Goal: Task Accomplishment & Management: Use online tool/utility

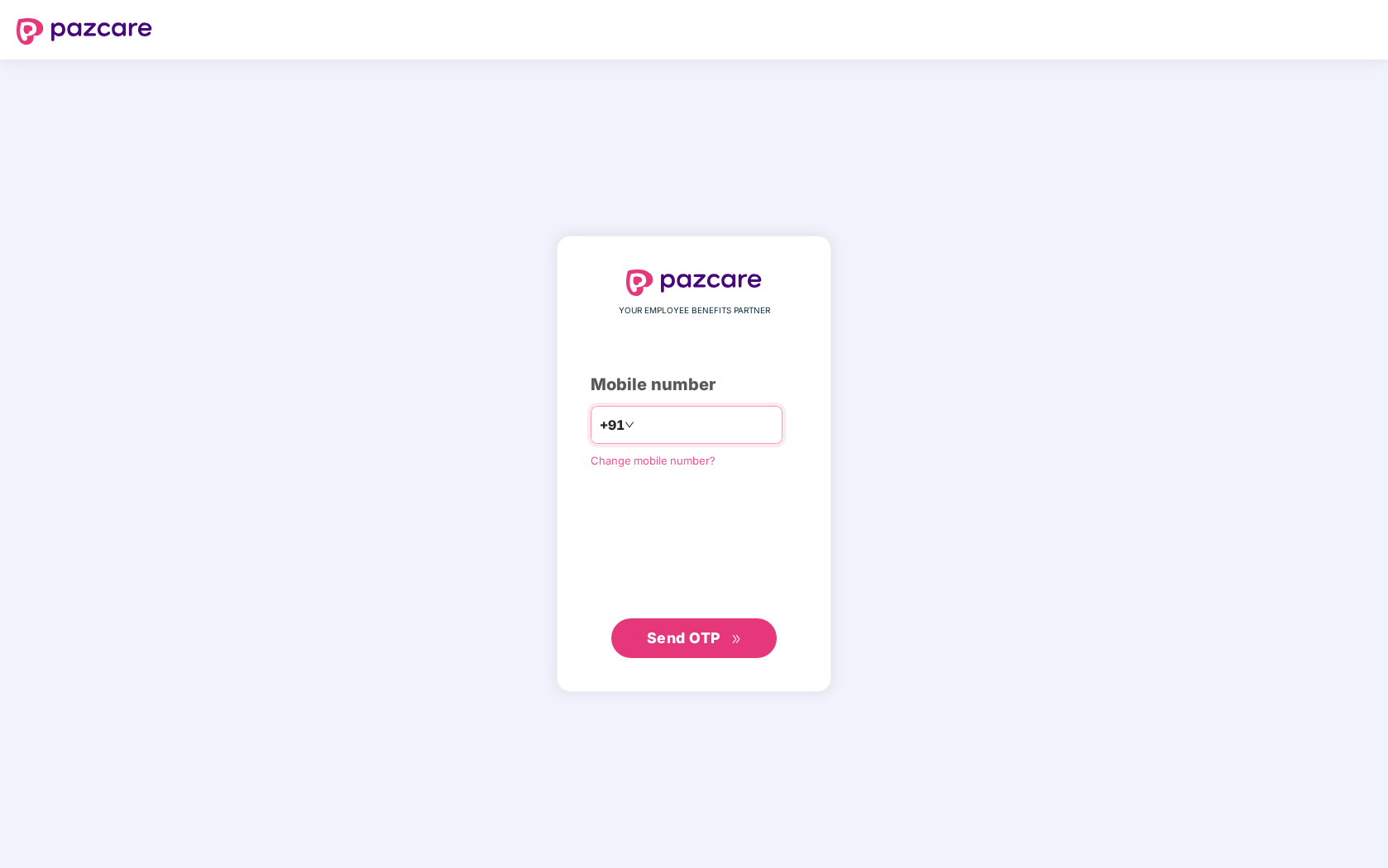
type input "**********"
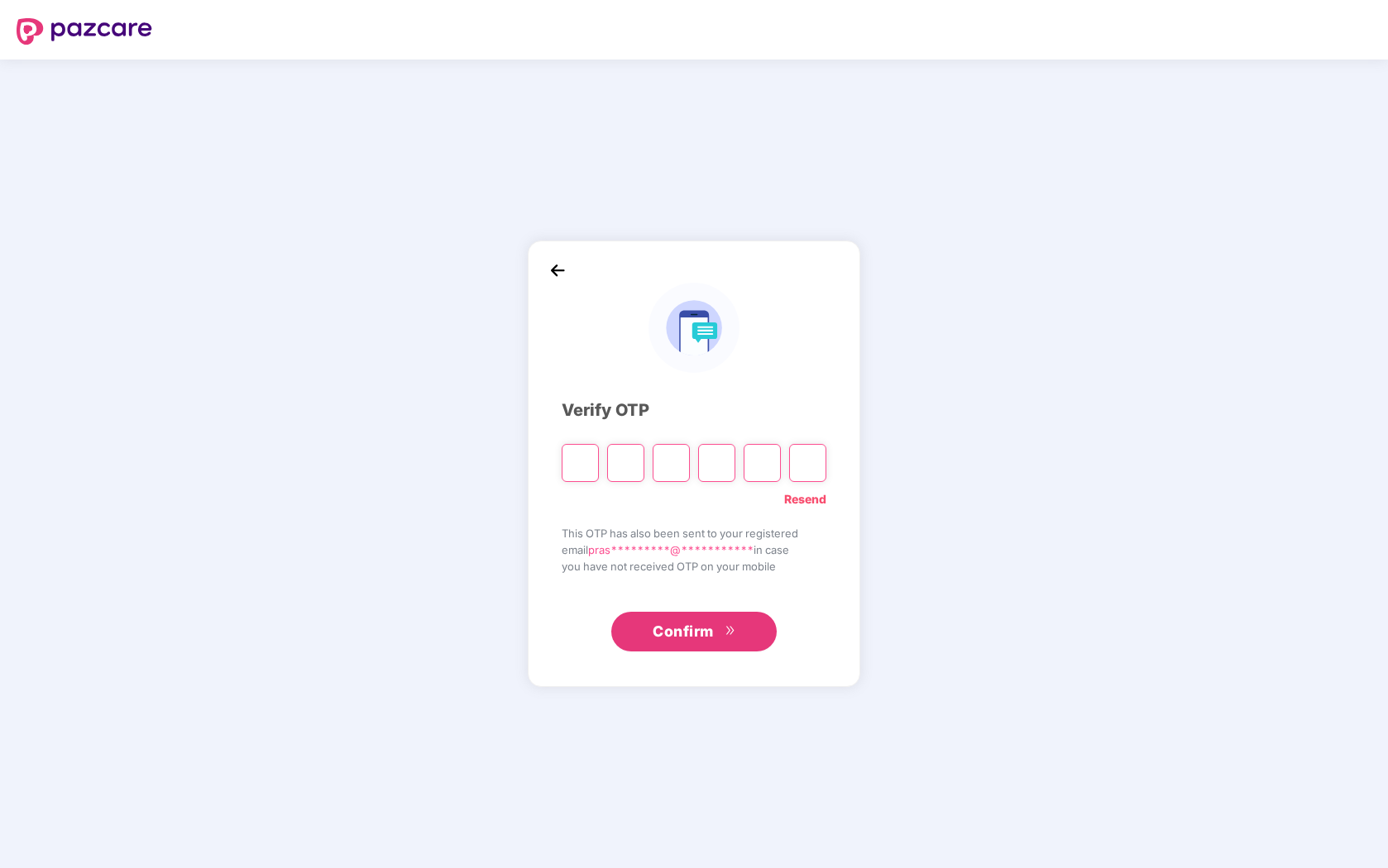
type input "*"
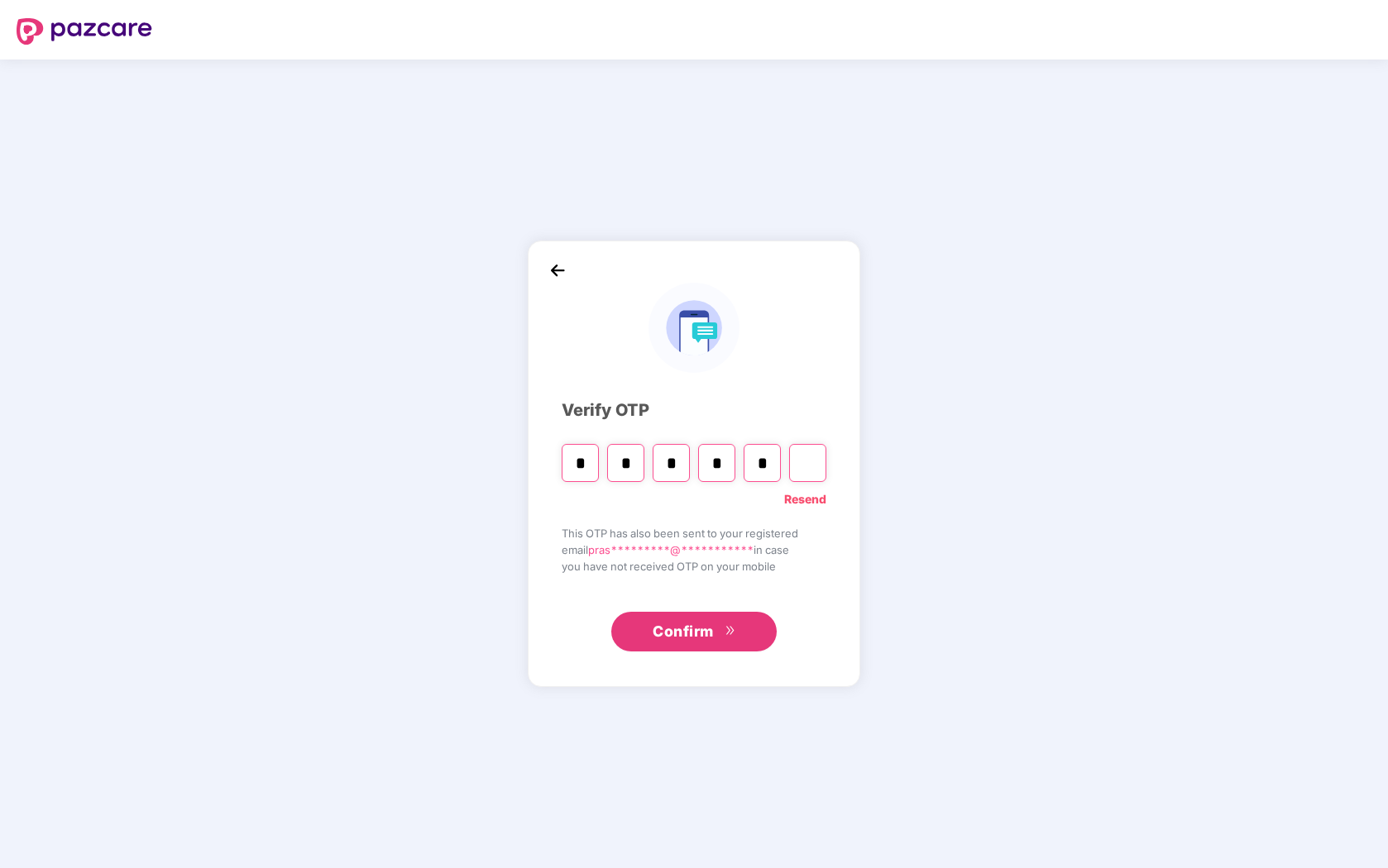
type input "*"
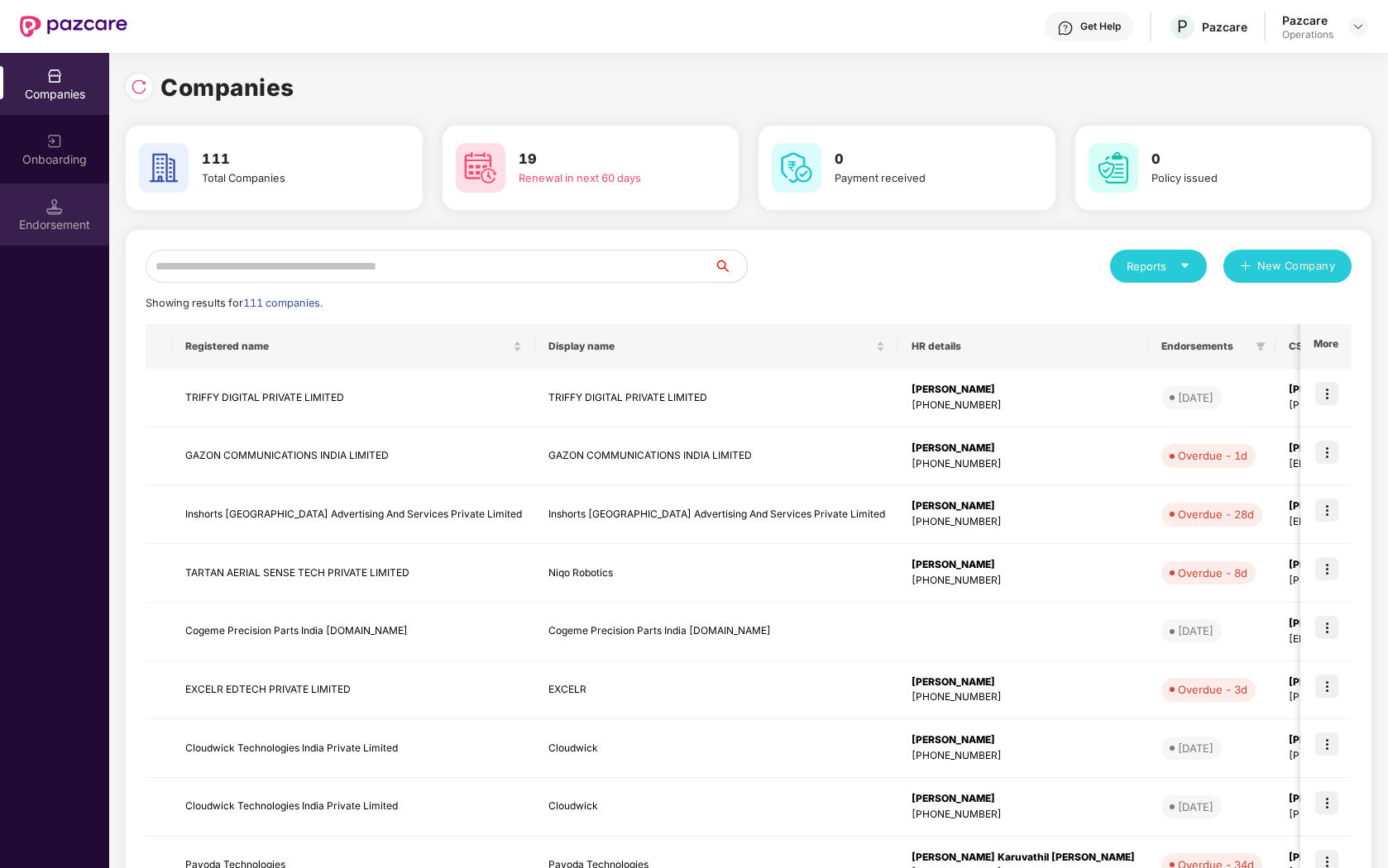
click at [51, 229] on div "Endorsement" at bounding box center [55, 224] width 109 height 16
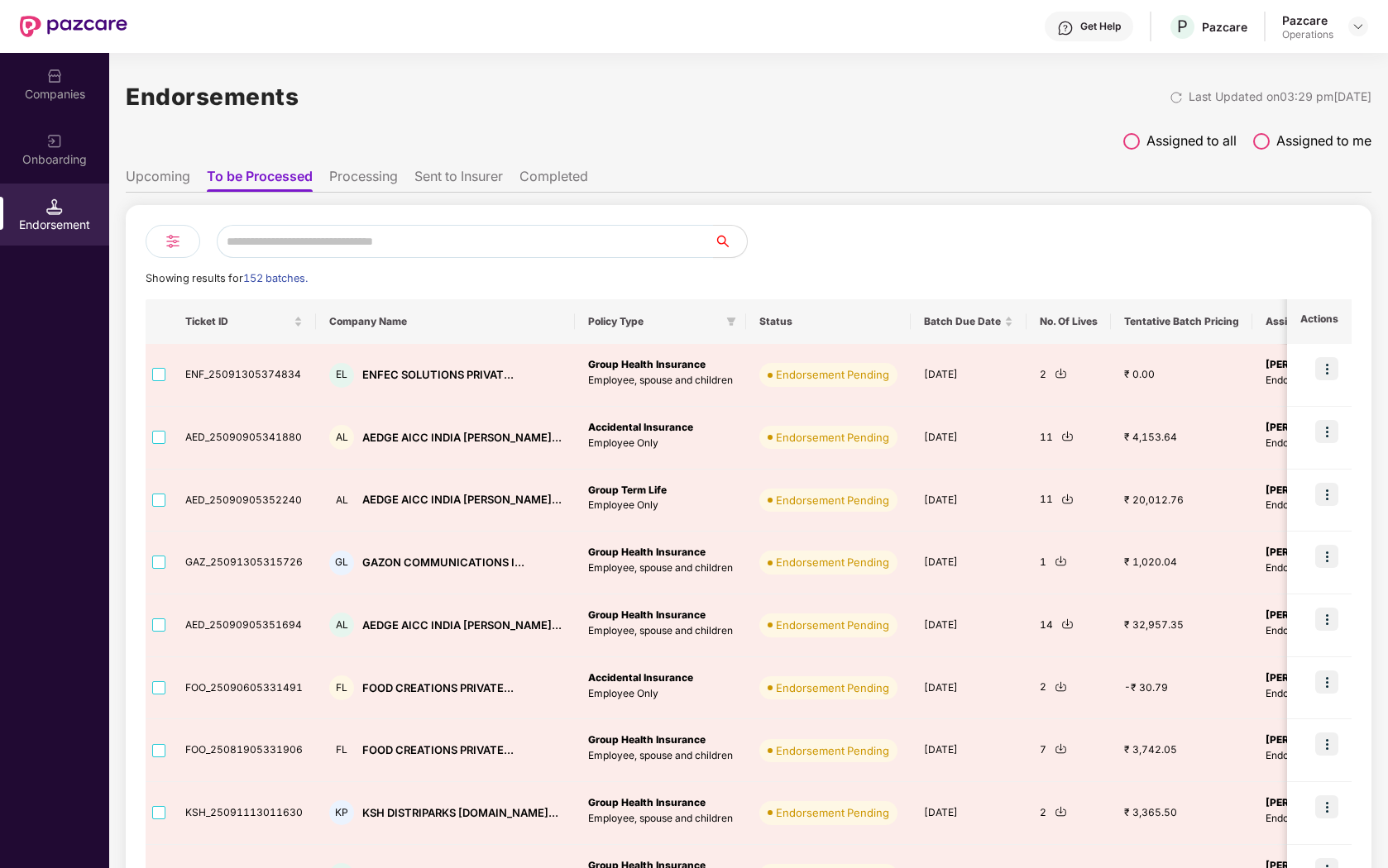
click at [1133, 139] on span at bounding box center [1131, 141] width 16 height 16
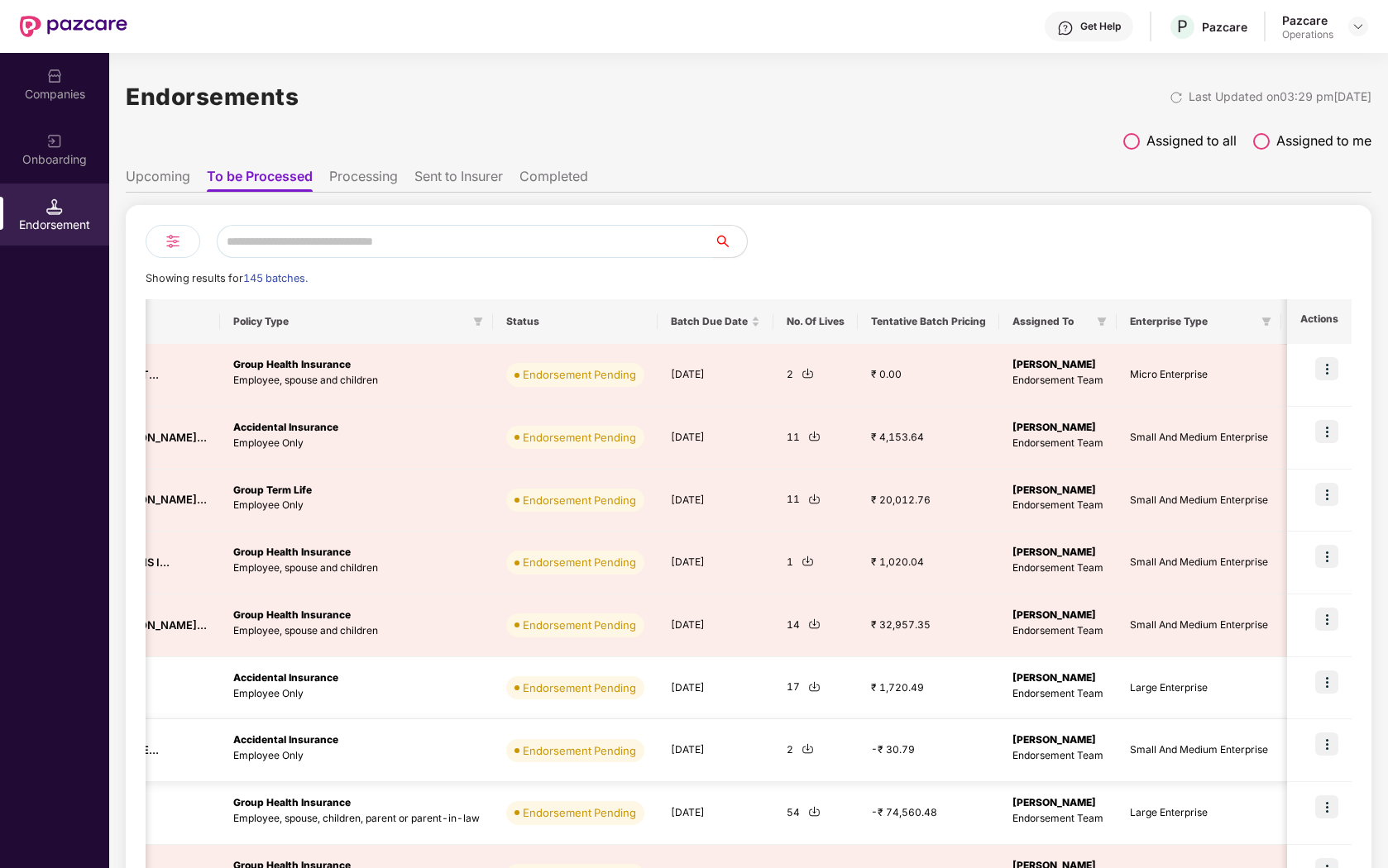
scroll to position [0, 471]
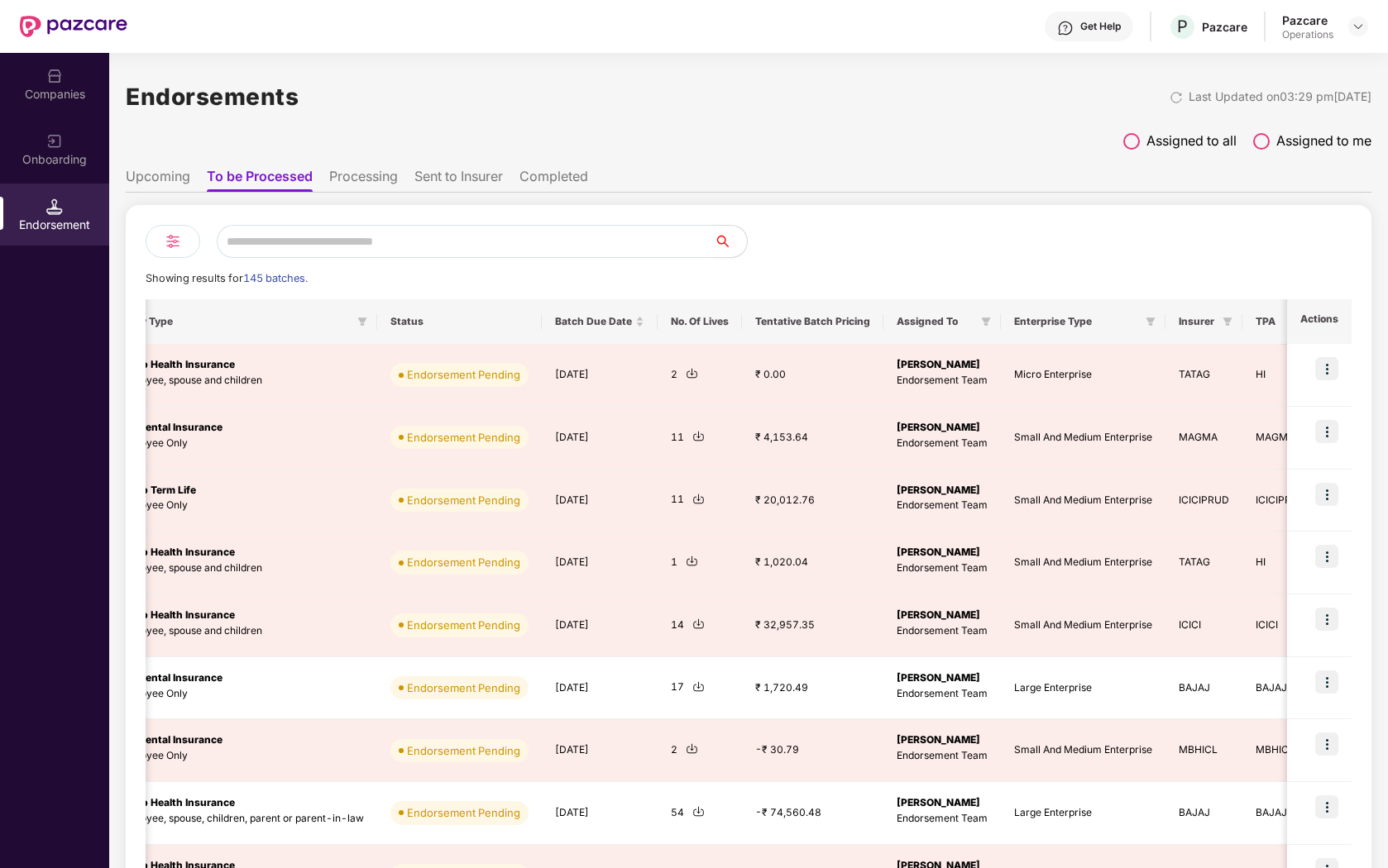
click at [182, 240] on img at bounding box center [173, 241] width 20 height 20
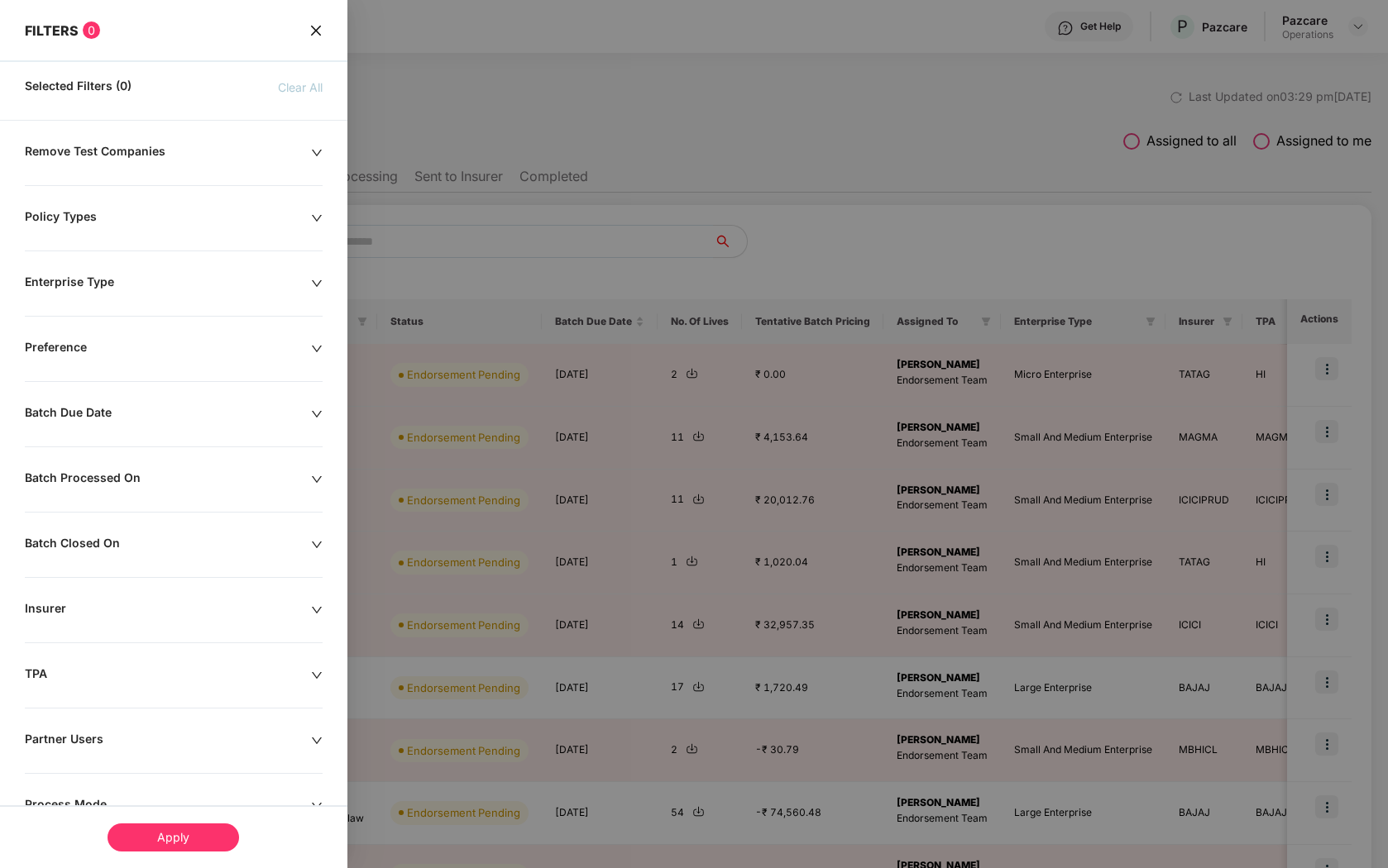
click at [198, 222] on div "Policy Types" at bounding box center [168, 217] width 287 height 18
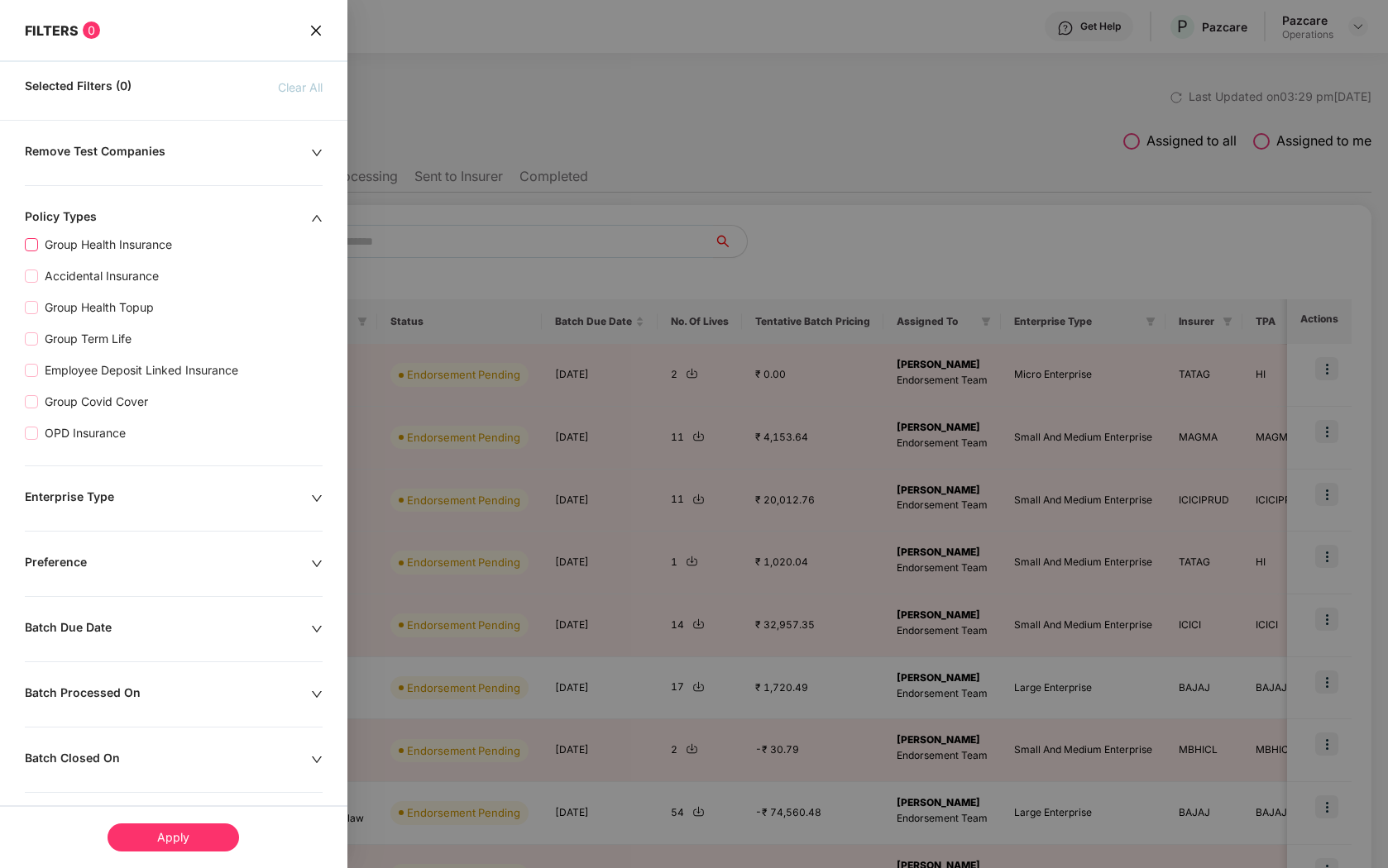
click at [113, 248] on span "Group Health Insurance" at bounding box center [108, 244] width 141 height 18
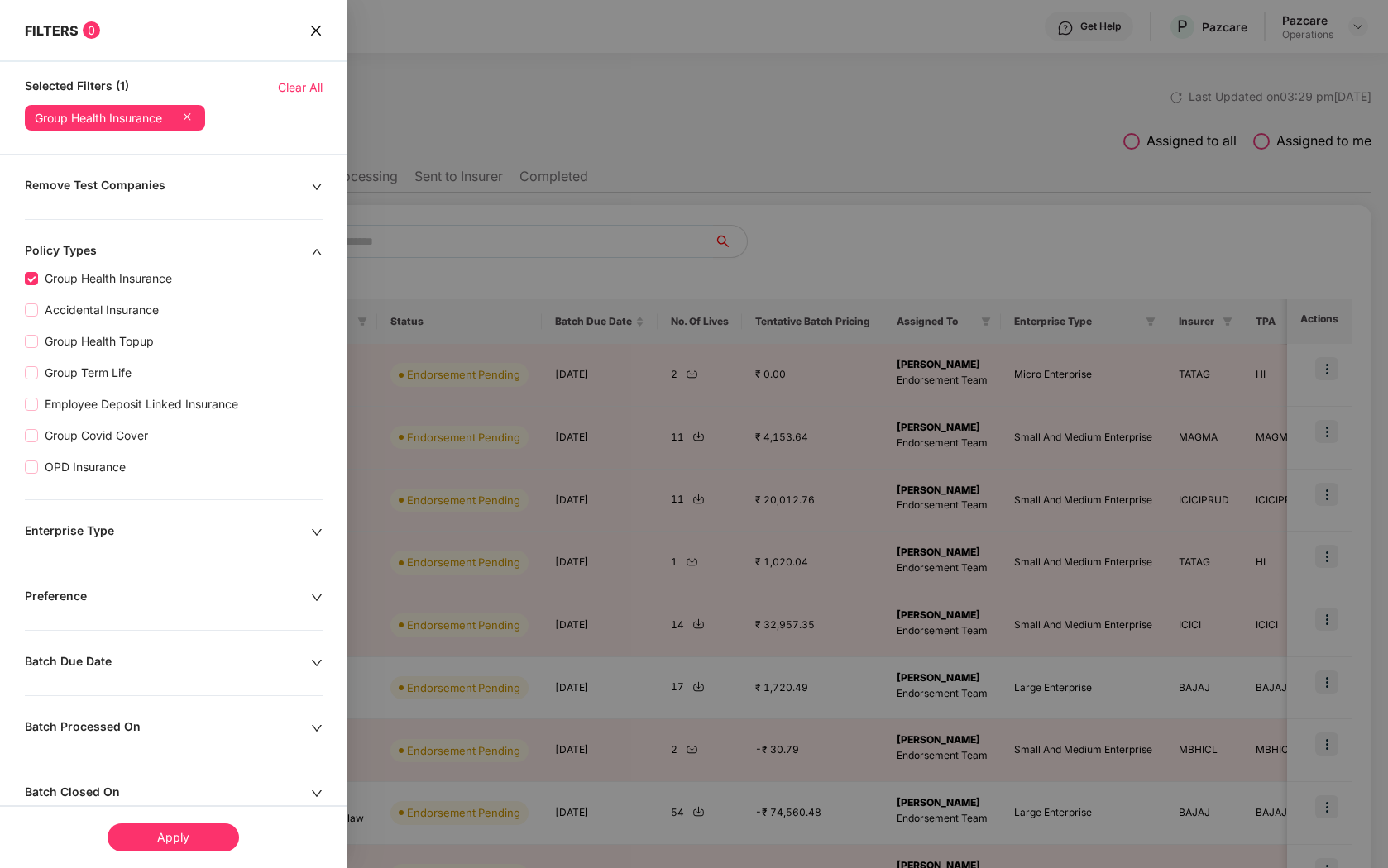
click at [214, 254] on div "Policy Types" at bounding box center [168, 252] width 287 height 18
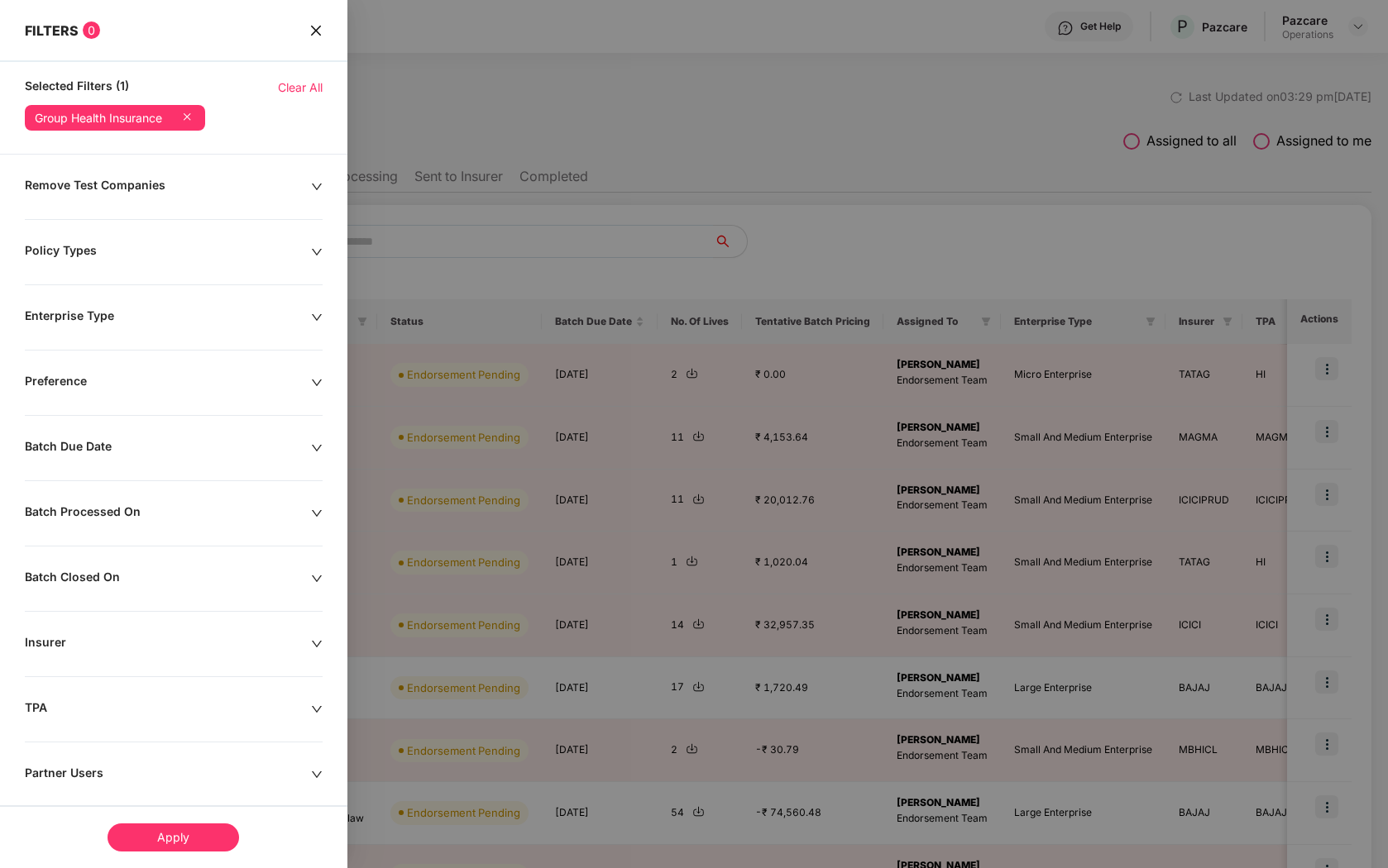
click at [190, 632] on div "Remove Test Companies Policy Types Enterprise Type Preference Batch Due Date Ba…" at bounding box center [174, 569] width 347 height 785
click at [177, 648] on div "Insurer" at bounding box center [168, 644] width 287 height 18
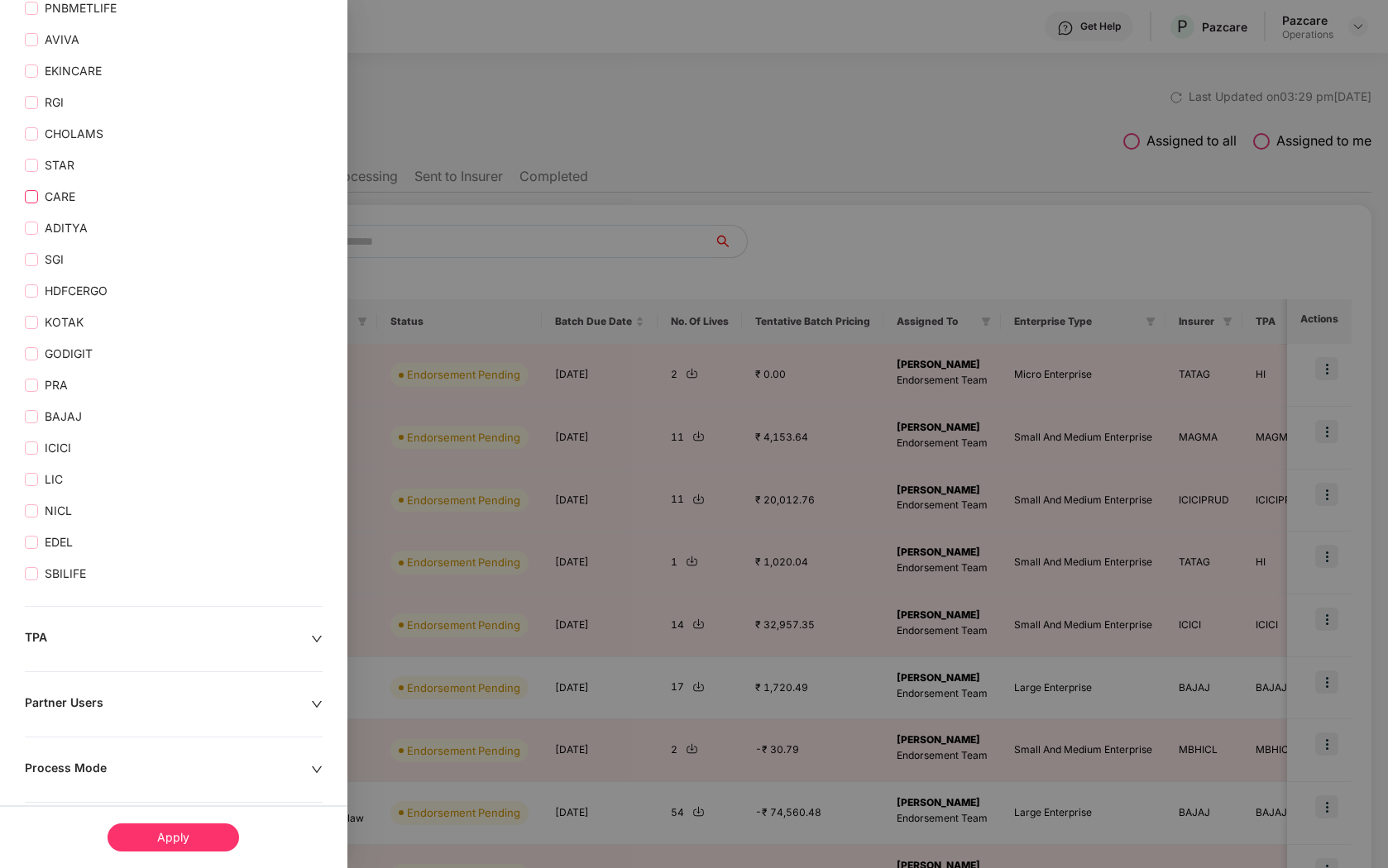
scroll to position [1395, 0]
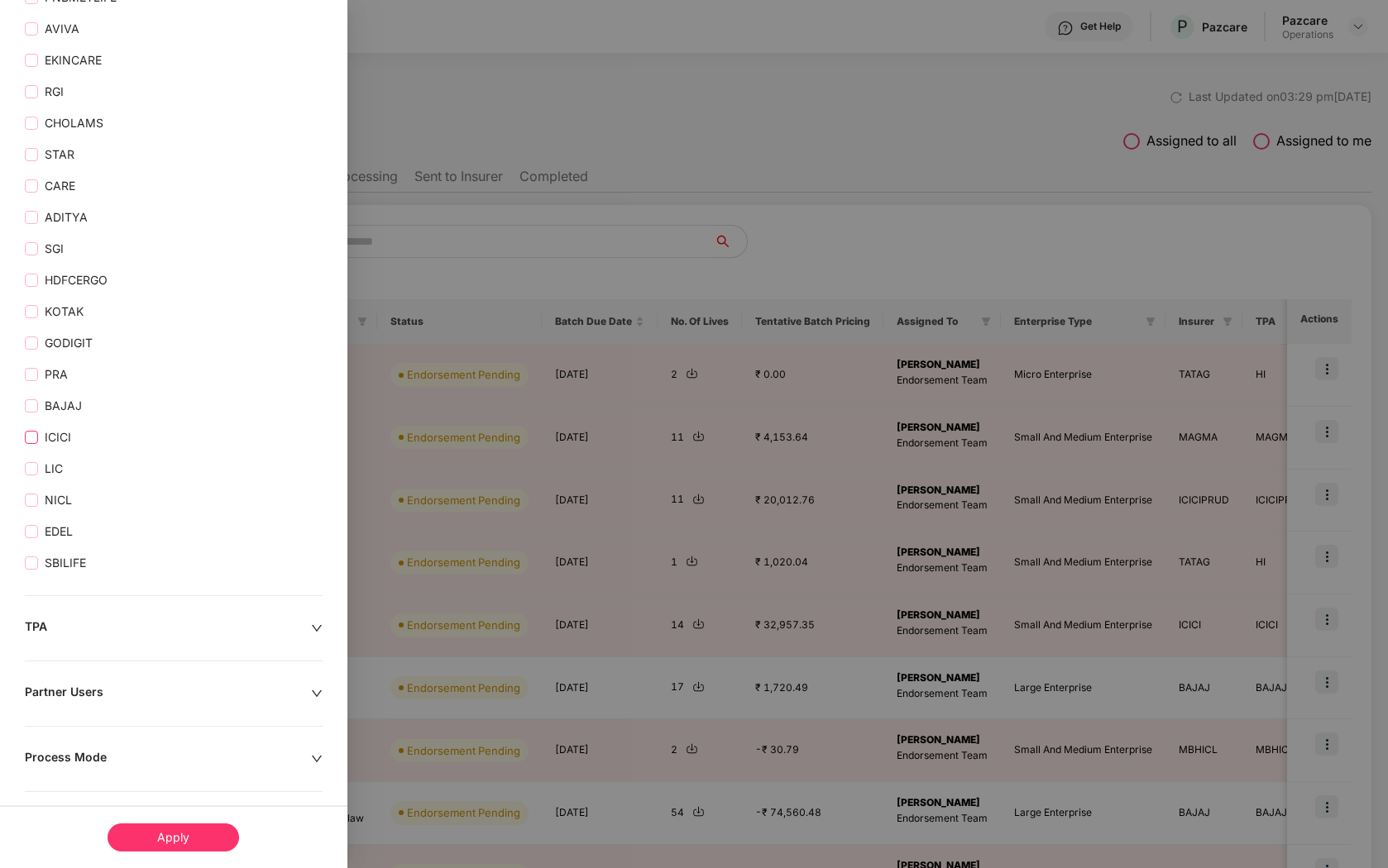
click at [39, 437] on span "ICICI" at bounding box center [58, 437] width 39 height 18
click at [188, 827] on div "Apply" at bounding box center [173, 836] width 131 height 28
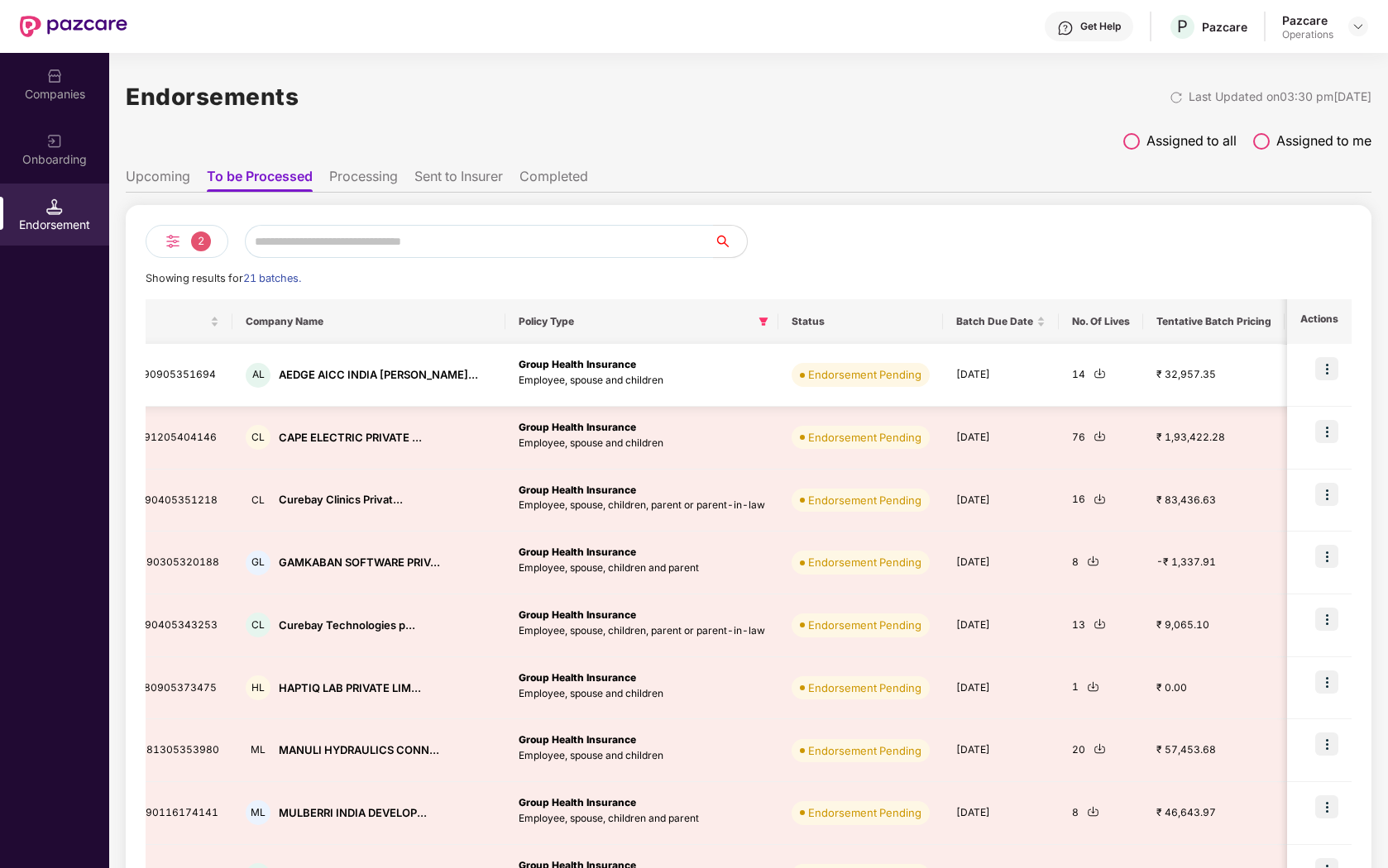
scroll to position [0, 0]
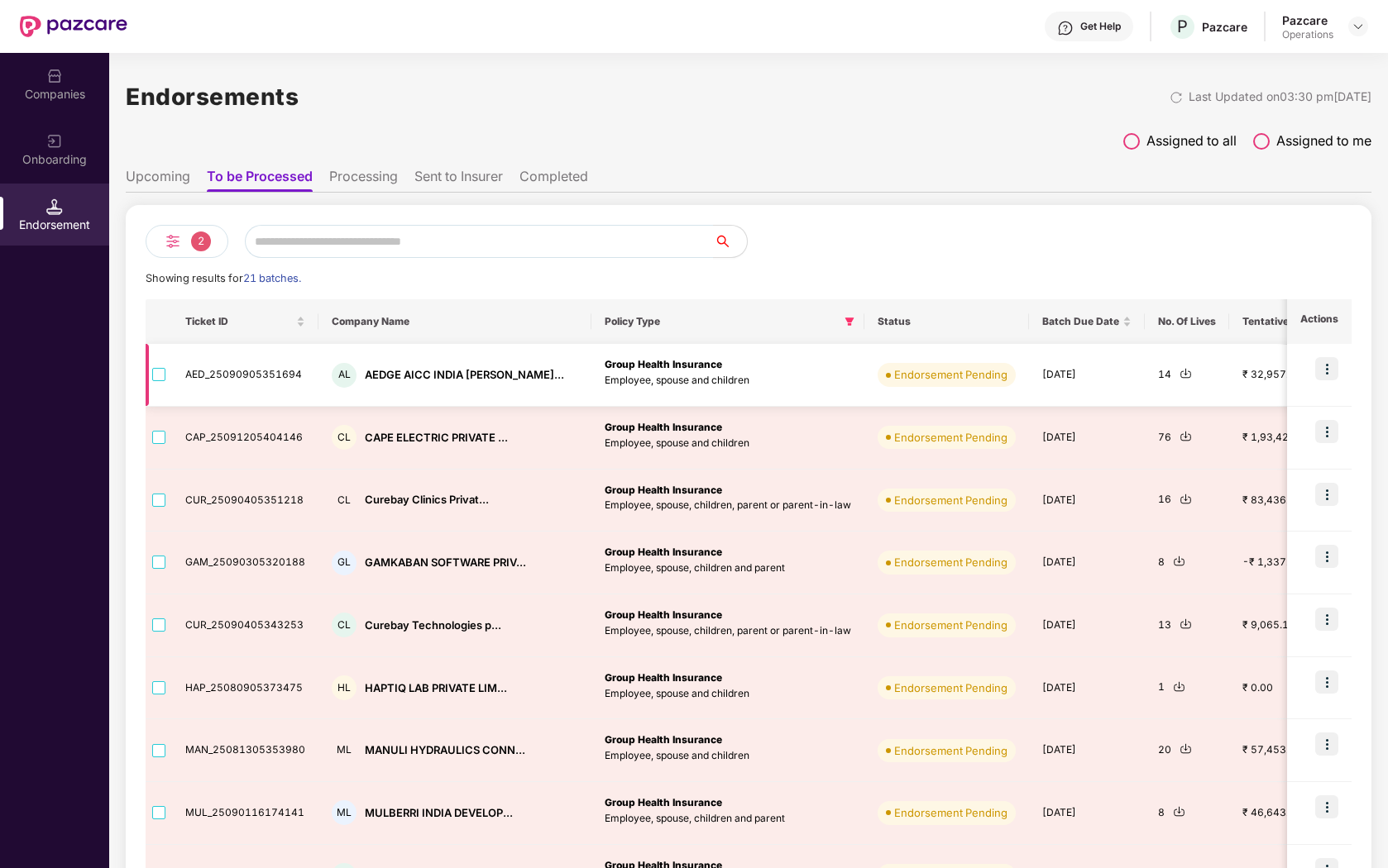
click at [1327, 365] on img at bounding box center [1327, 369] width 23 height 23
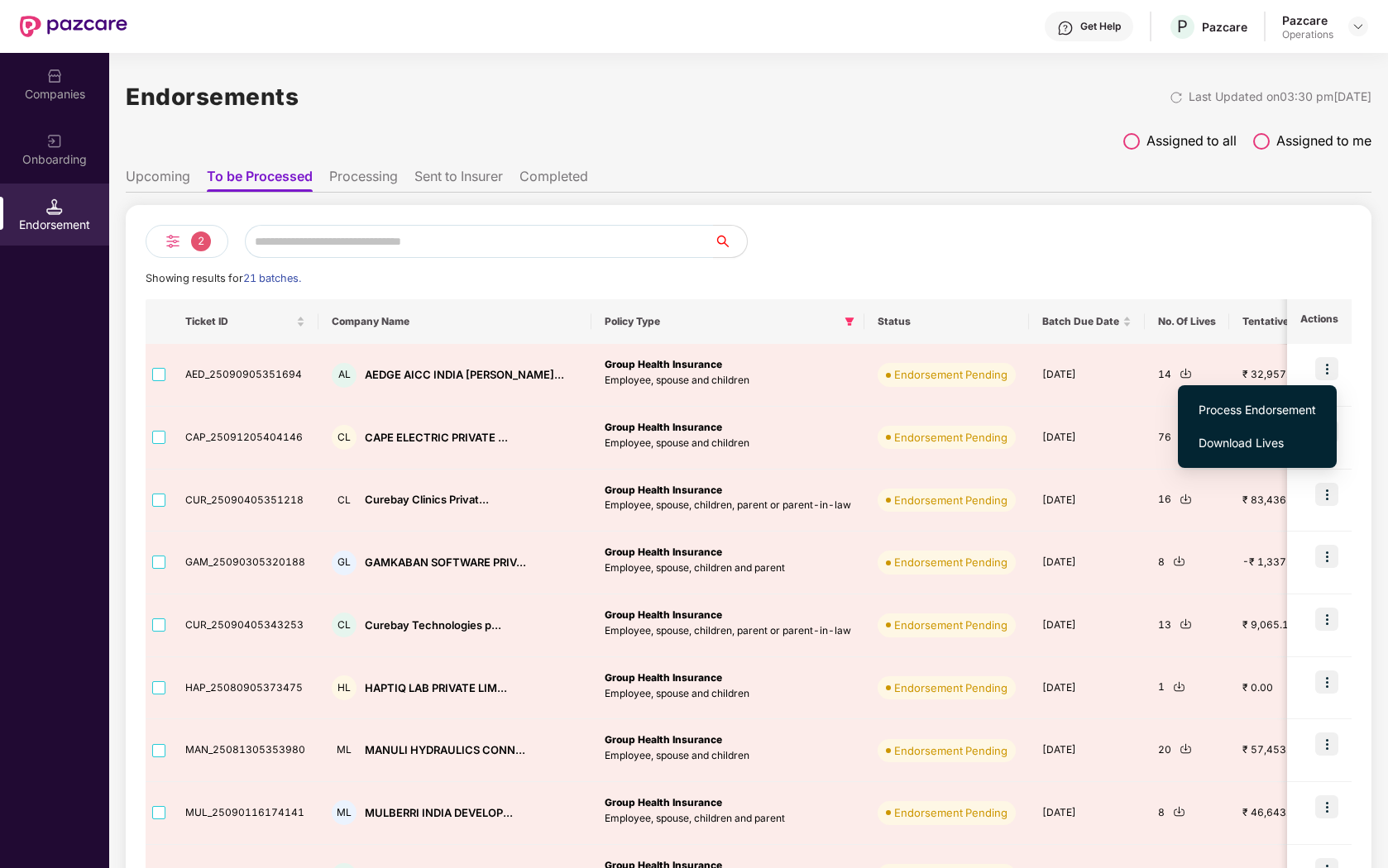
click at [368, 174] on li "Processing" at bounding box center [363, 179] width 69 height 24
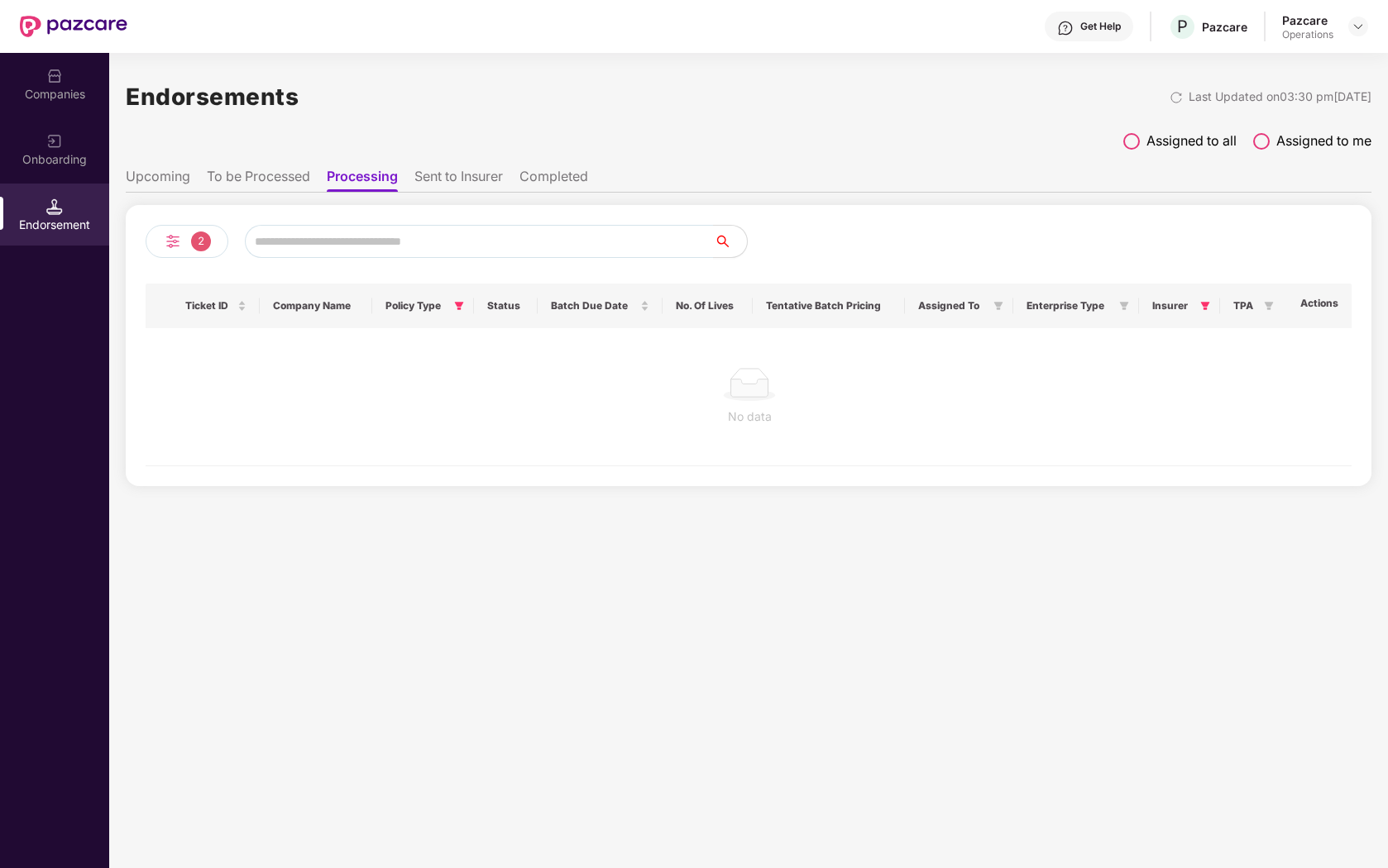
click at [461, 185] on li "Sent to Insurer" at bounding box center [458, 179] width 88 height 24
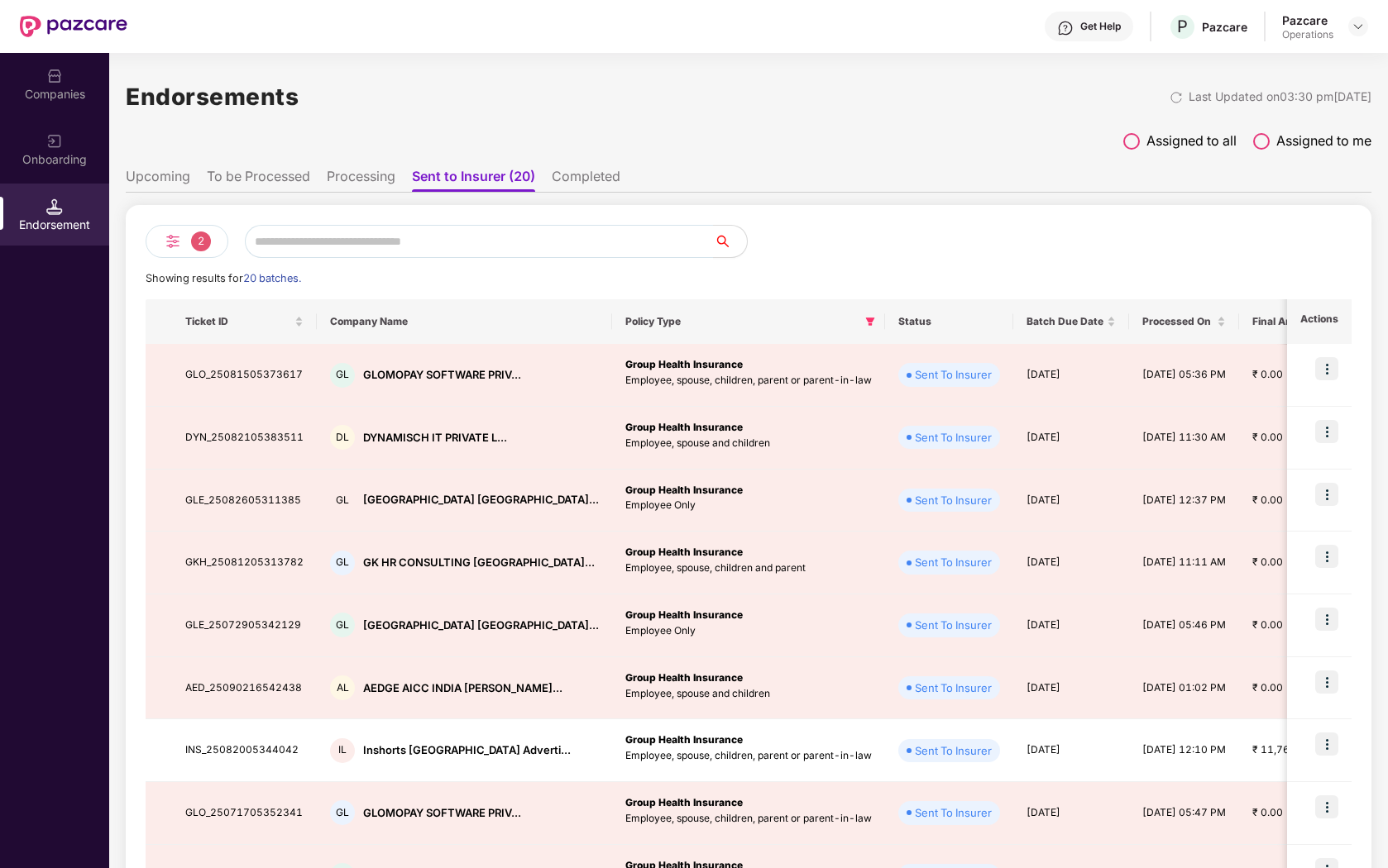
click at [590, 187] on li "Completed" at bounding box center [586, 179] width 69 height 24
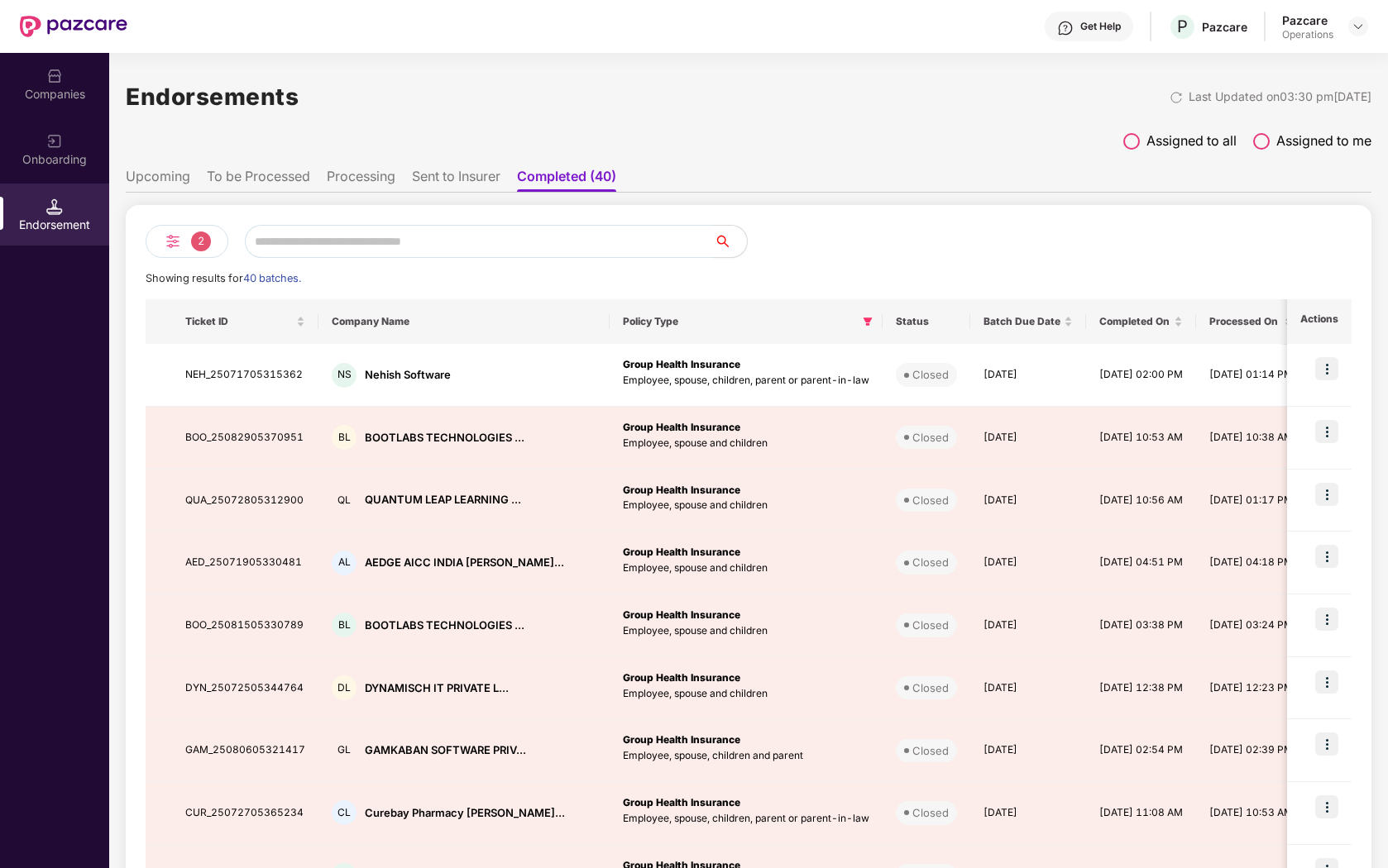
click at [286, 172] on li "To be Processed" at bounding box center [259, 179] width 104 height 24
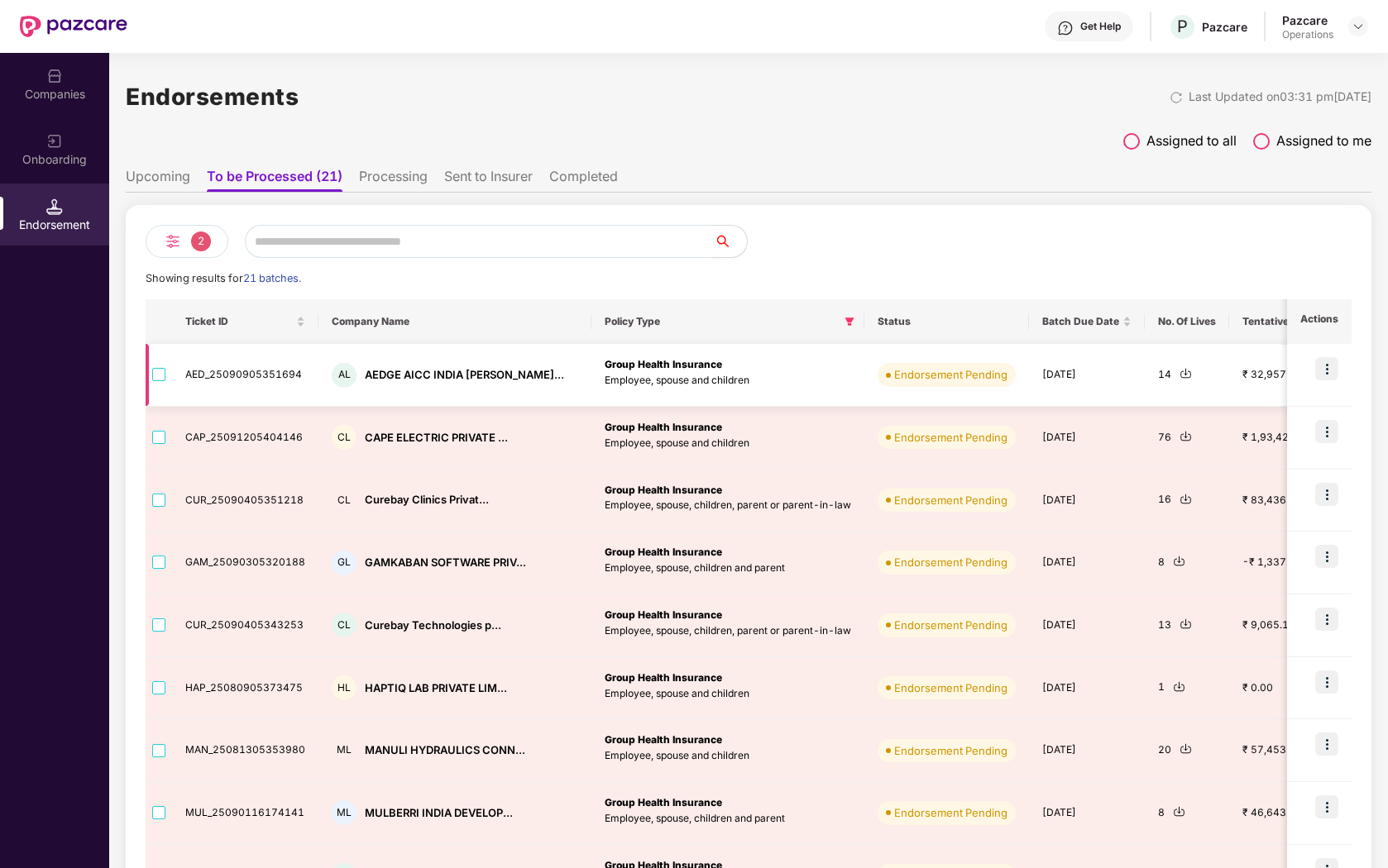
click at [1330, 371] on img at bounding box center [1327, 369] width 23 height 23
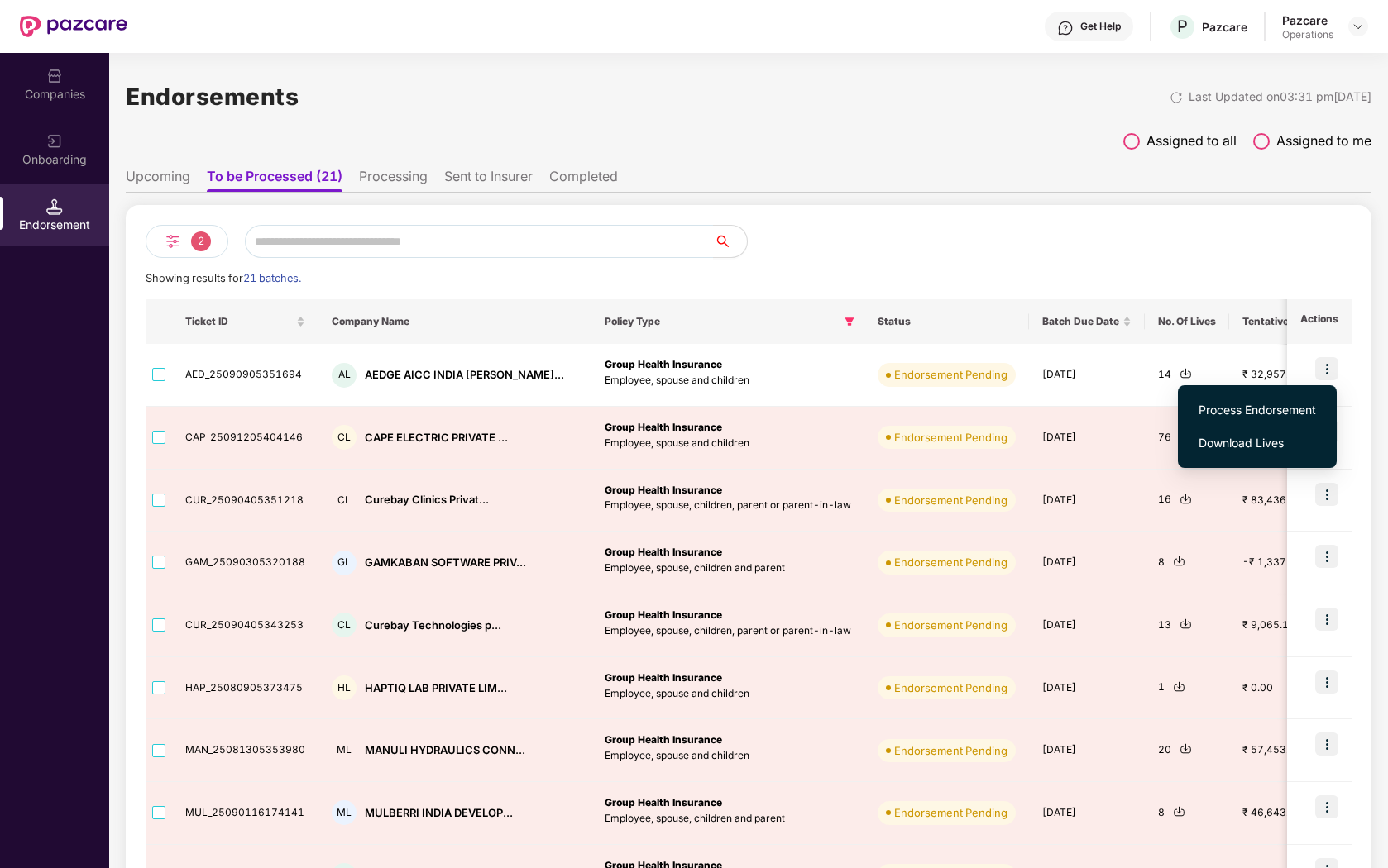
click at [1272, 413] on span "Process Endorsement" at bounding box center [1257, 409] width 118 height 18
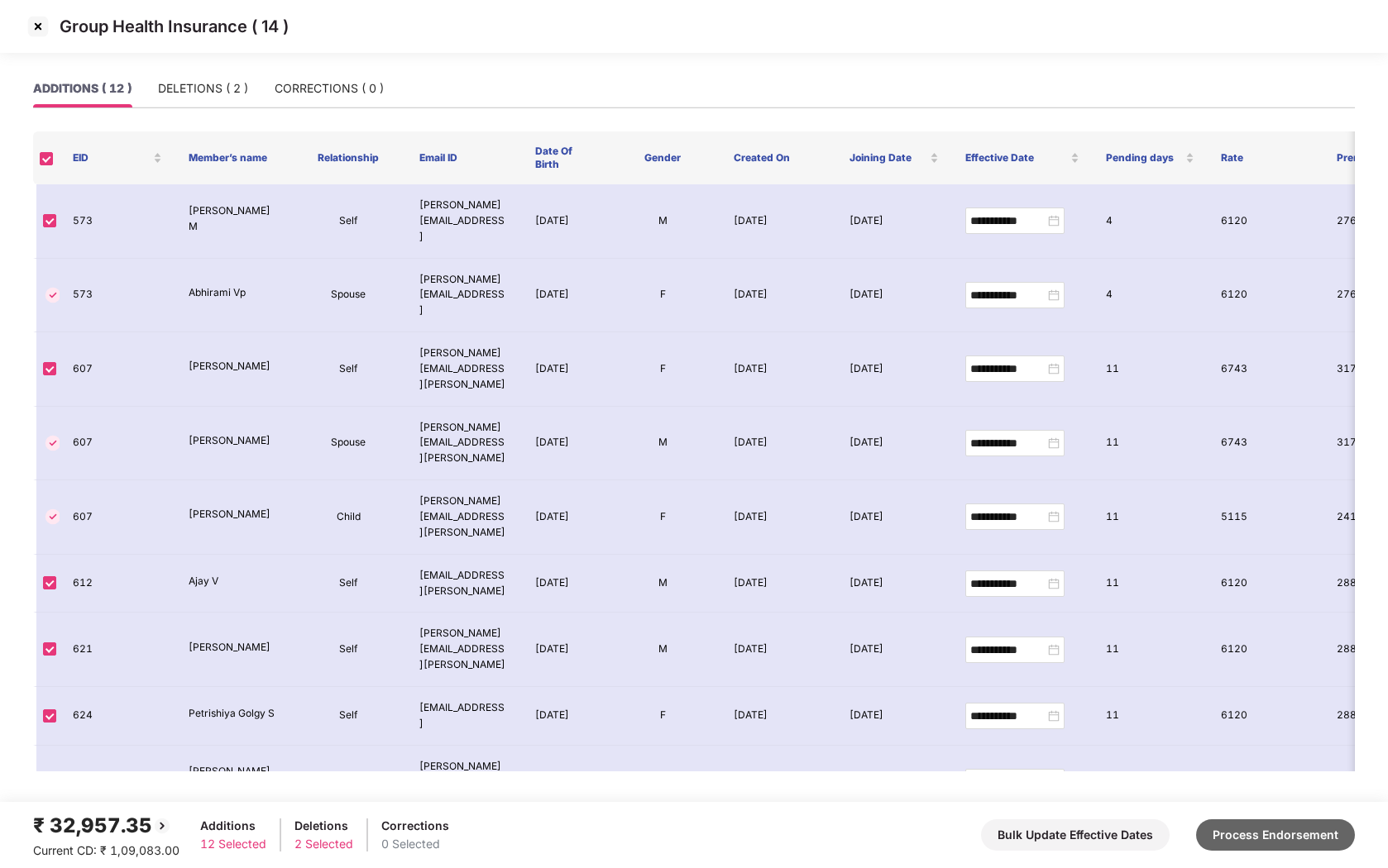
click at [1266, 848] on button "Process Endorsement" at bounding box center [1276, 834] width 159 height 32
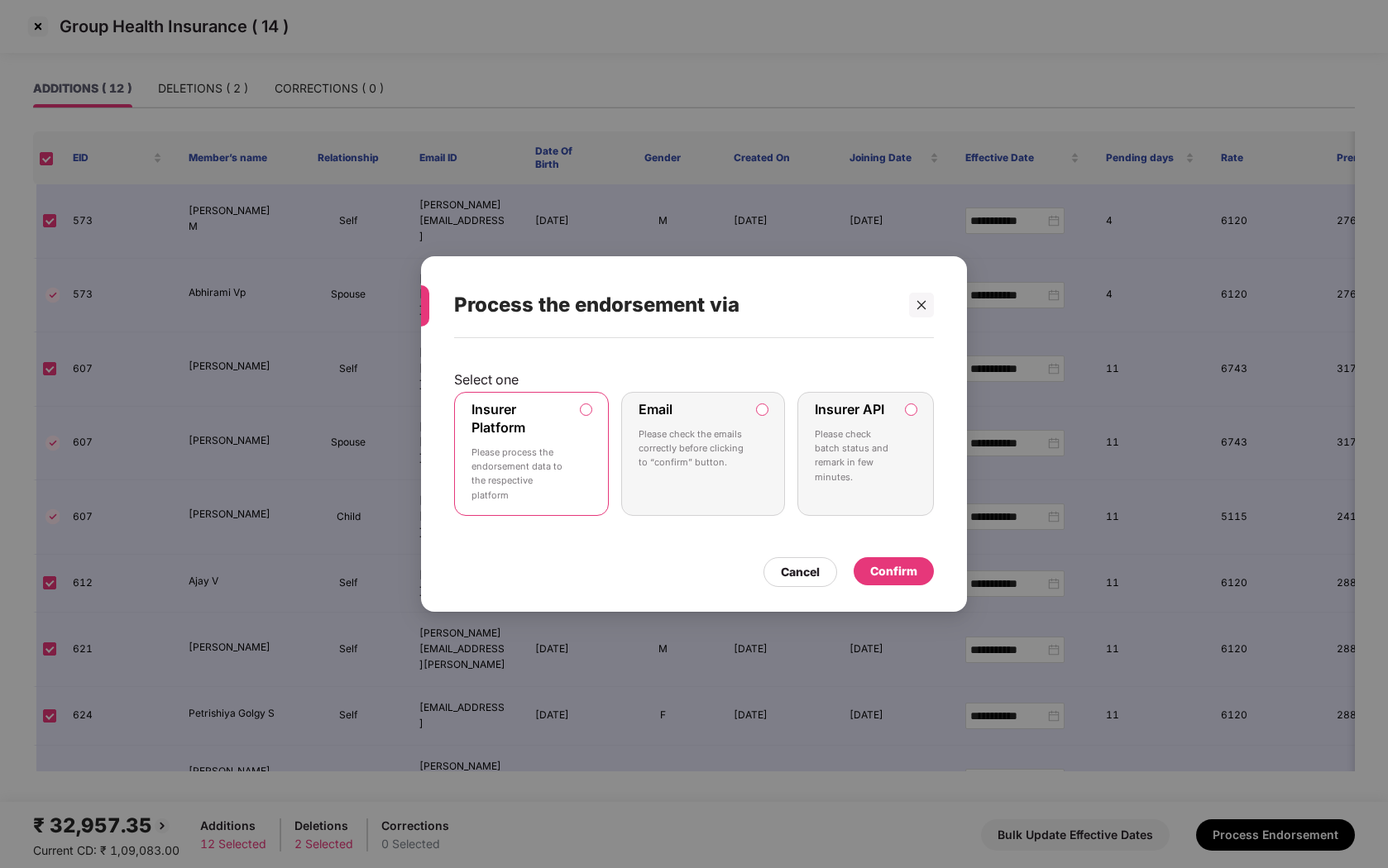
click at [906, 442] on label "Insurer API Please check batch status and remark in few minutes." at bounding box center [866, 453] width 136 height 124
click at [765, 443] on label "Email Please check the emails correctly before clicking to “confirm” button." at bounding box center [703, 453] width 164 height 124
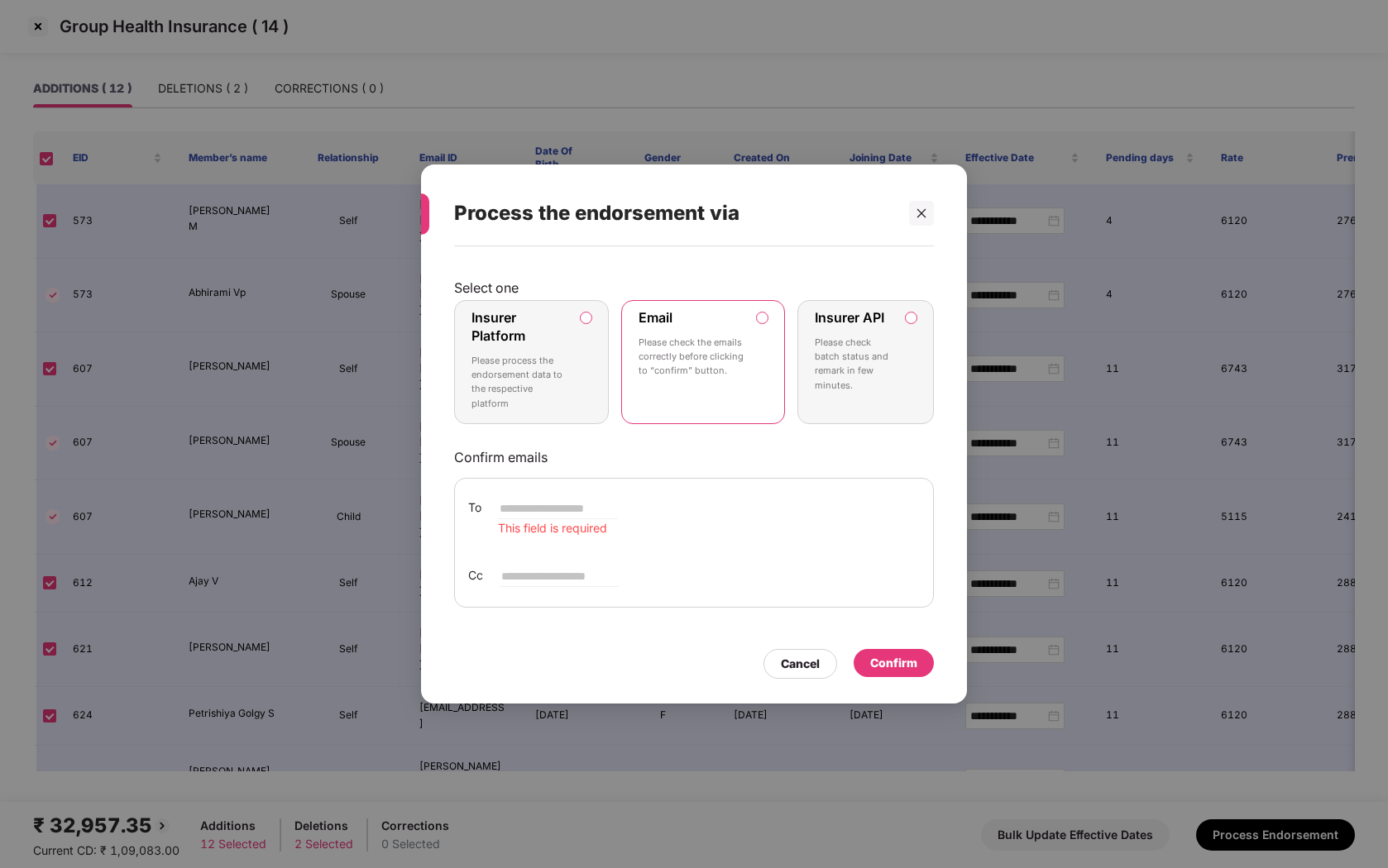
click at [527, 372] on p "Please process the endorsement data to the respective platform" at bounding box center [520, 382] width 97 height 57
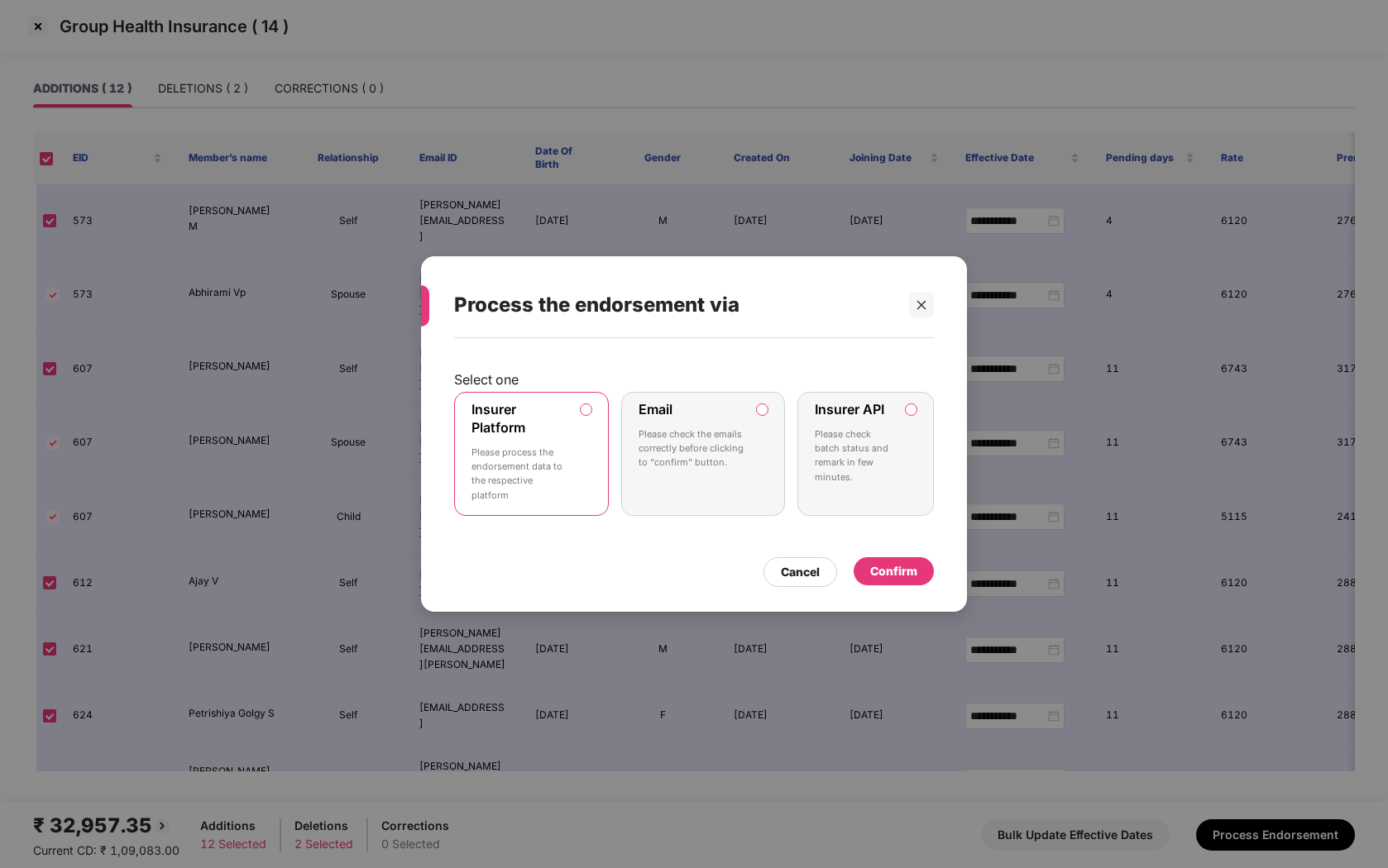
click at [646, 424] on div "Email Please check the emails correctly before clicking to “confirm” button." at bounding box center [691, 437] width 105 height 74
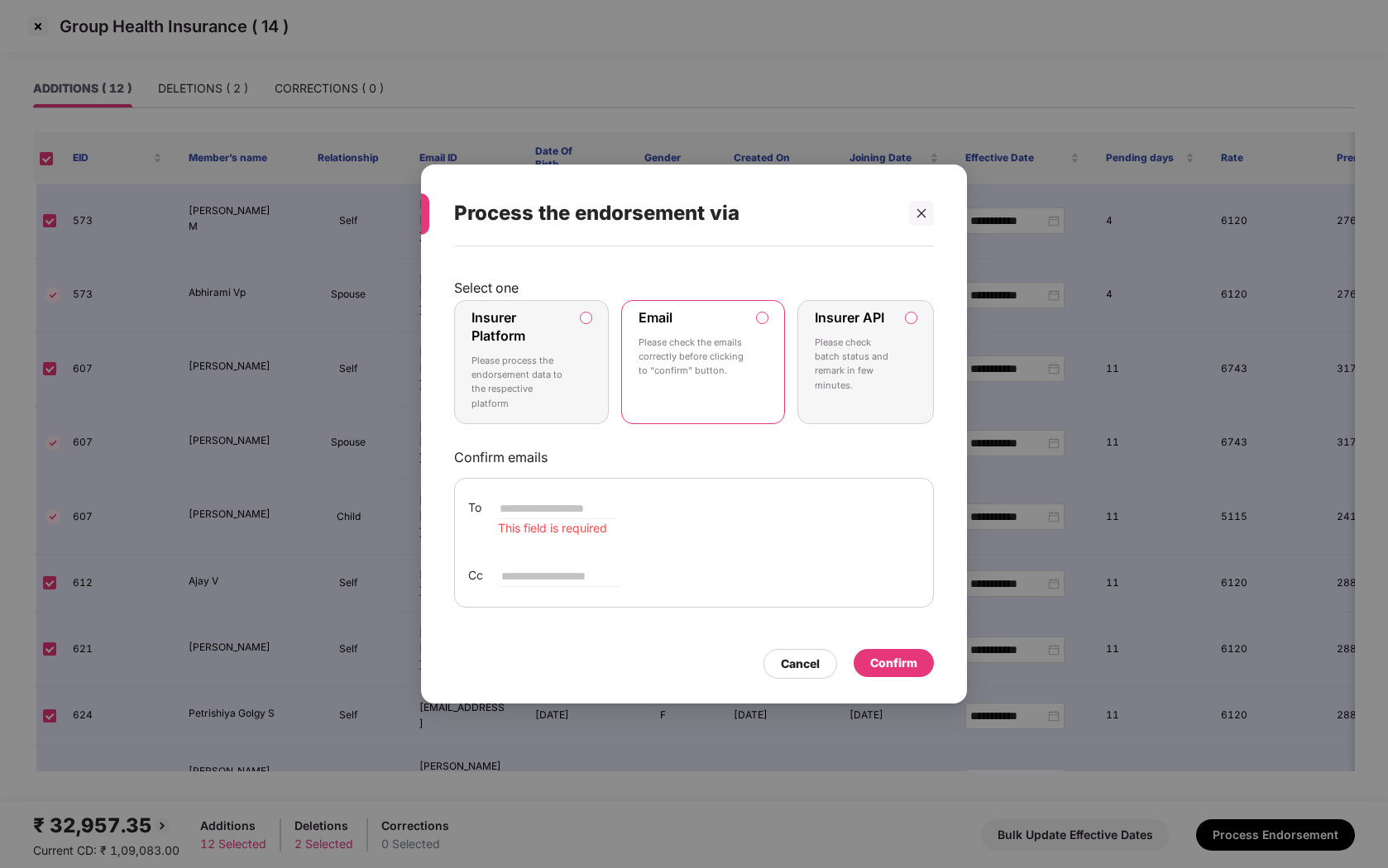
click at [533, 336] on div "Insurer Platform Please process the endorsement data to the respective platform" at bounding box center [520, 362] width 97 height 105
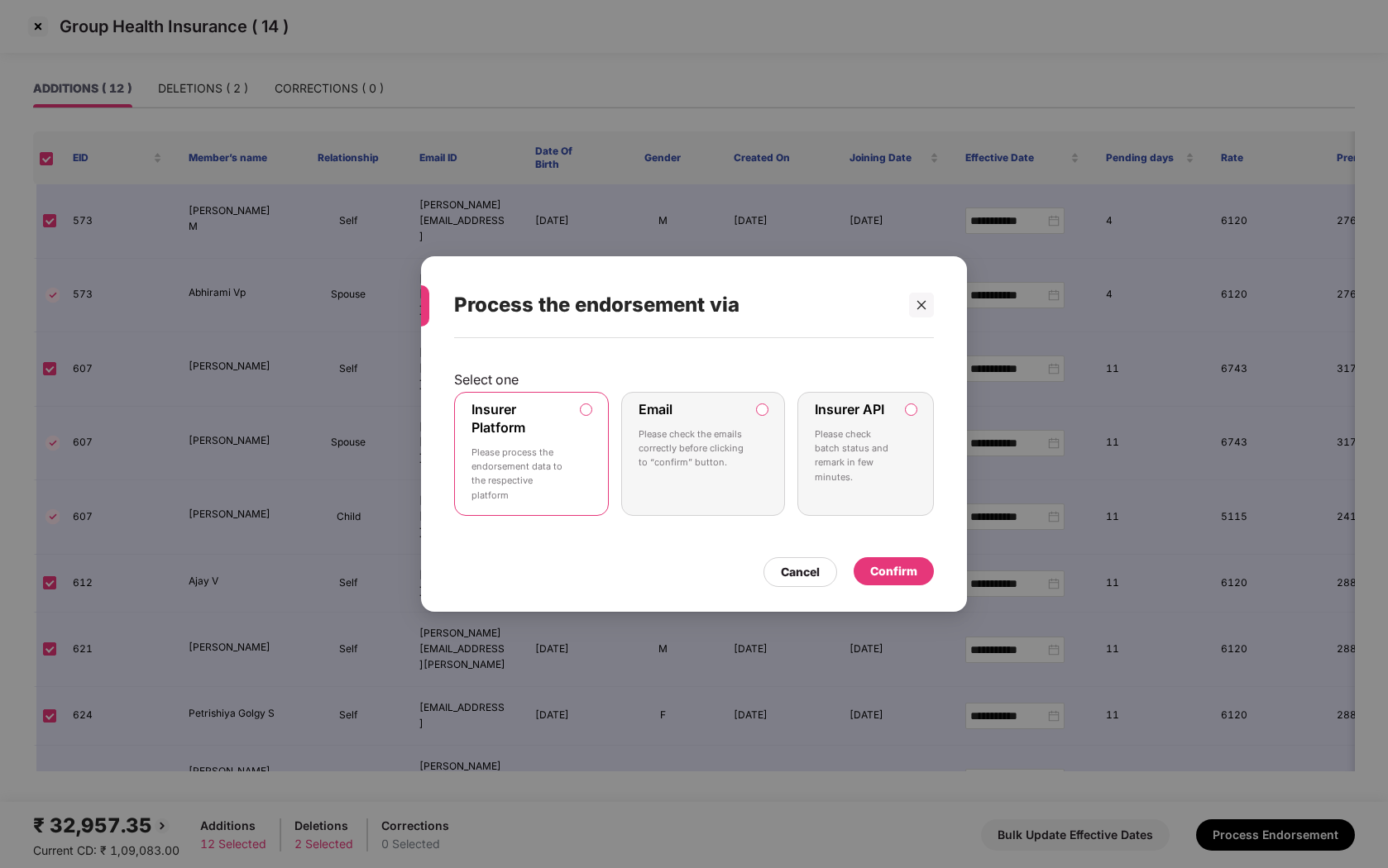
click at [672, 402] on label "Email" at bounding box center [655, 408] width 34 height 16
click at [845, 459] on p "Please check batch status and remark in few minutes." at bounding box center [854, 456] width 79 height 57
click at [747, 455] on label "Email Please check the emails correctly before clicking to “confirm” button." at bounding box center [703, 453] width 164 height 124
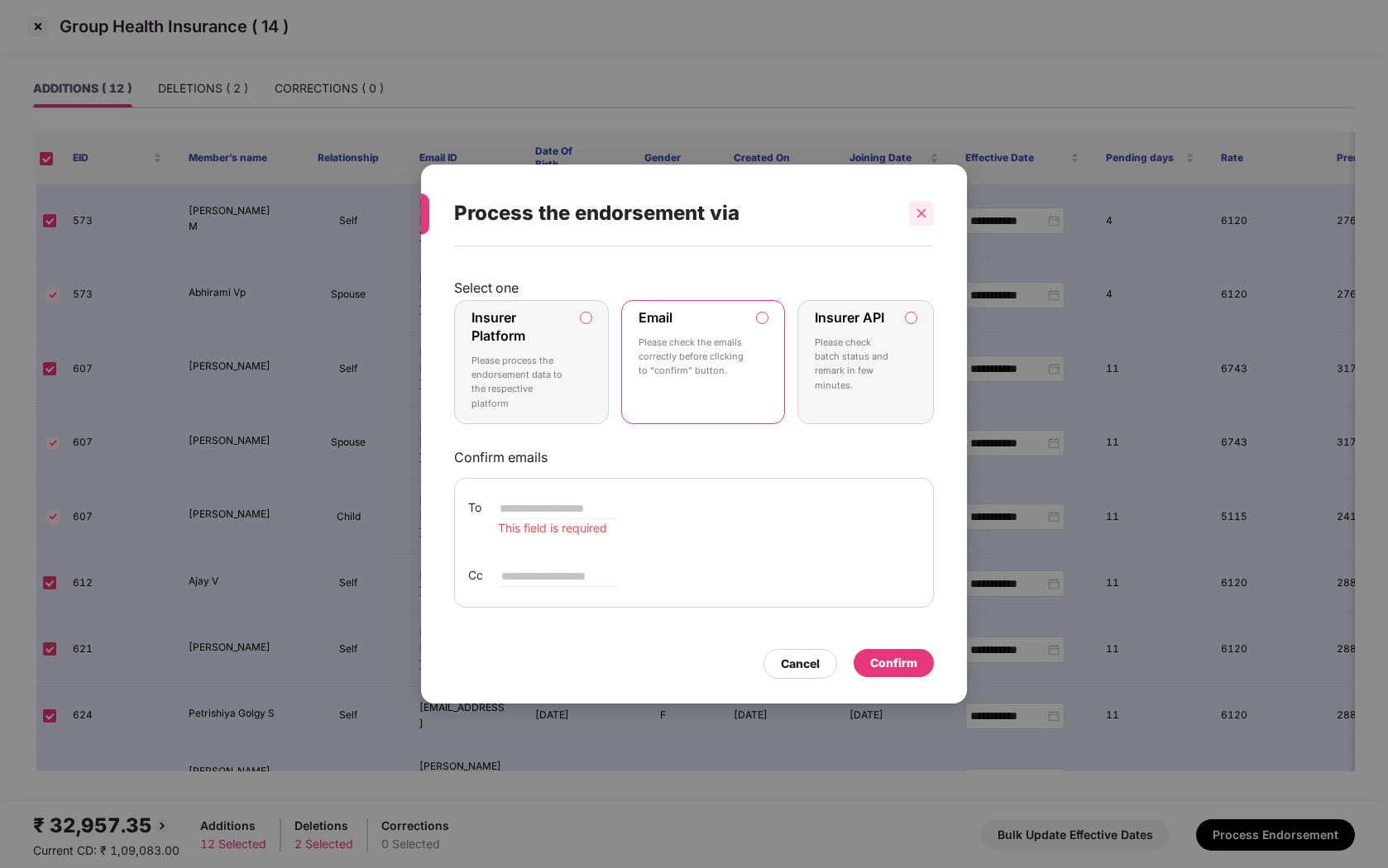
click at [921, 225] on div at bounding box center [921, 214] width 25 height 25
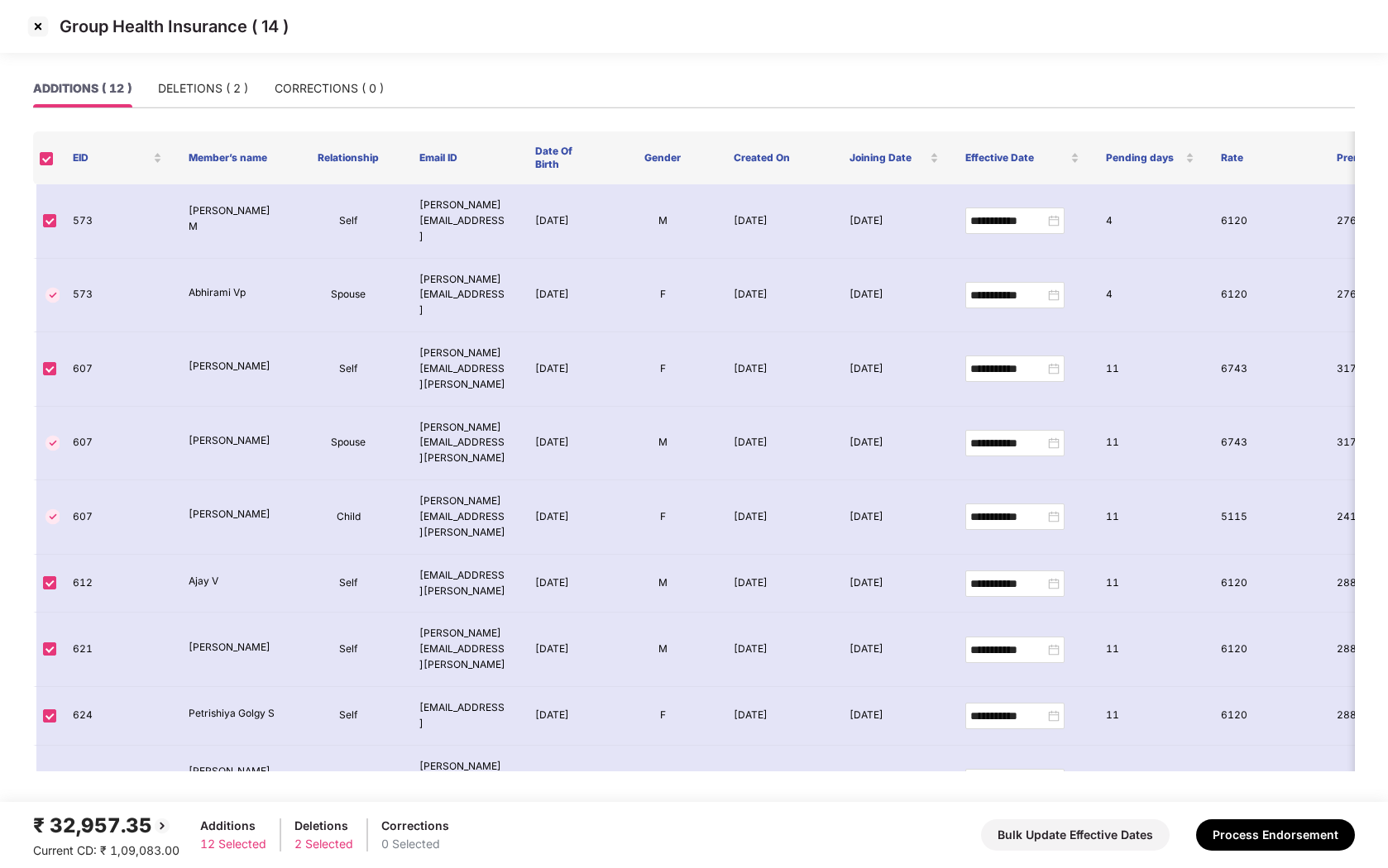
click at [37, 19] on img at bounding box center [38, 27] width 27 height 27
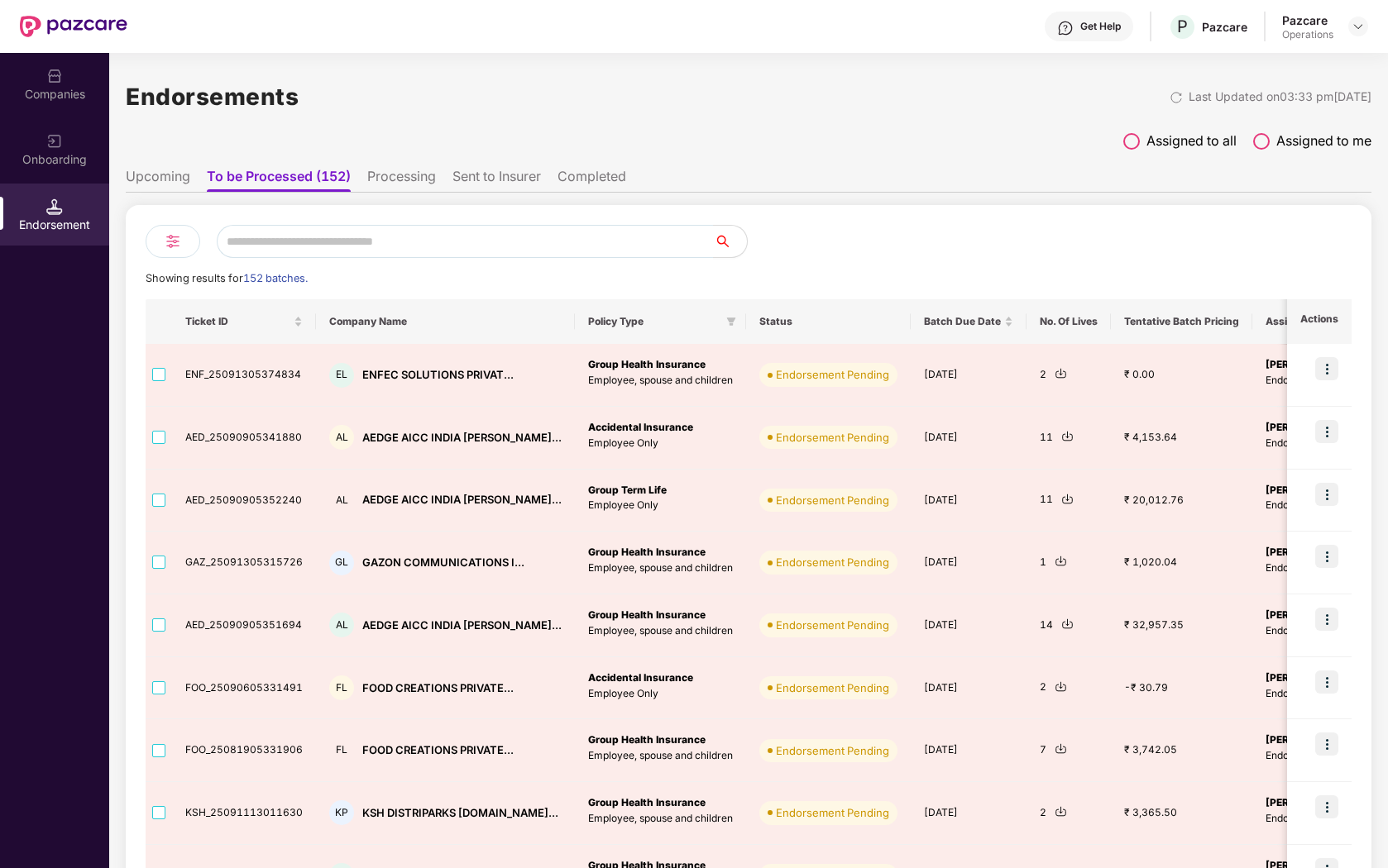
click at [177, 243] on img at bounding box center [173, 241] width 20 height 20
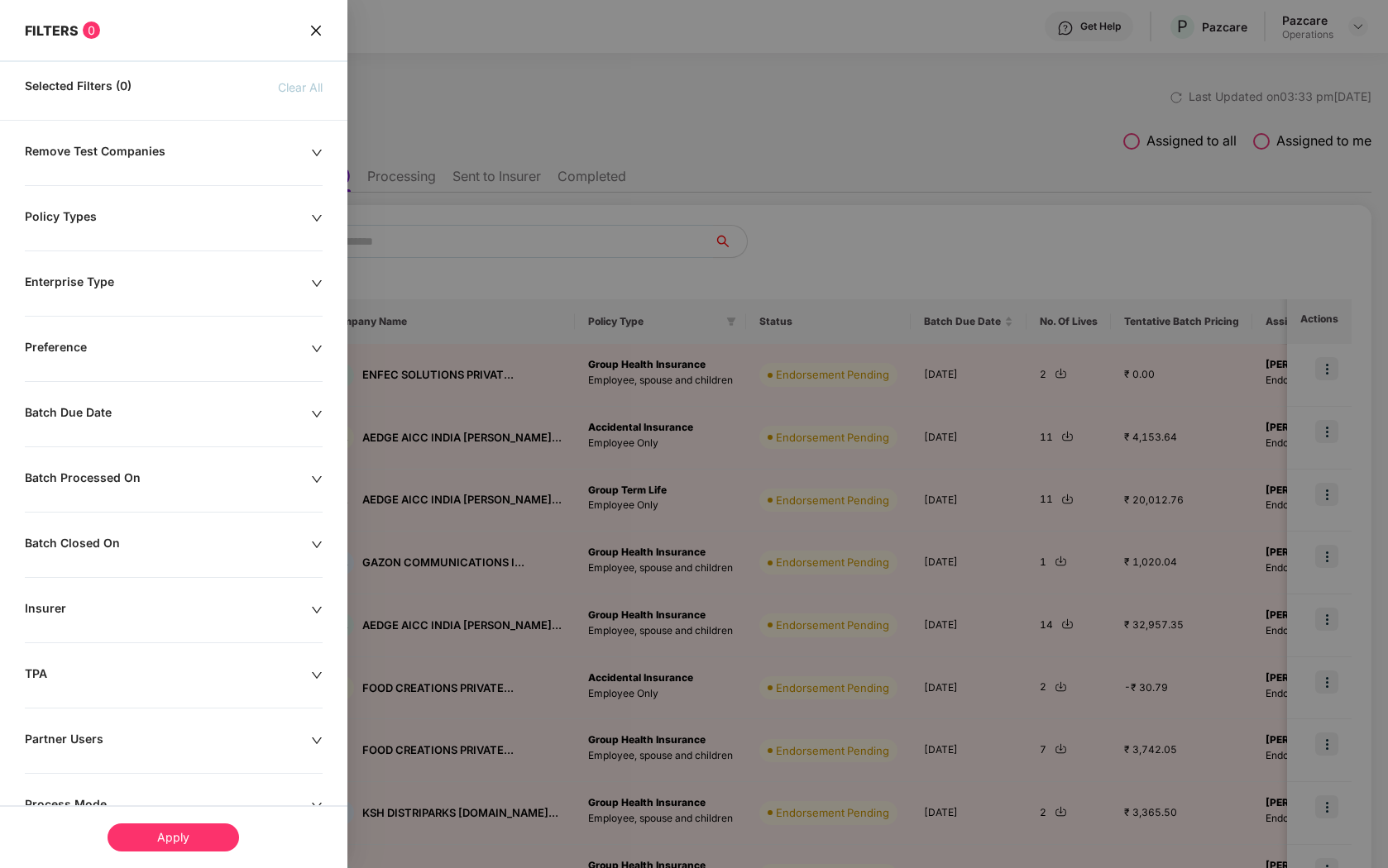
click at [224, 607] on div "Insurer" at bounding box center [168, 609] width 287 height 18
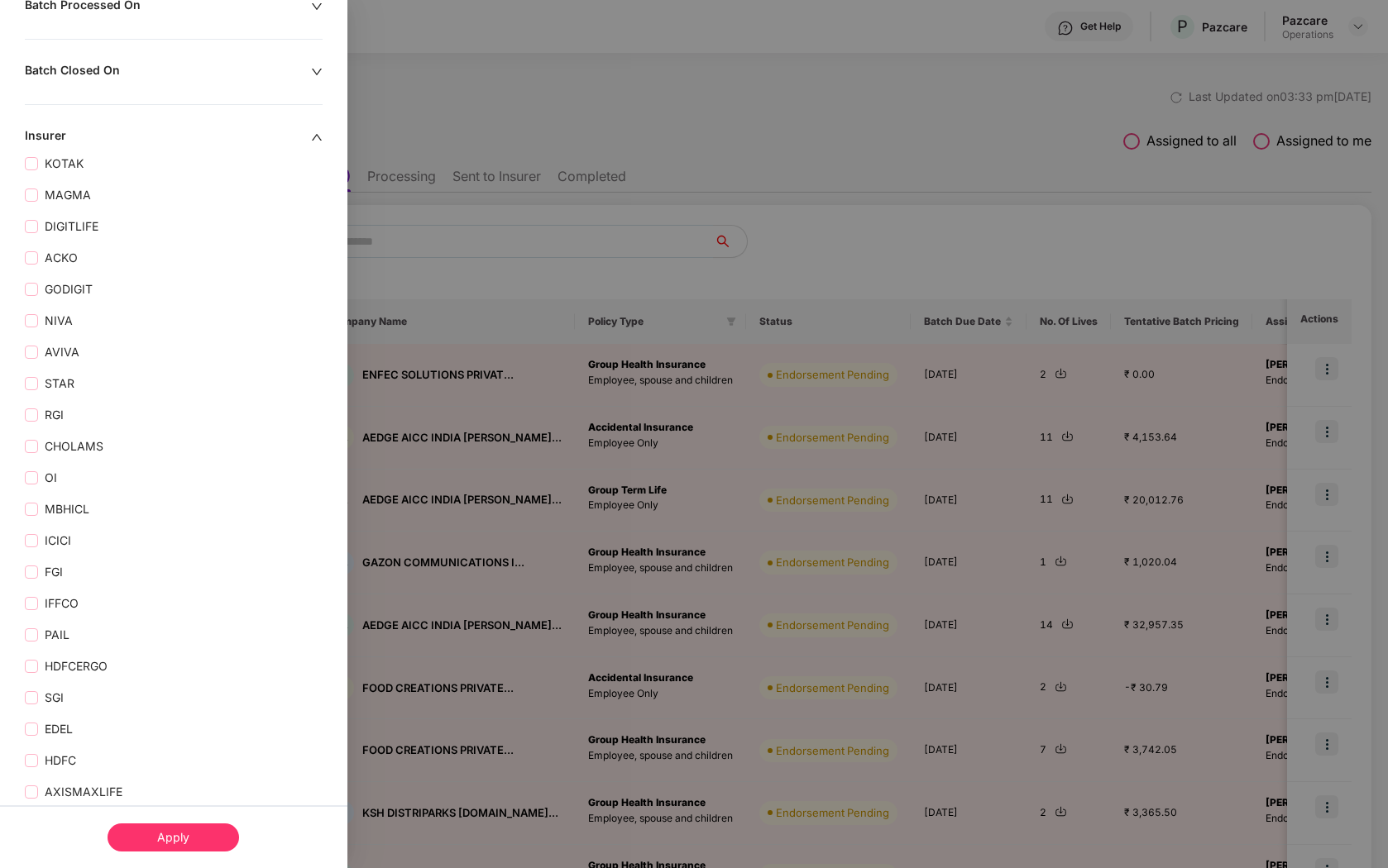
scroll to position [459, 0]
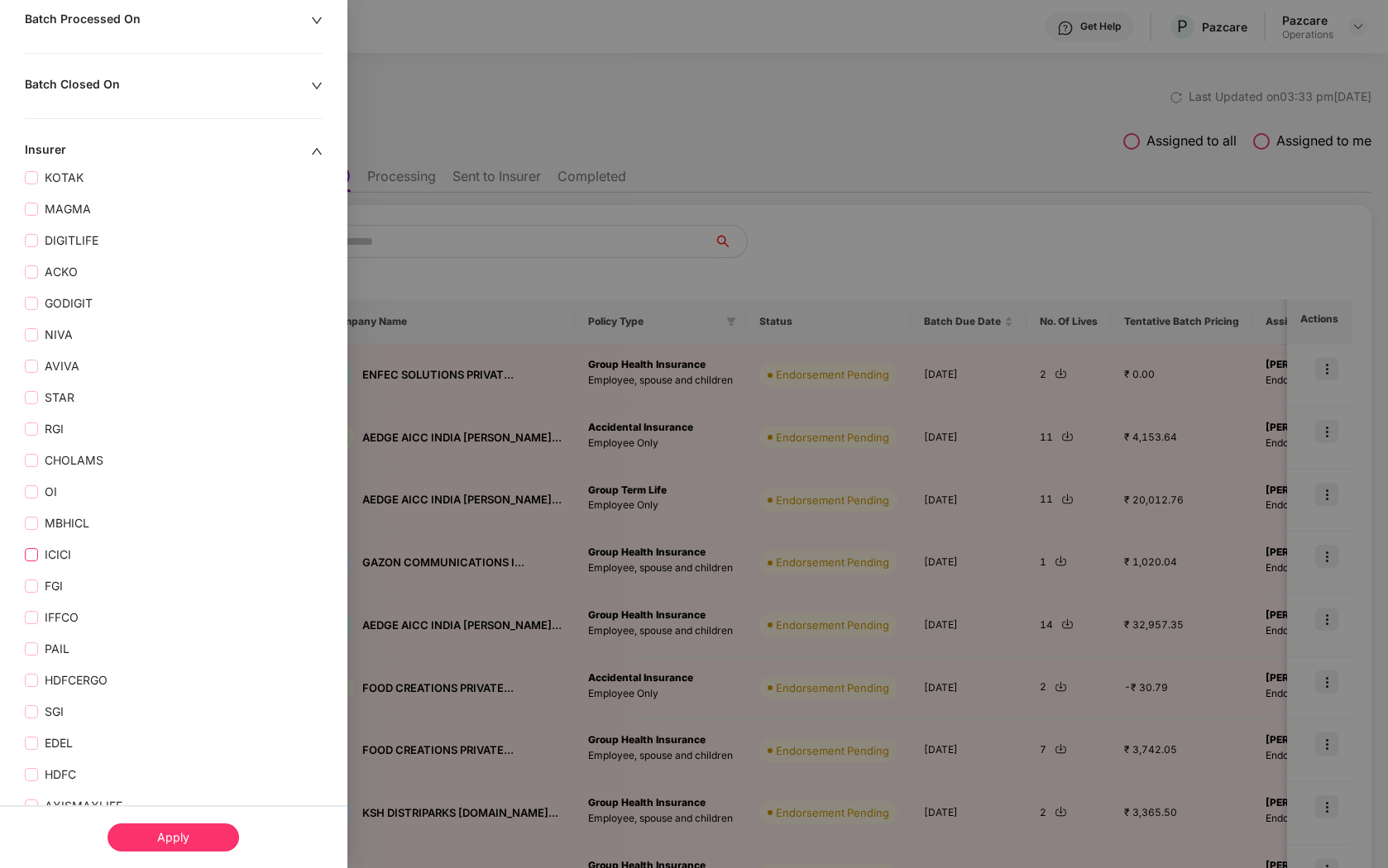
click at [38, 555] on span "ICICI" at bounding box center [58, 554] width 39 height 18
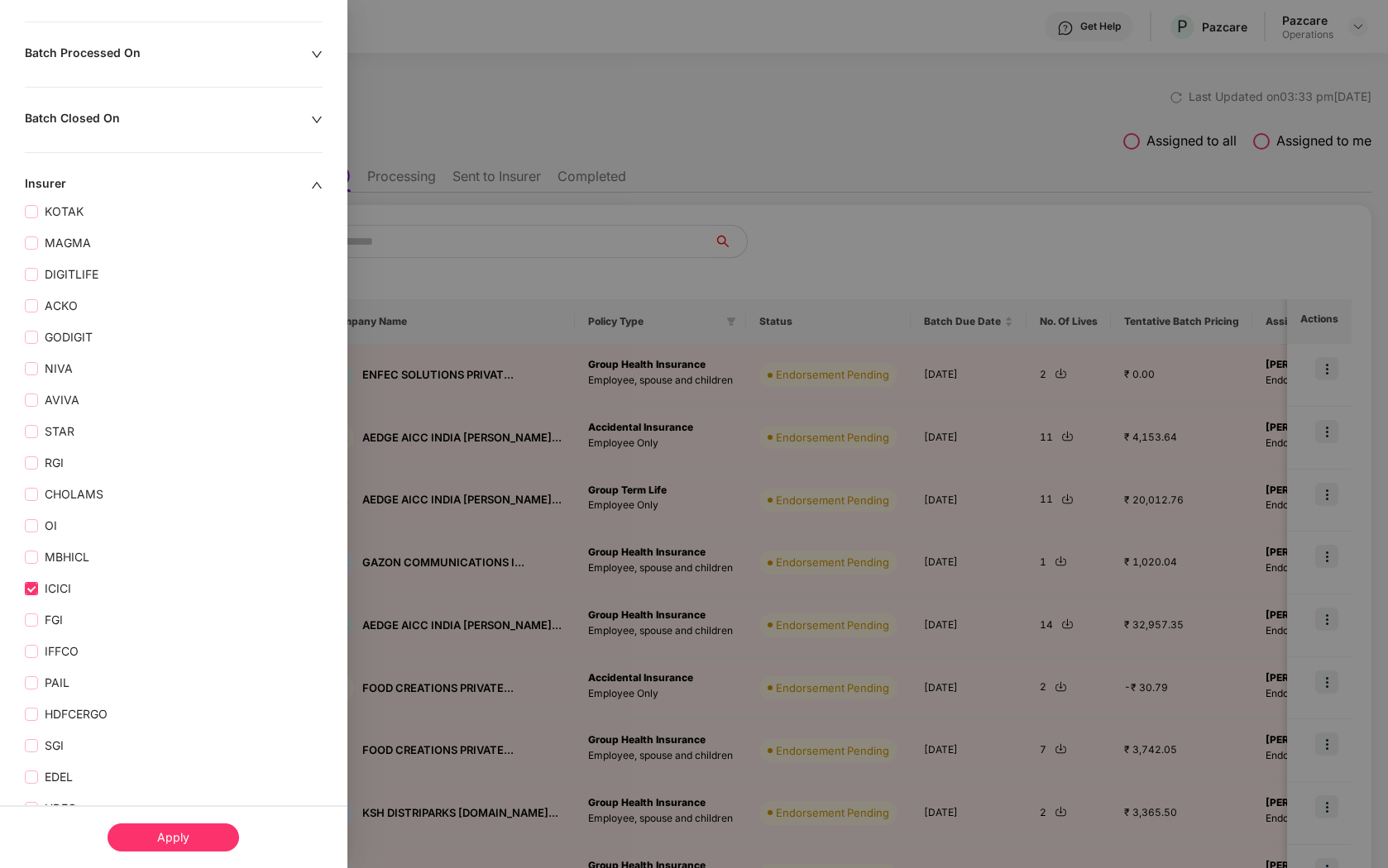
scroll to position [492, 0]
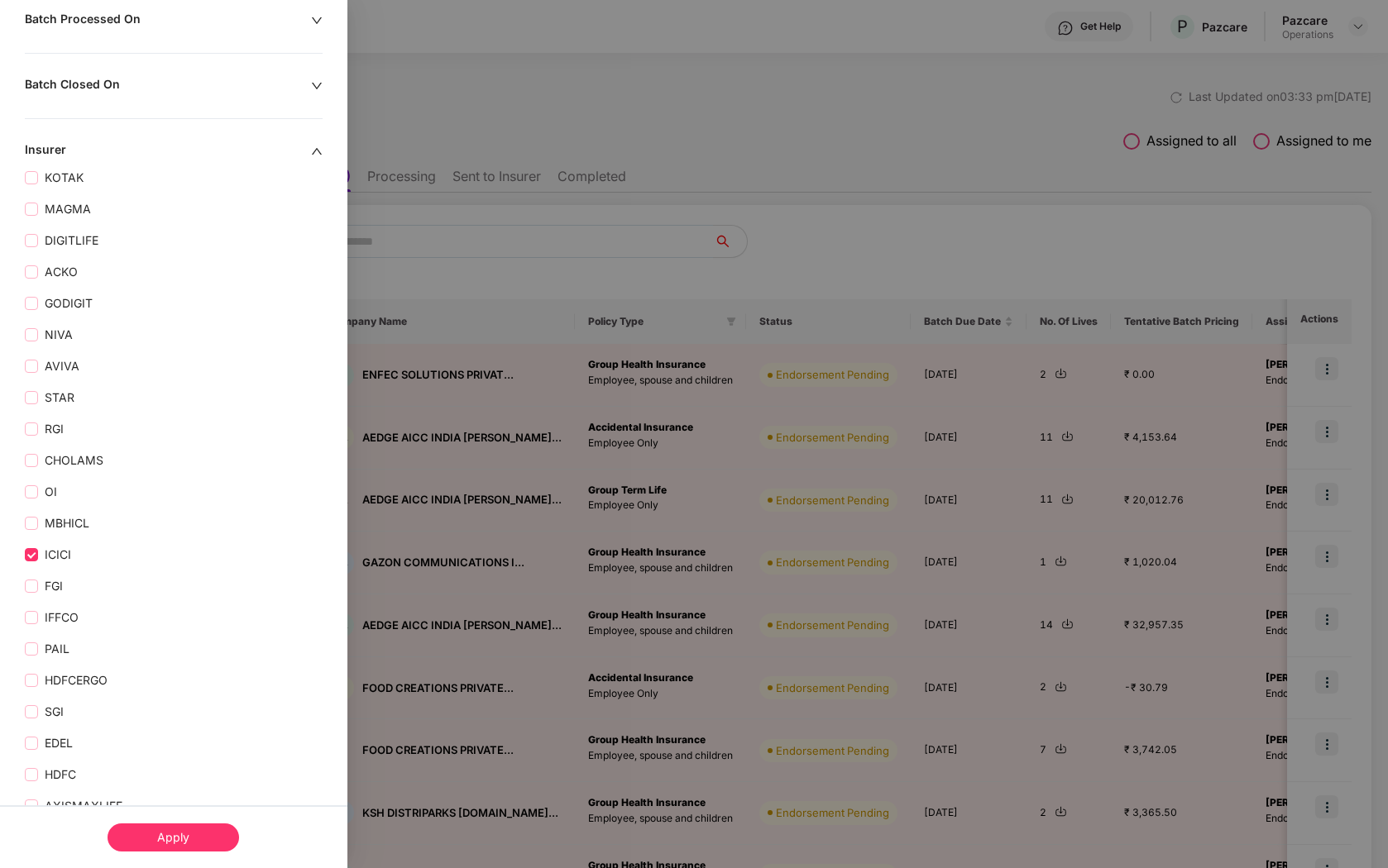
click at [135, 837] on div "Apply" at bounding box center [173, 836] width 131 height 28
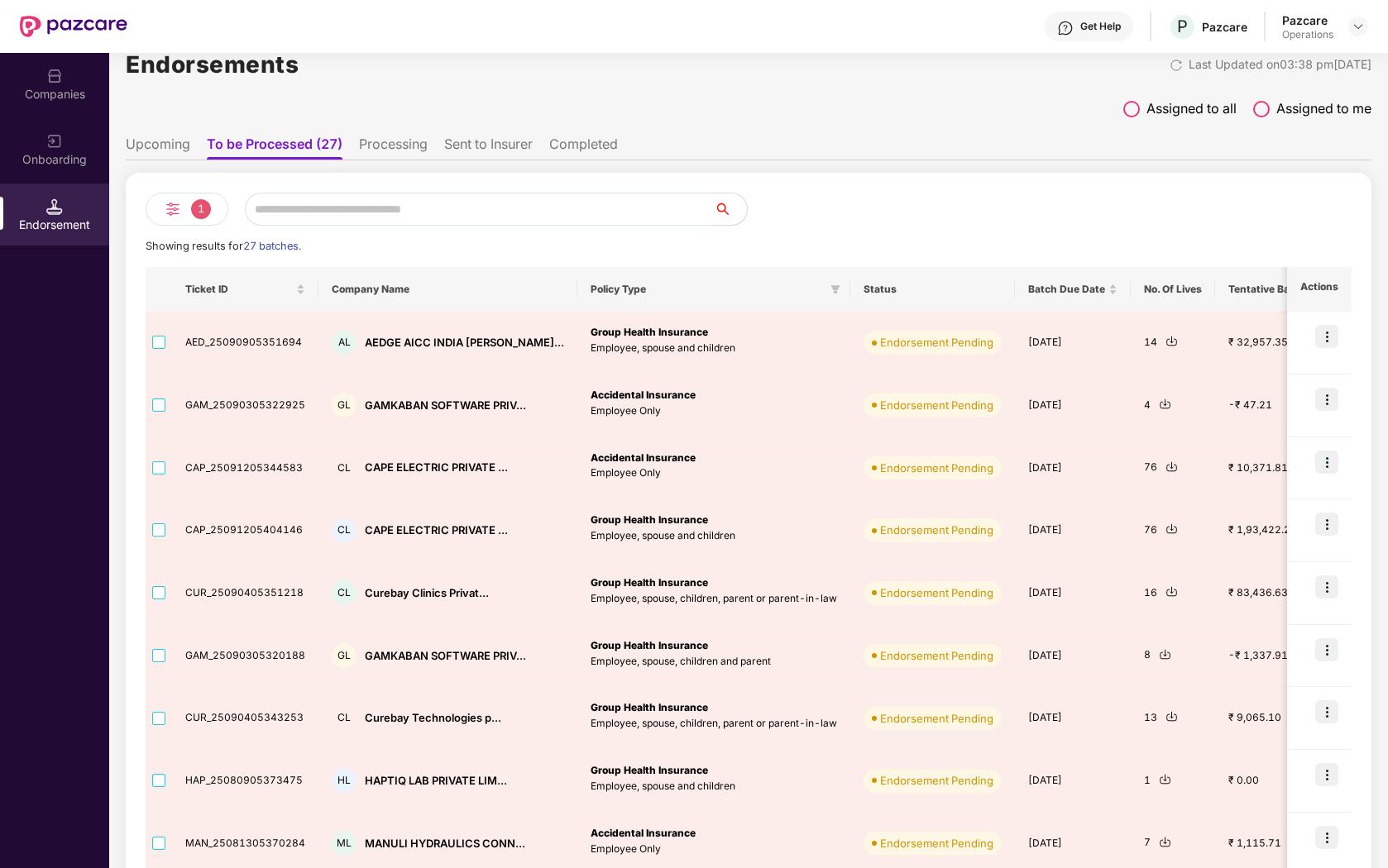
scroll to position [35, 0]
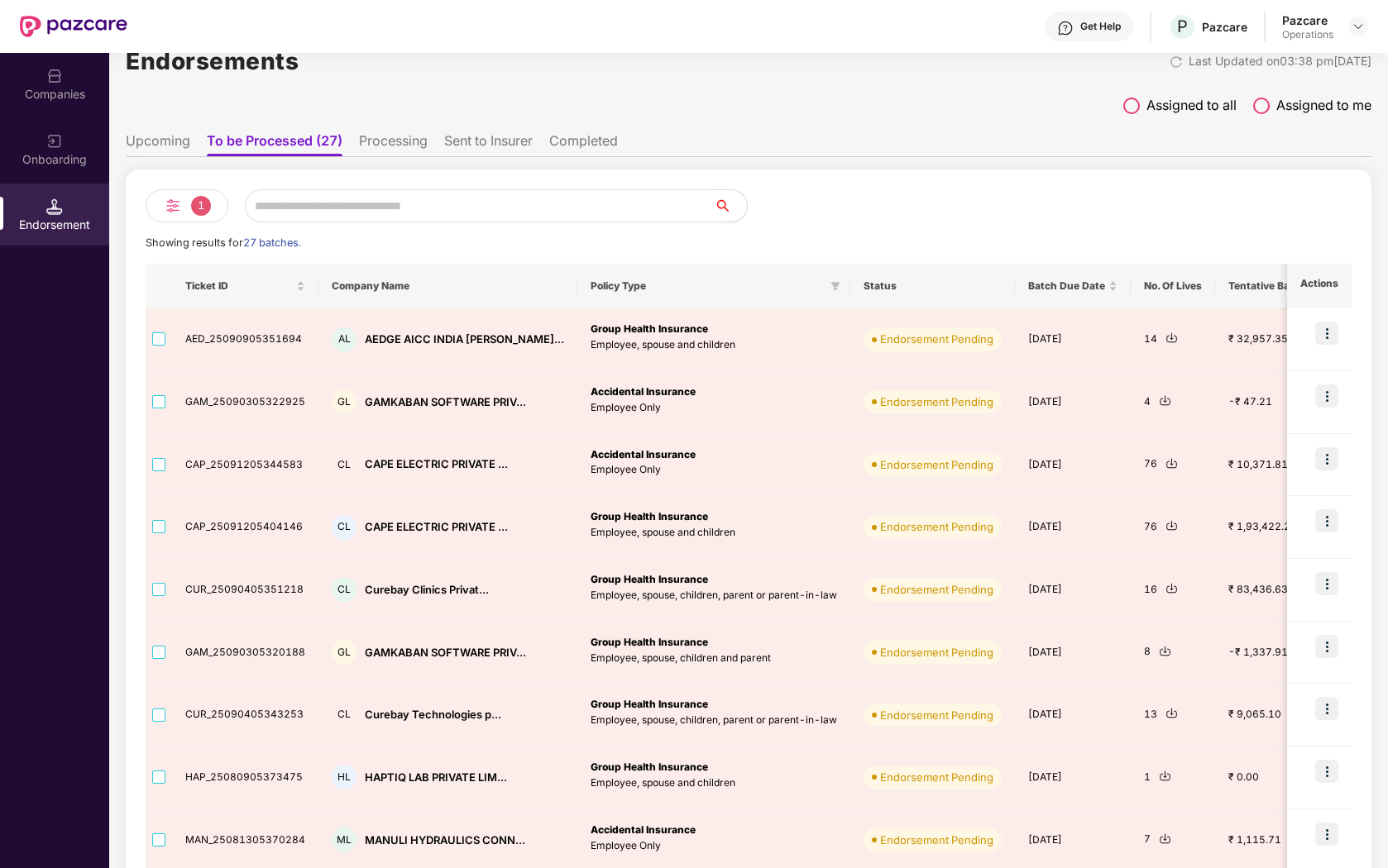
click at [197, 202] on span "1" at bounding box center [200, 205] width 20 height 20
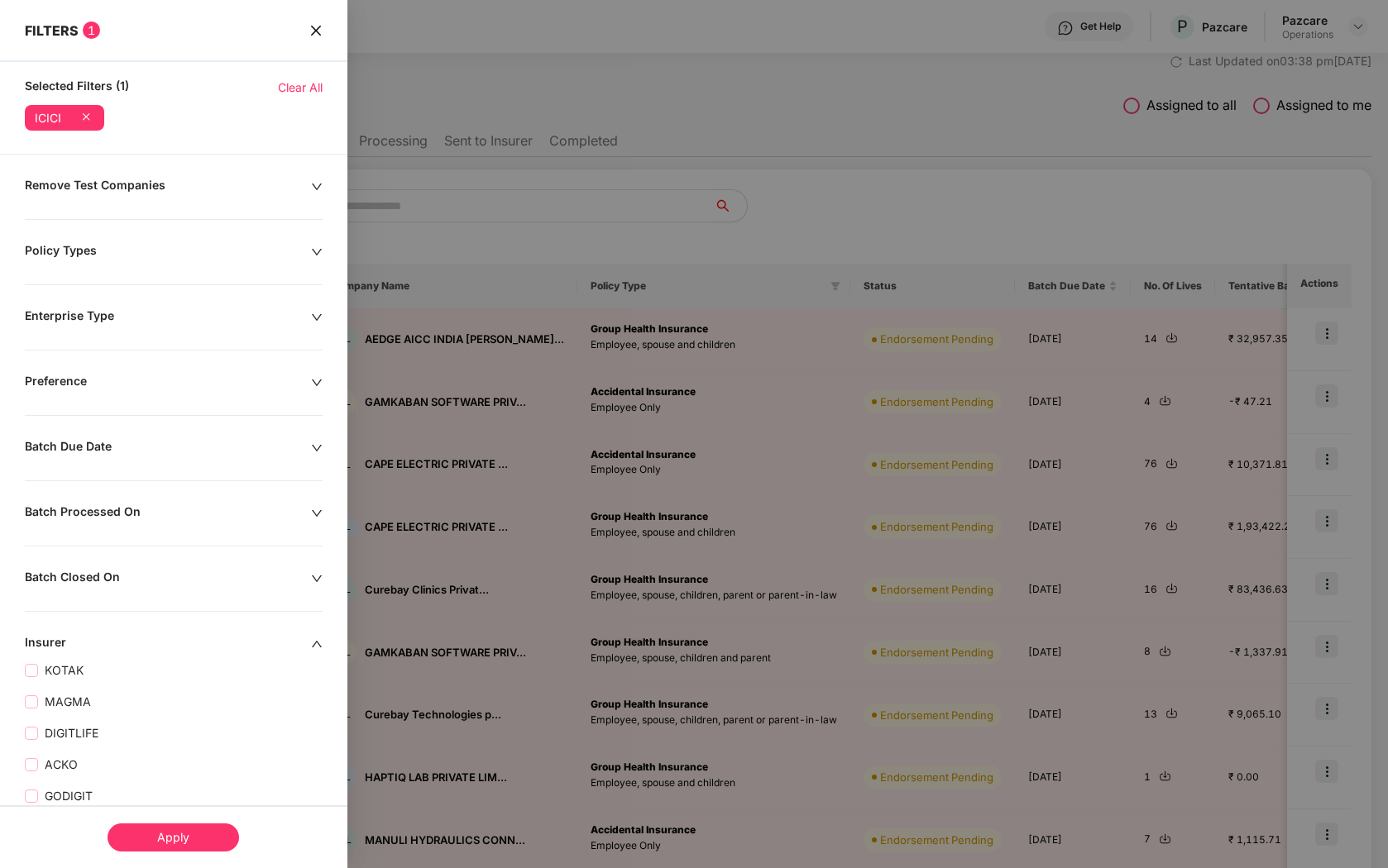
click at [313, 30] on icon "close" at bounding box center [315, 30] width 10 height 10
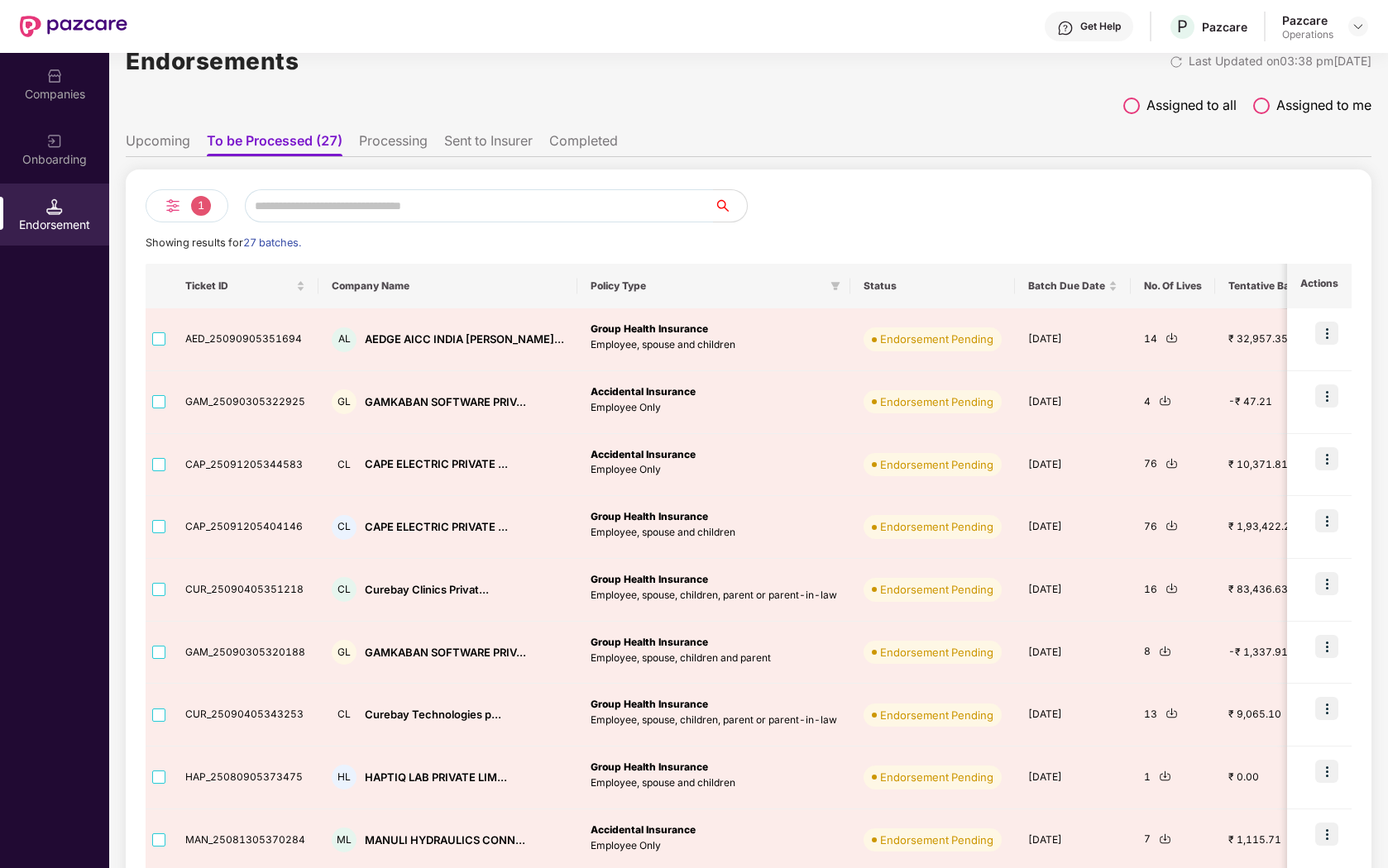
click at [192, 200] on span "1" at bounding box center [200, 205] width 20 height 20
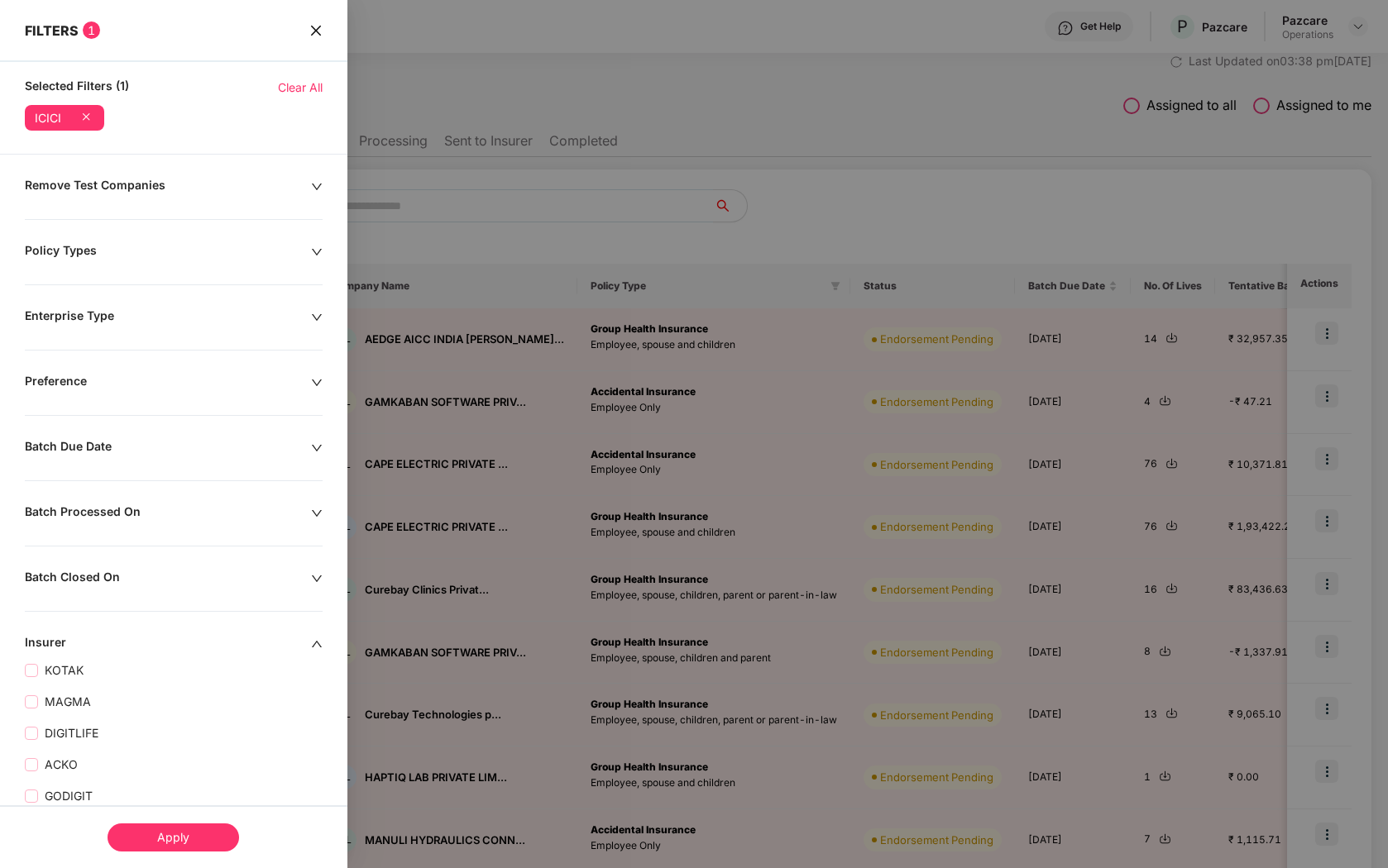
click at [308, 443] on div "Batch Due Date" at bounding box center [168, 447] width 287 height 18
click at [121, 494] on input at bounding box center [84, 498] width 102 height 18
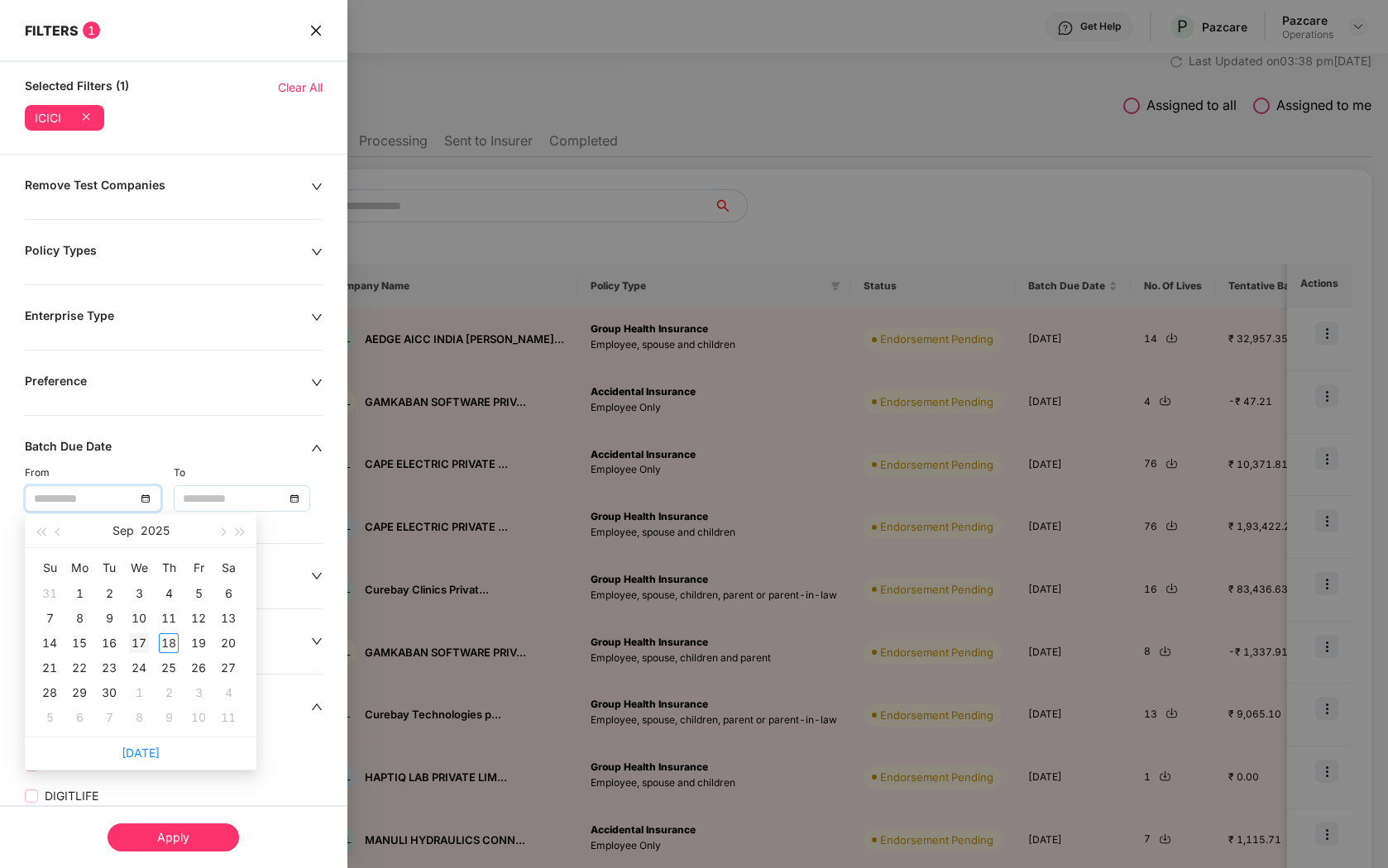
type input "**********"
click at [133, 648] on div "17" at bounding box center [139, 643] width 20 height 20
type input "**********"
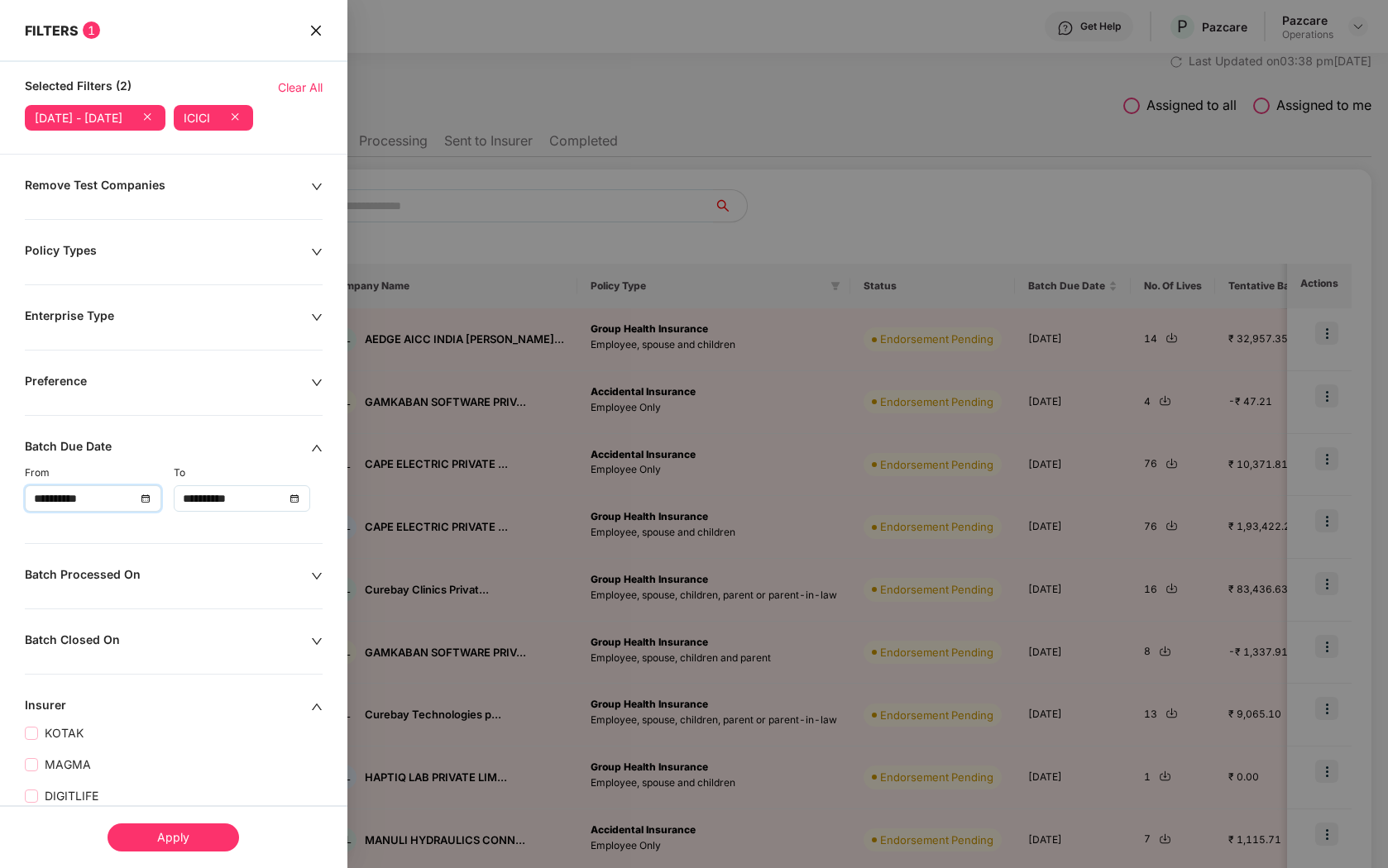
click at [146, 834] on div "Apply" at bounding box center [173, 836] width 131 height 28
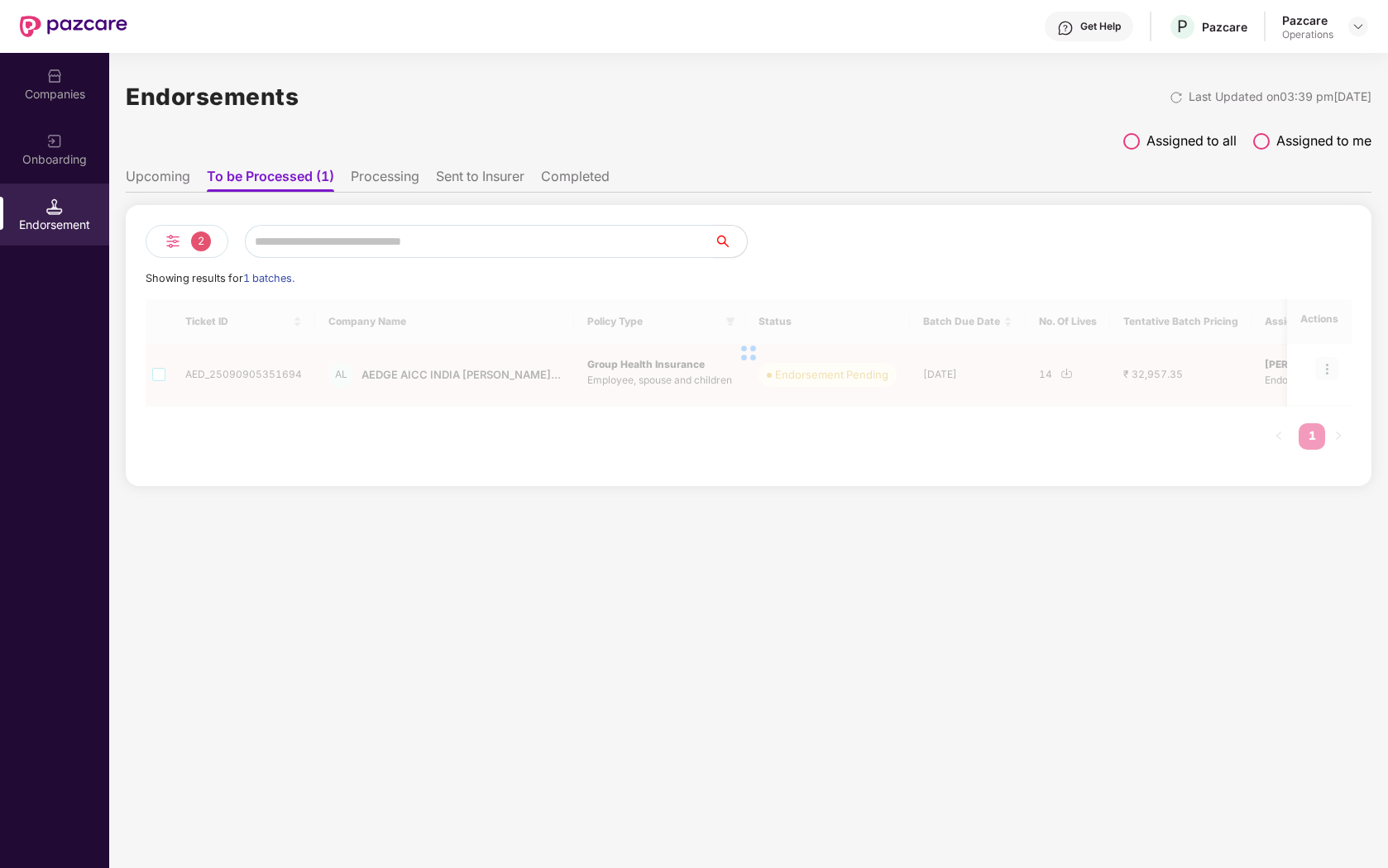
scroll to position [0, 0]
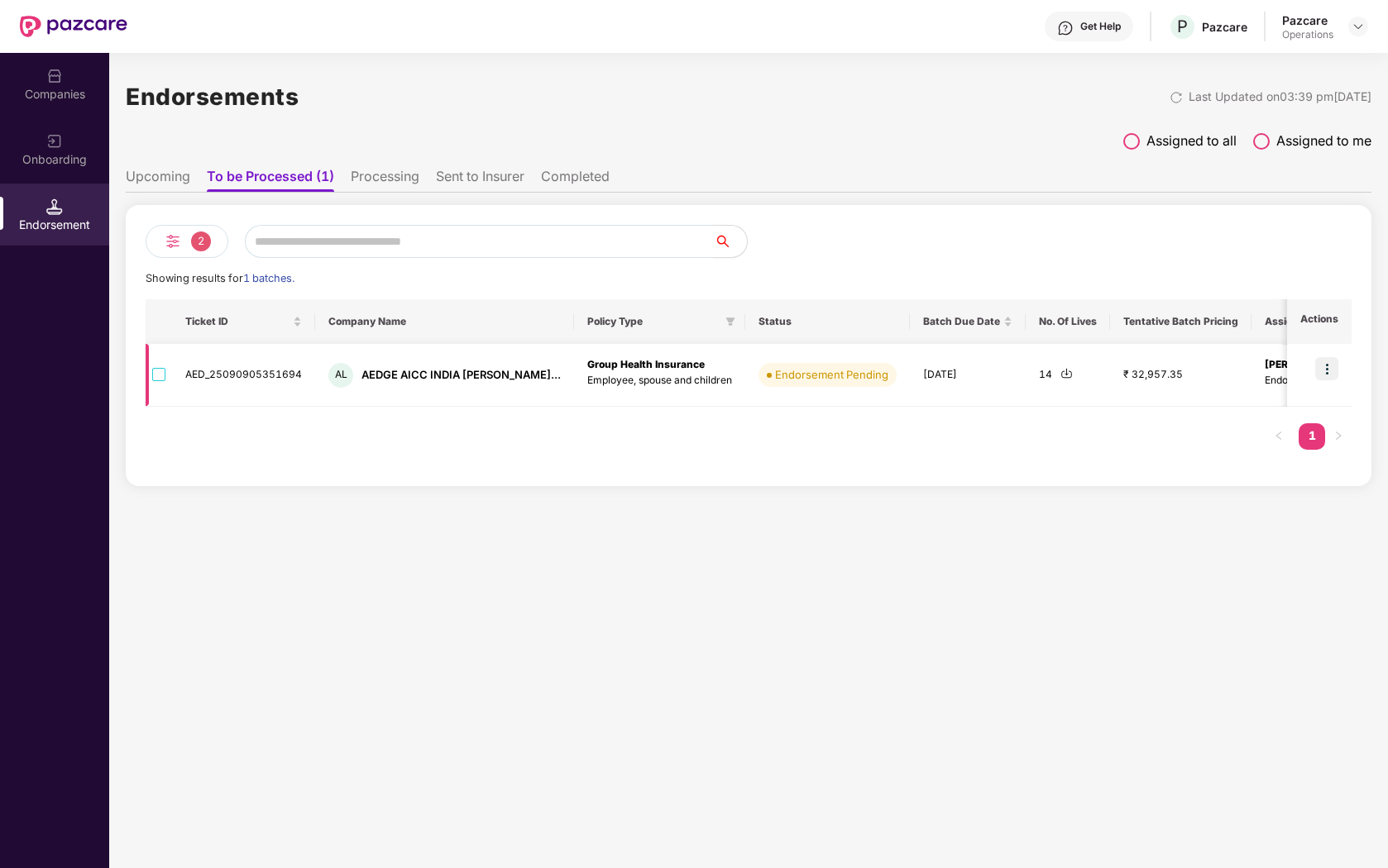
click at [388, 364] on div "AL AEDGE AICC INDIA PRIVA..." at bounding box center [445, 376] width 232 height 25
drag, startPoint x: 185, startPoint y: 374, endPoint x: 304, endPoint y: 383, distance: 119.3
click at [304, 383] on td "AED_25090905351694" at bounding box center [243, 376] width 143 height 63
copy td "AED_25090905351694"
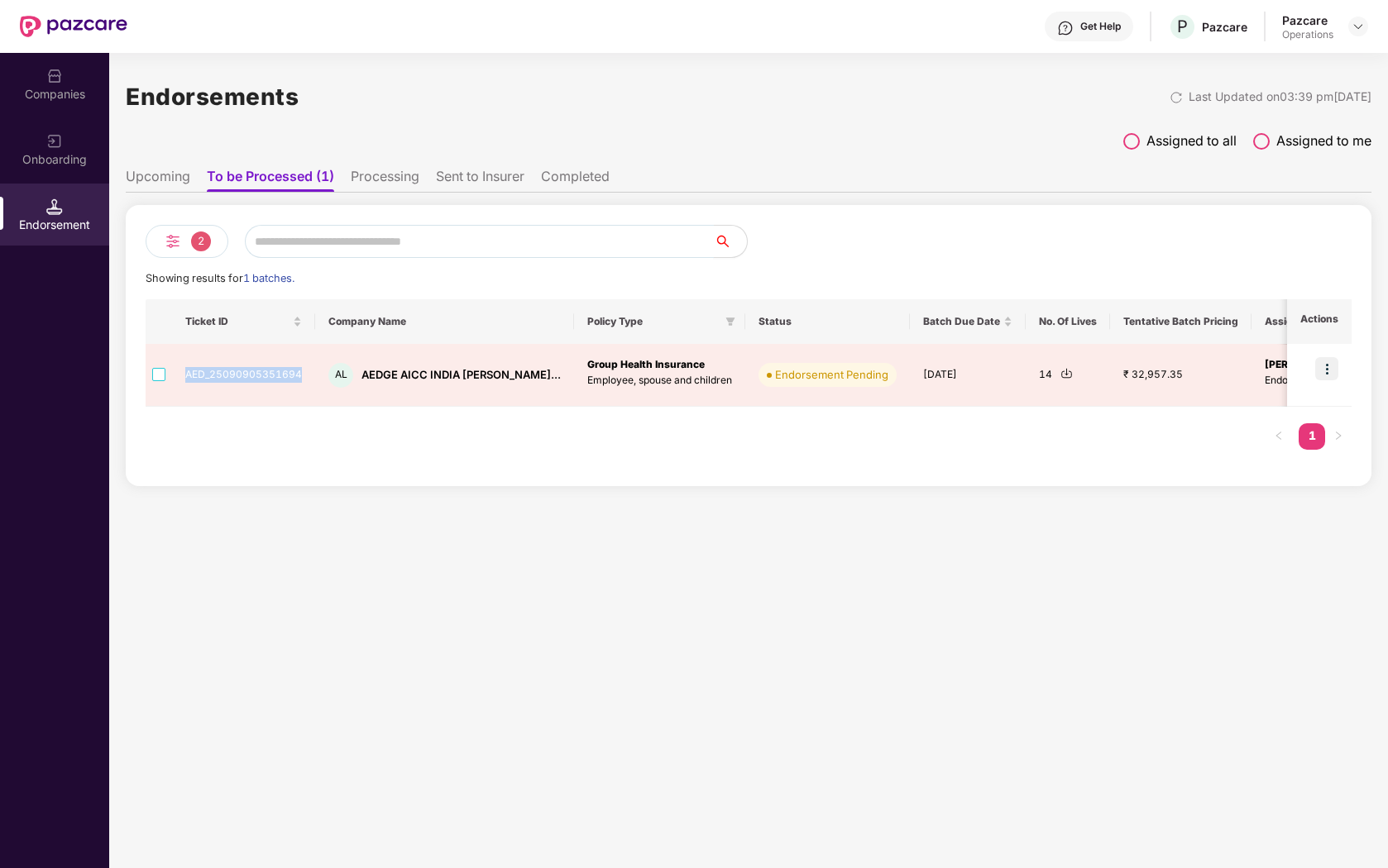
click at [390, 241] on input "text" at bounding box center [478, 241] width 469 height 34
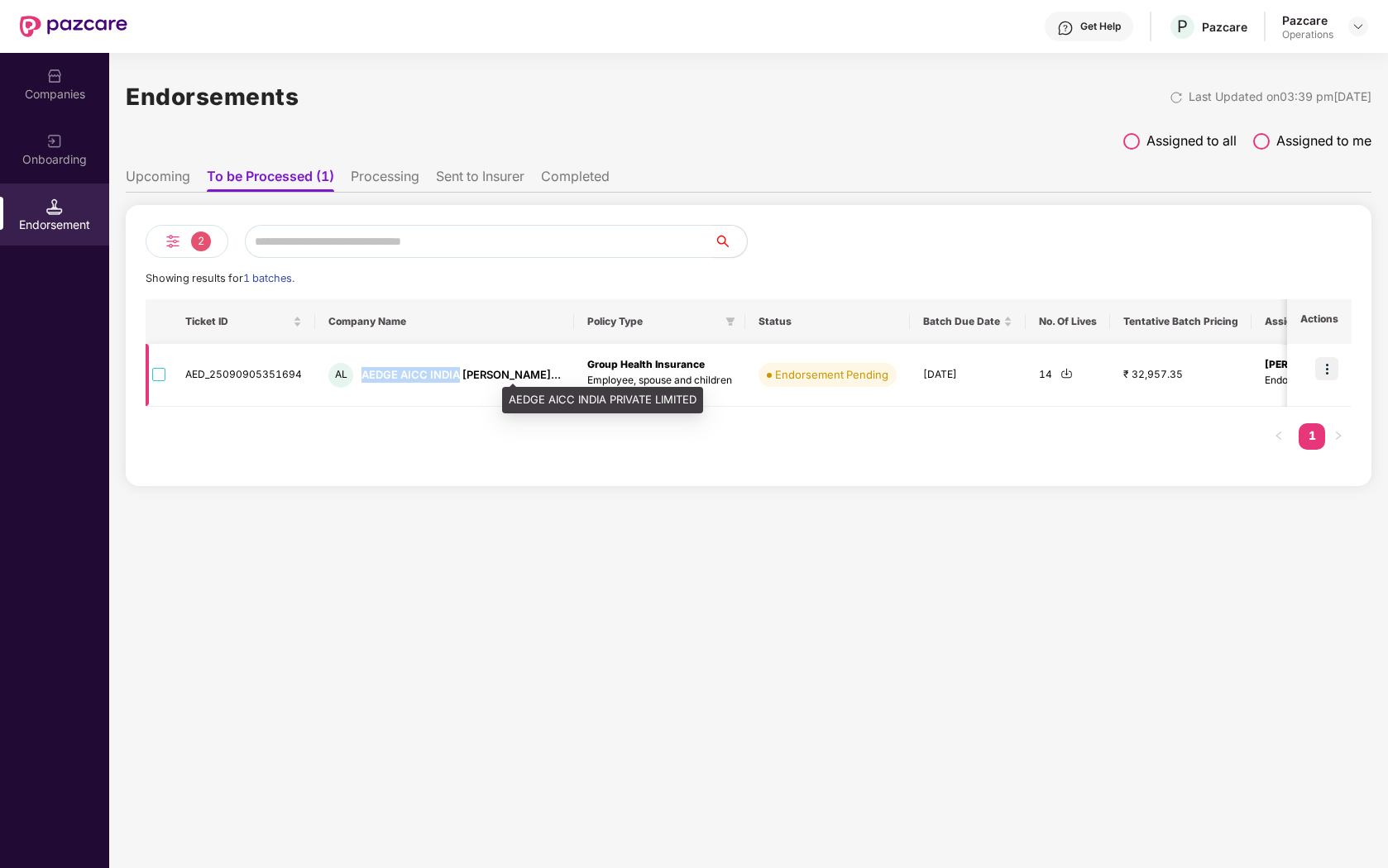
drag, startPoint x: 361, startPoint y: 373, endPoint x: 457, endPoint y: 379, distance: 96.2
click at [457, 379] on div "AEDGE AICC INDIA [PERSON_NAME]..." at bounding box center [461, 375] width 199 height 15
copy div "AEDGE AICC INDIA"
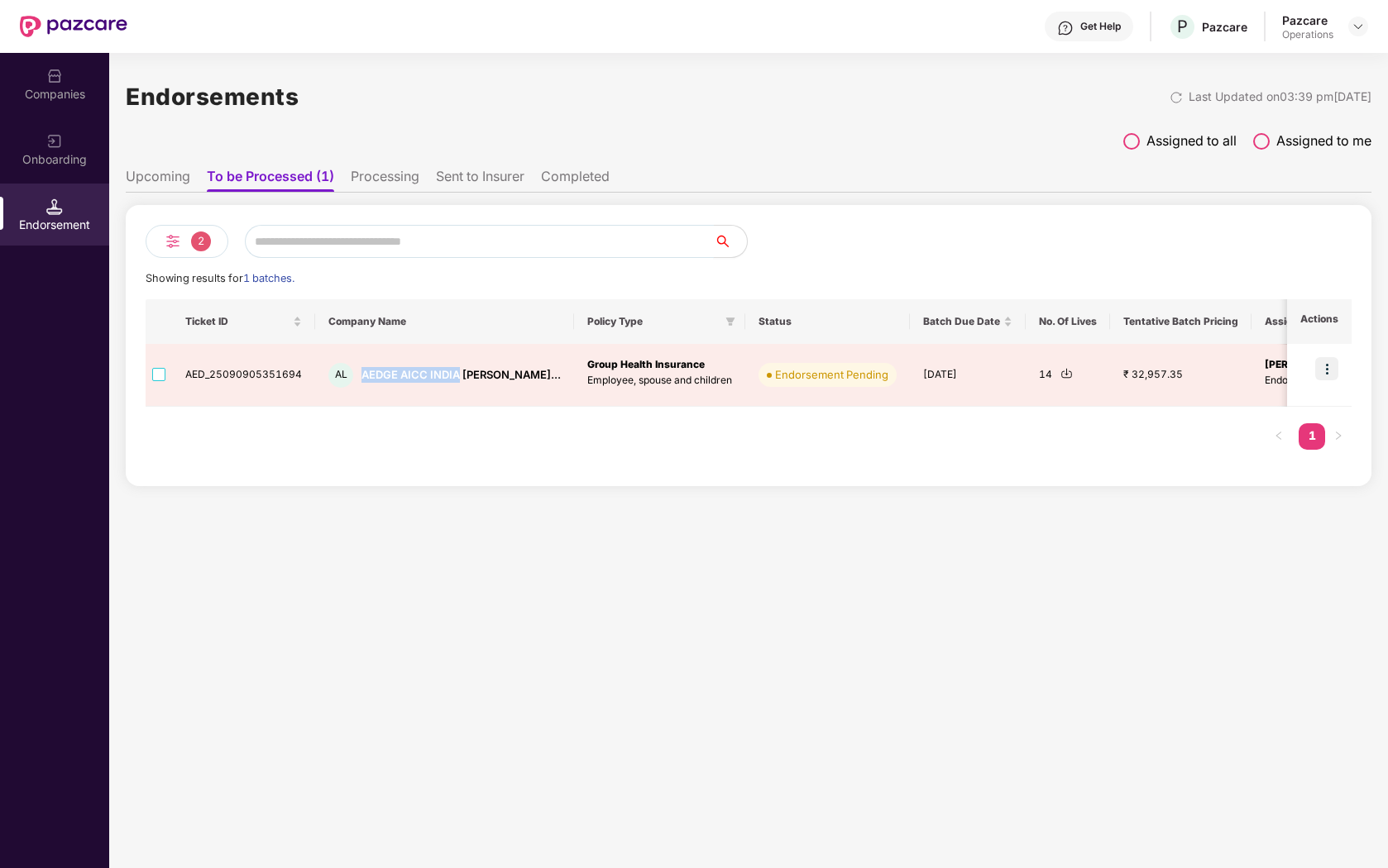
click at [328, 244] on input "text" at bounding box center [478, 241] width 469 height 34
paste input "**********"
type input "**********"
click at [209, 246] on div "2" at bounding box center [187, 241] width 82 height 34
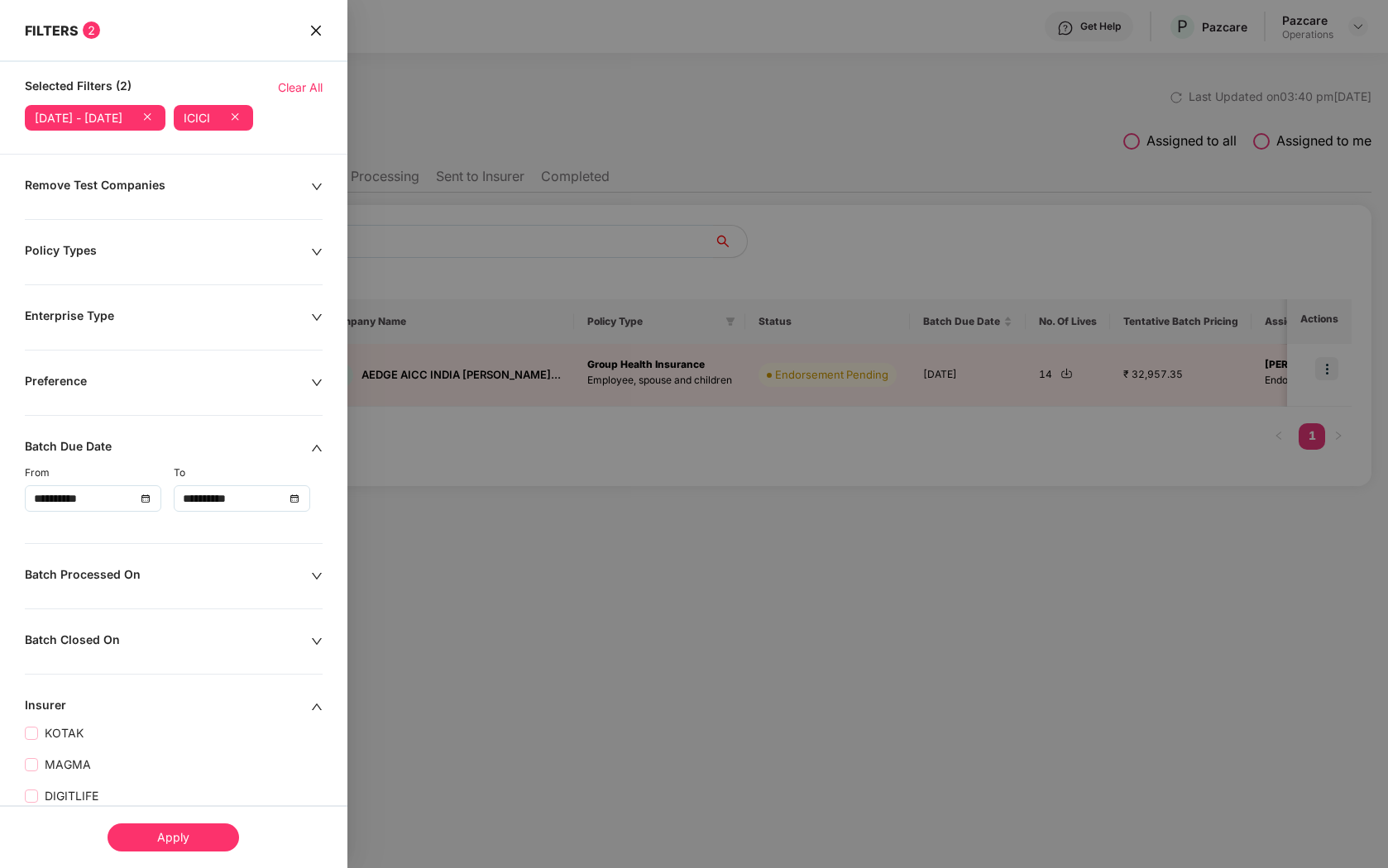
click at [243, 119] on icon at bounding box center [234, 116] width 16 height 16
click at [155, 117] on icon at bounding box center [147, 116] width 16 height 16
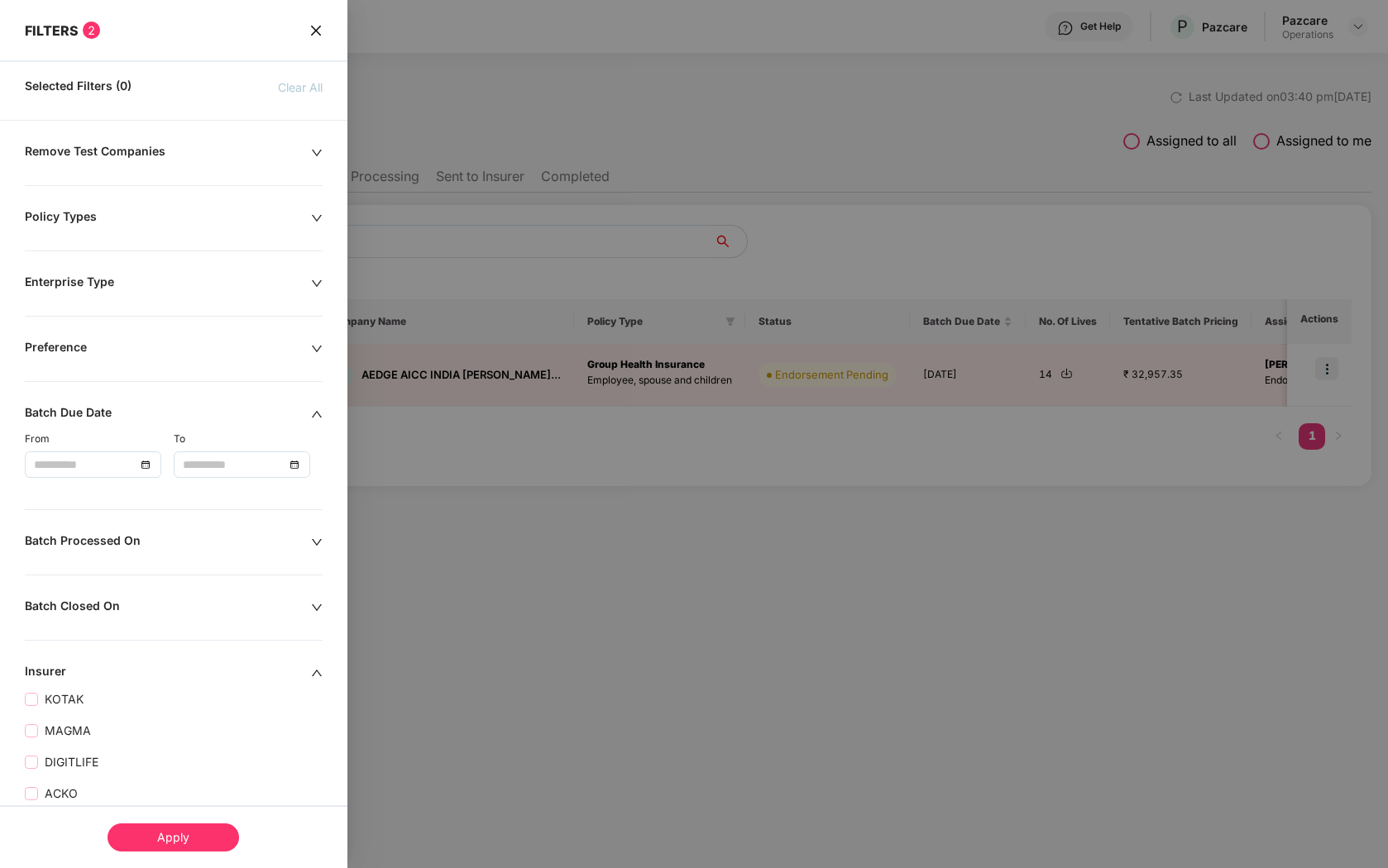
click at [158, 839] on div "Apply" at bounding box center [173, 836] width 131 height 28
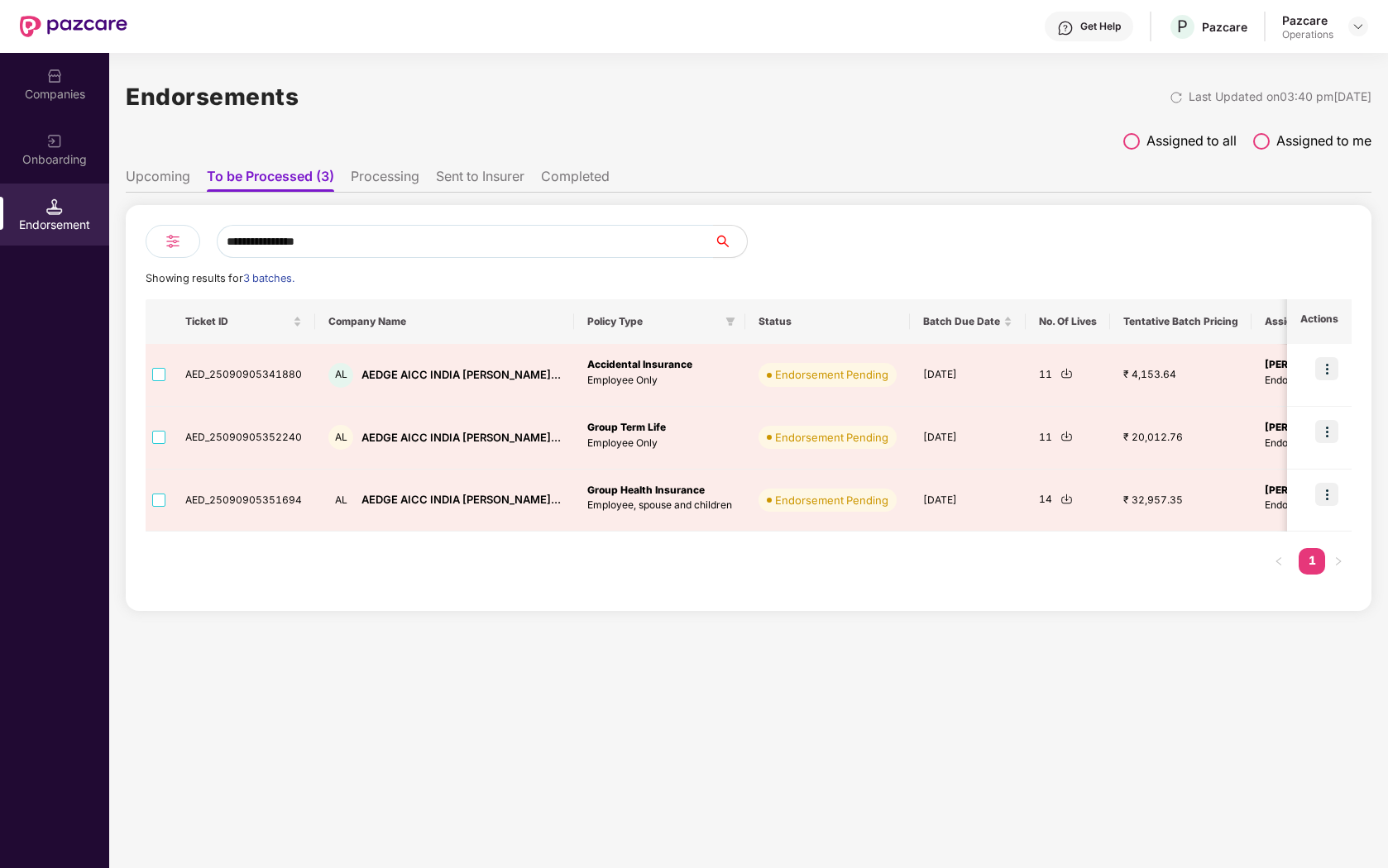
click at [498, 183] on li "Sent to Insurer" at bounding box center [480, 179] width 88 height 24
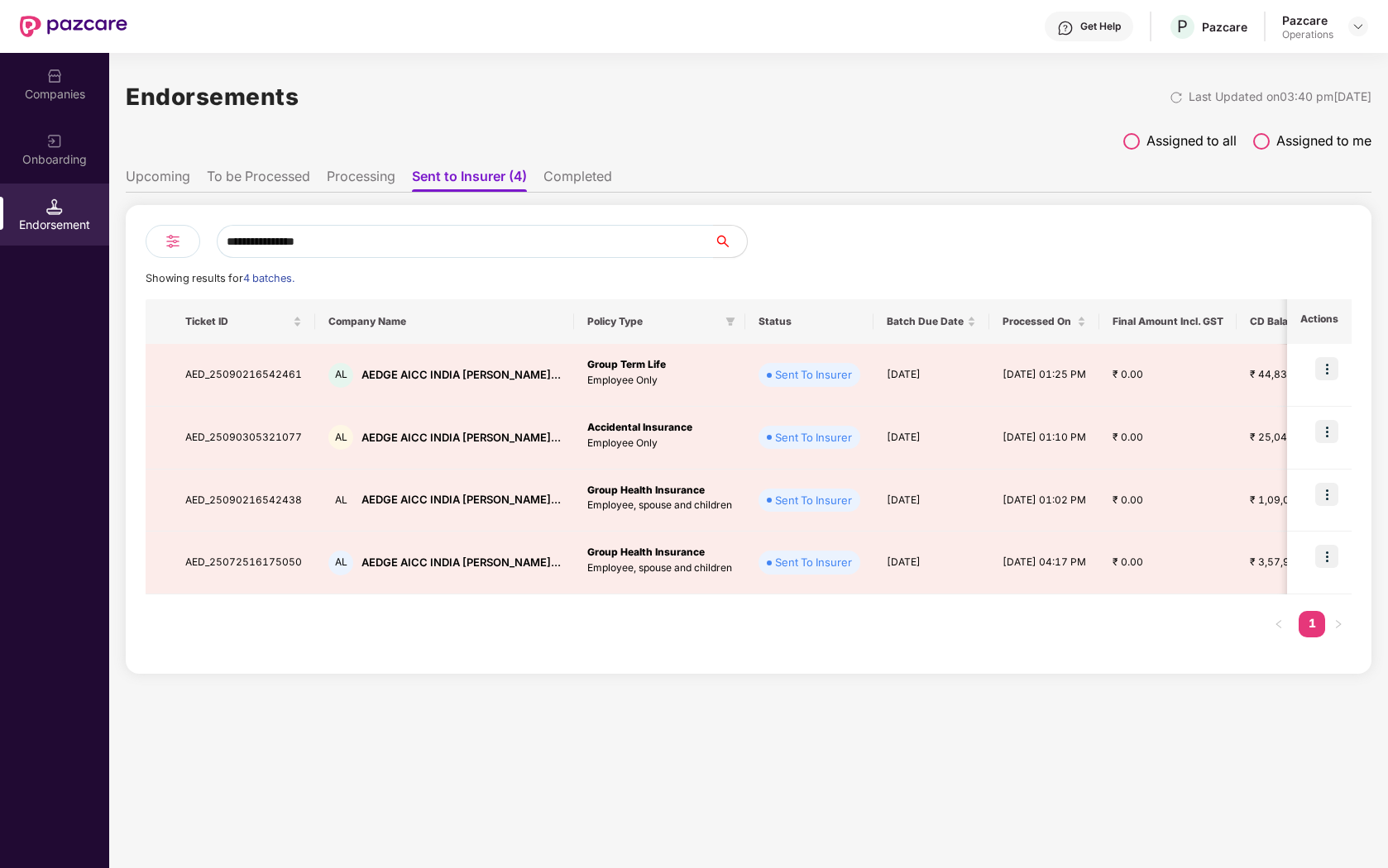
click at [576, 180] on li "Completed" at bounding box center [578, 179] width 69 height 24
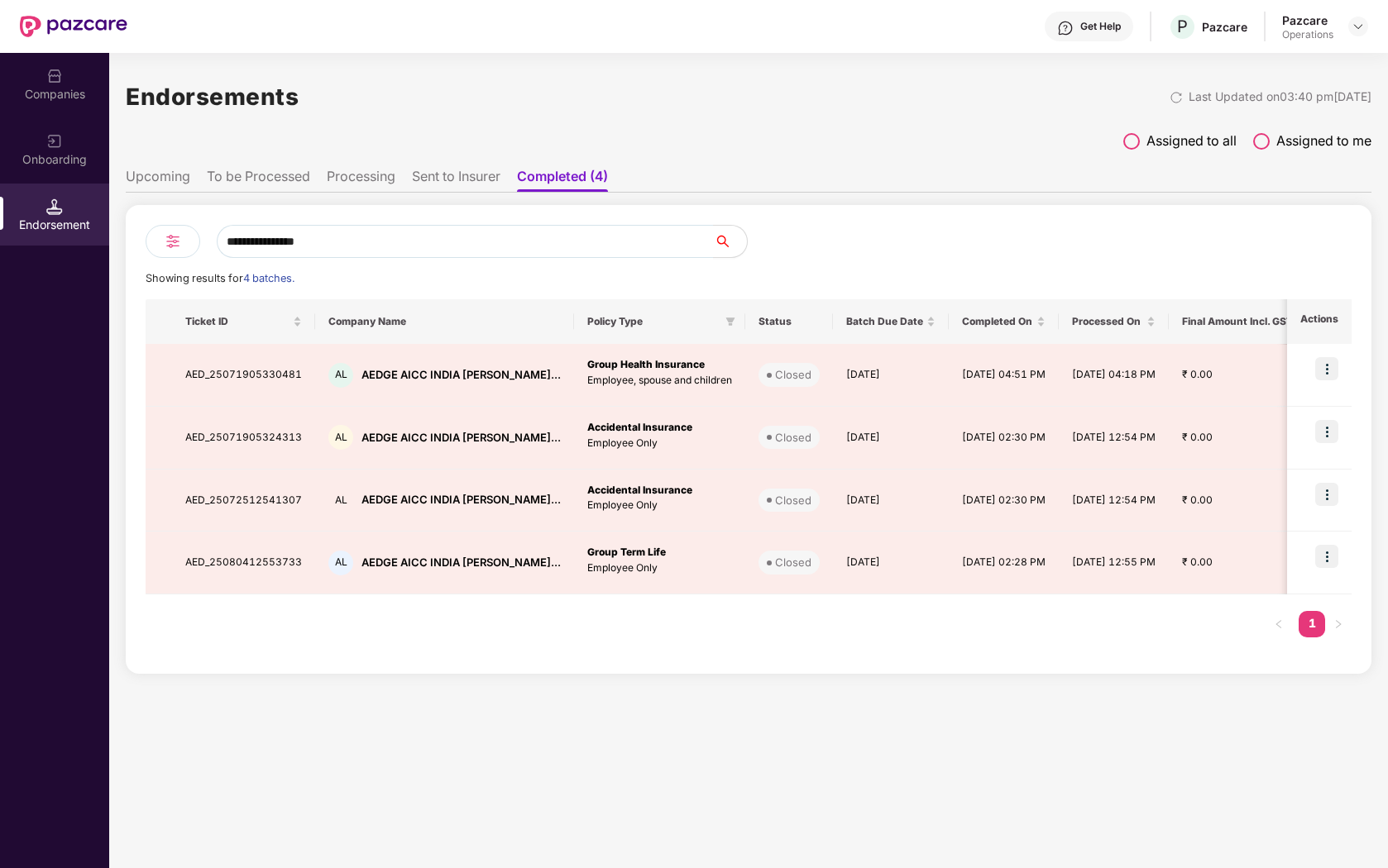
click at [266, 169] on li "To be Processed" at bounding box center [259, 179] width 104 height 24
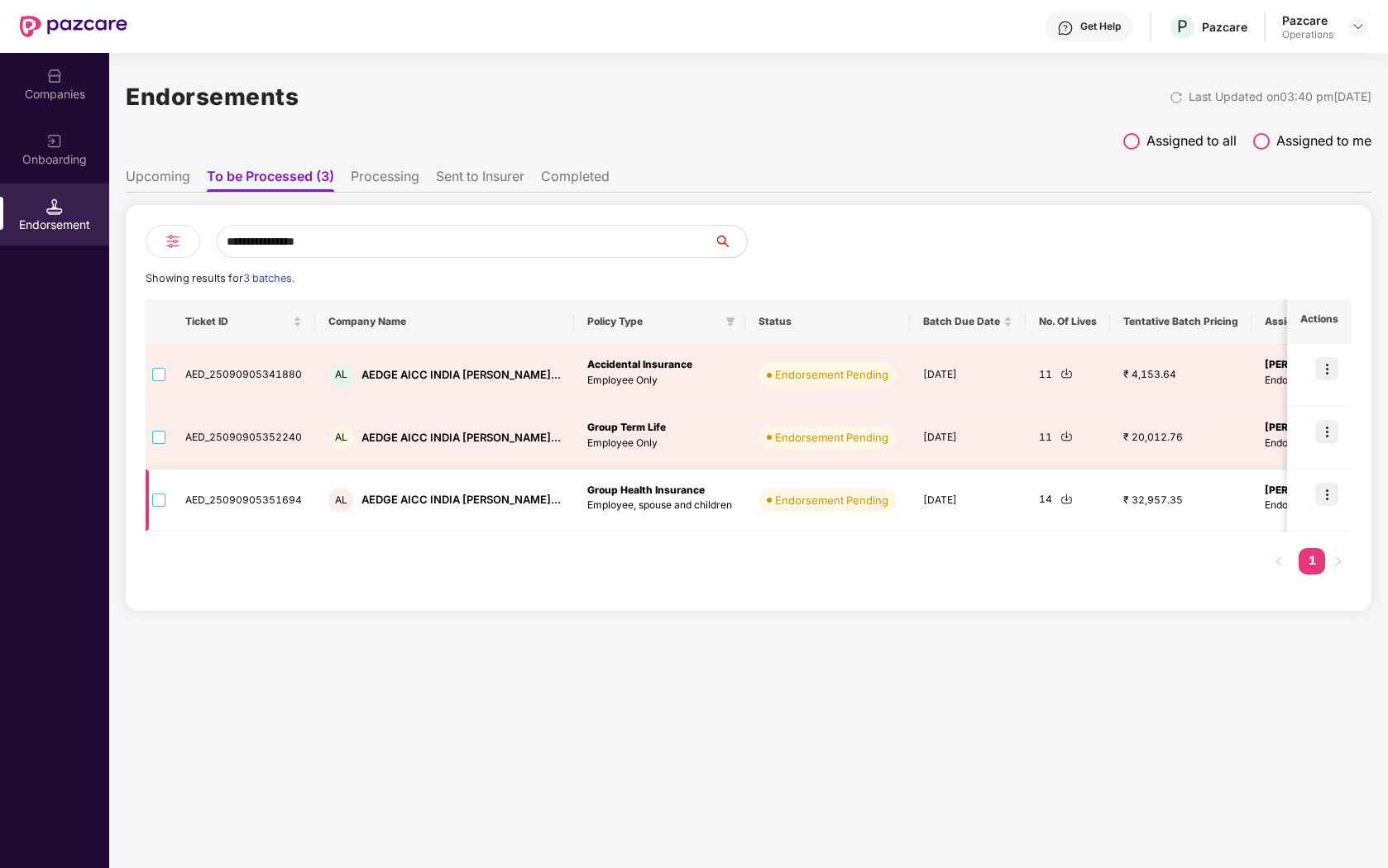
click at [1330, 495] on img at bounding box center [1327, 494] width 23 height 23
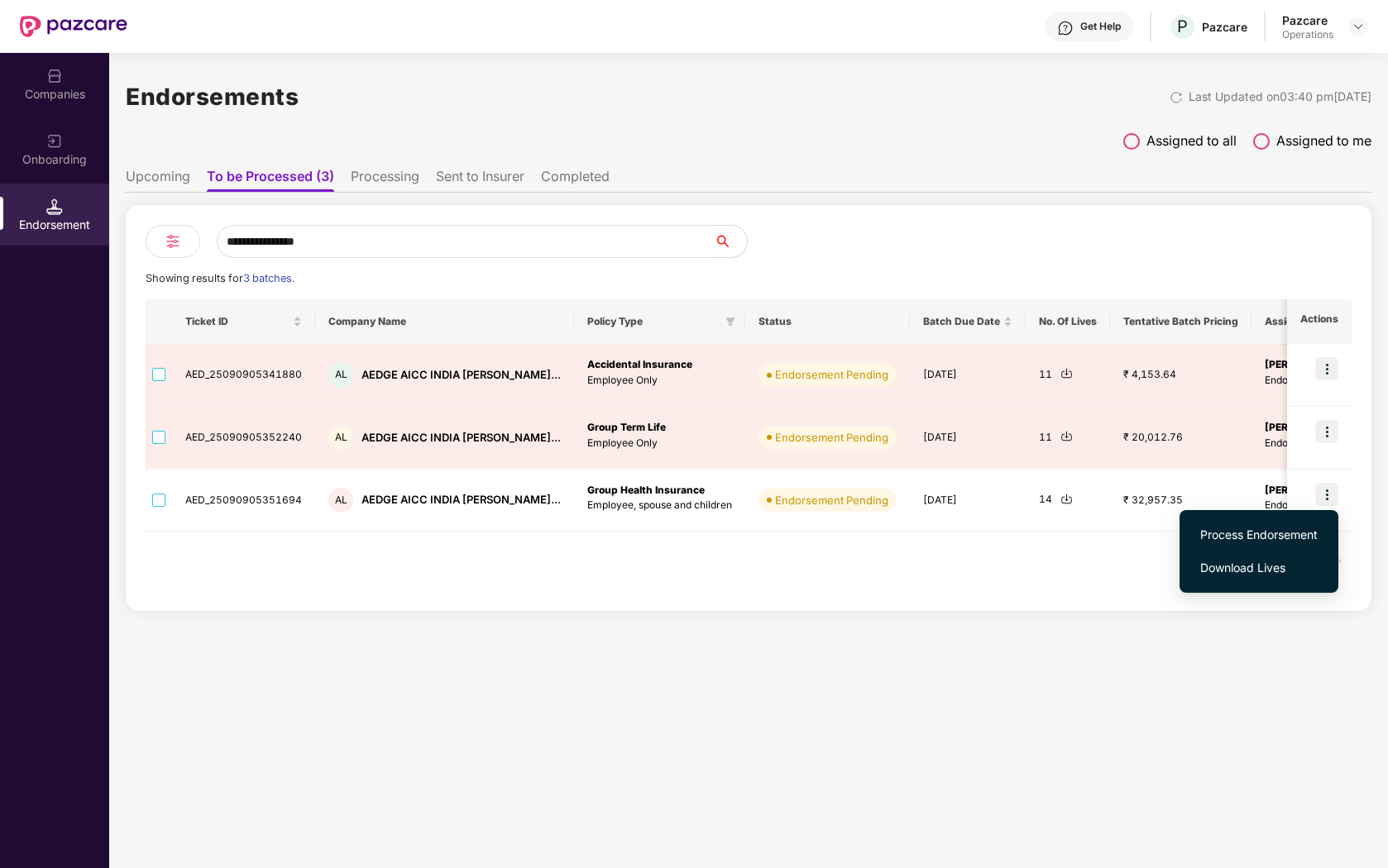
click at [1277, 538] on span "Process Endorsement" at bounding box center [1259, 535] width 118 height 18
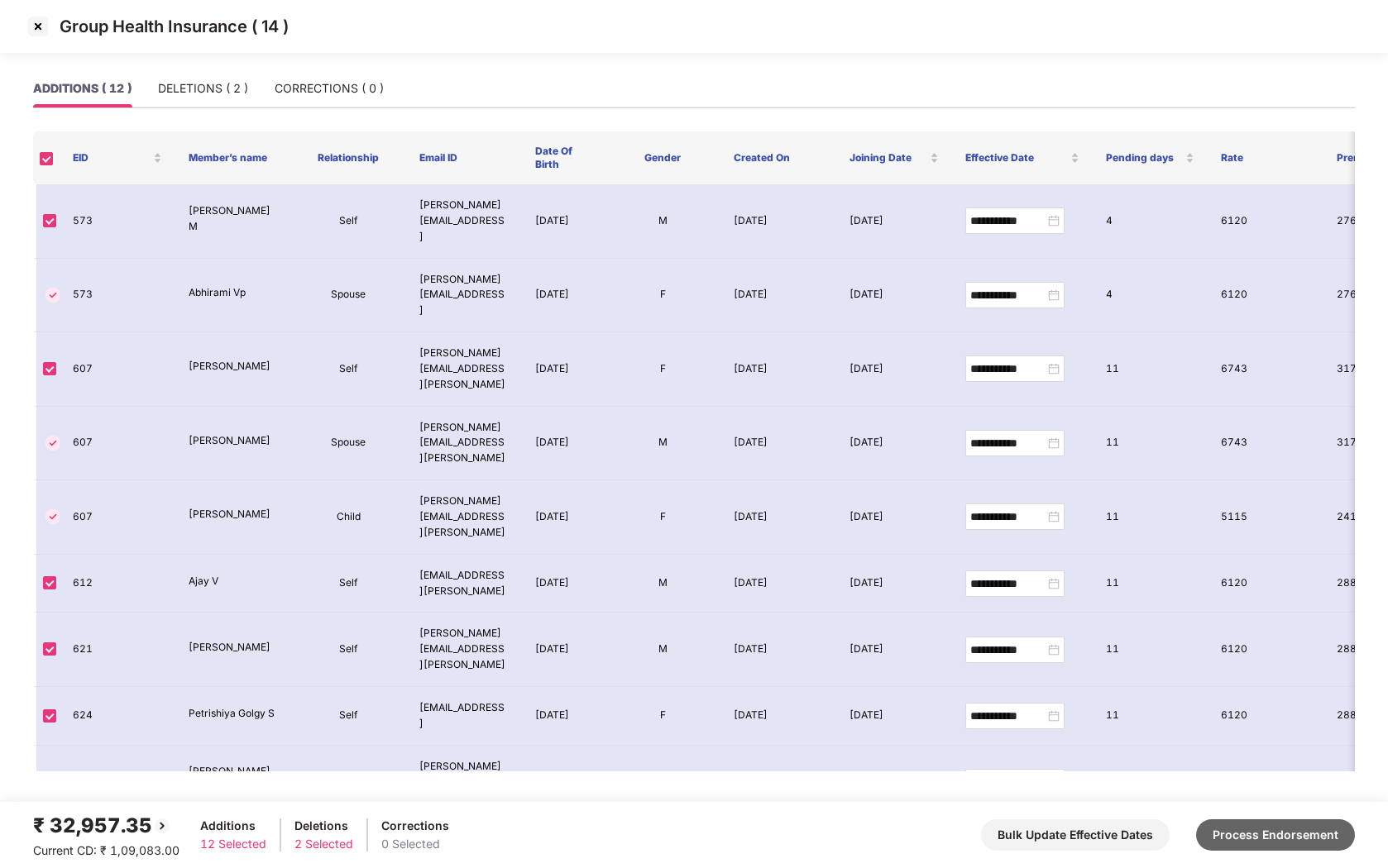
click at [1299, 824] on button "Process Endorsement" at bounding box center [1276, 834] width 159 height 32
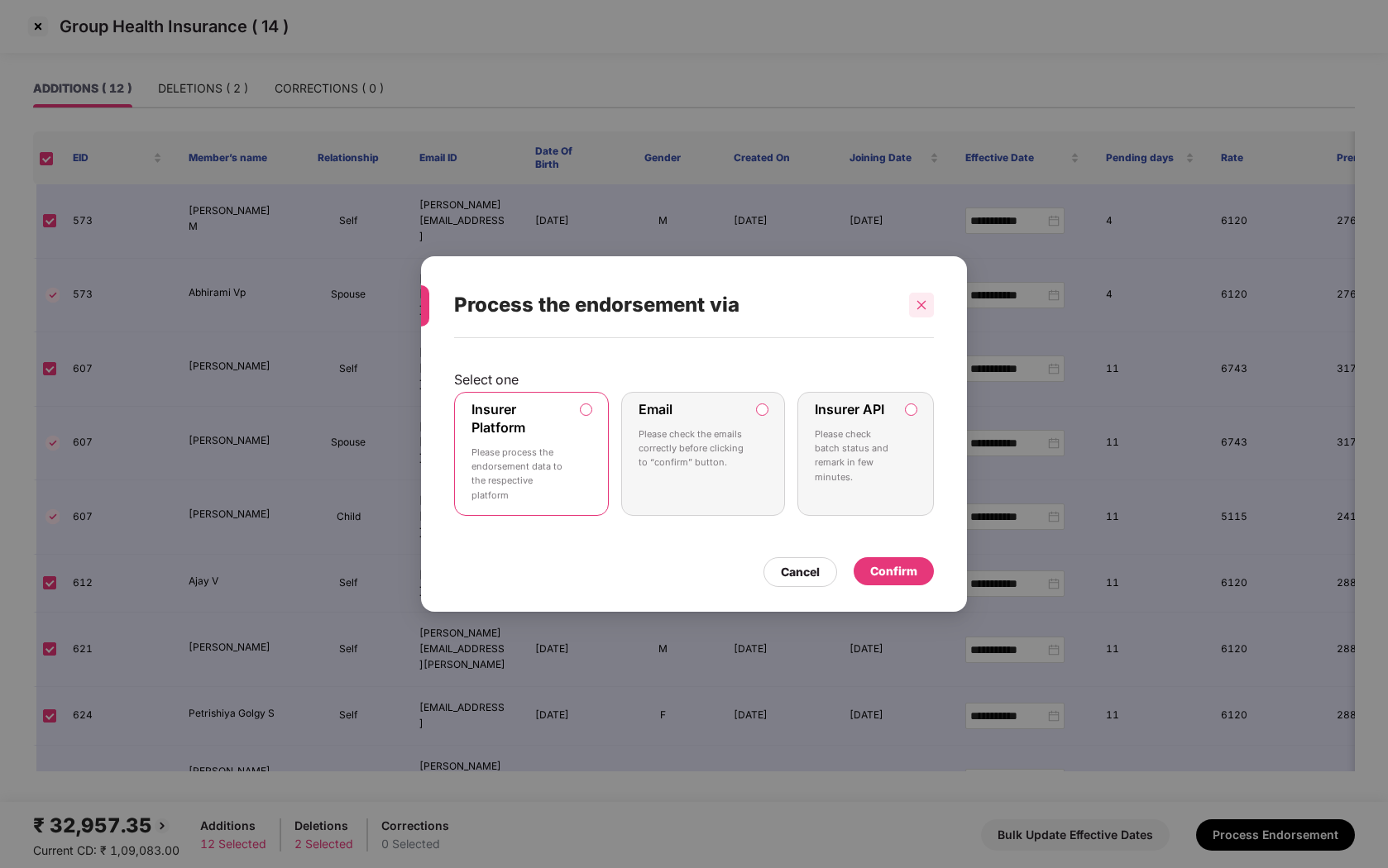
click at [914, 305] on div at bounding box center [921, 305] width 25 height 25
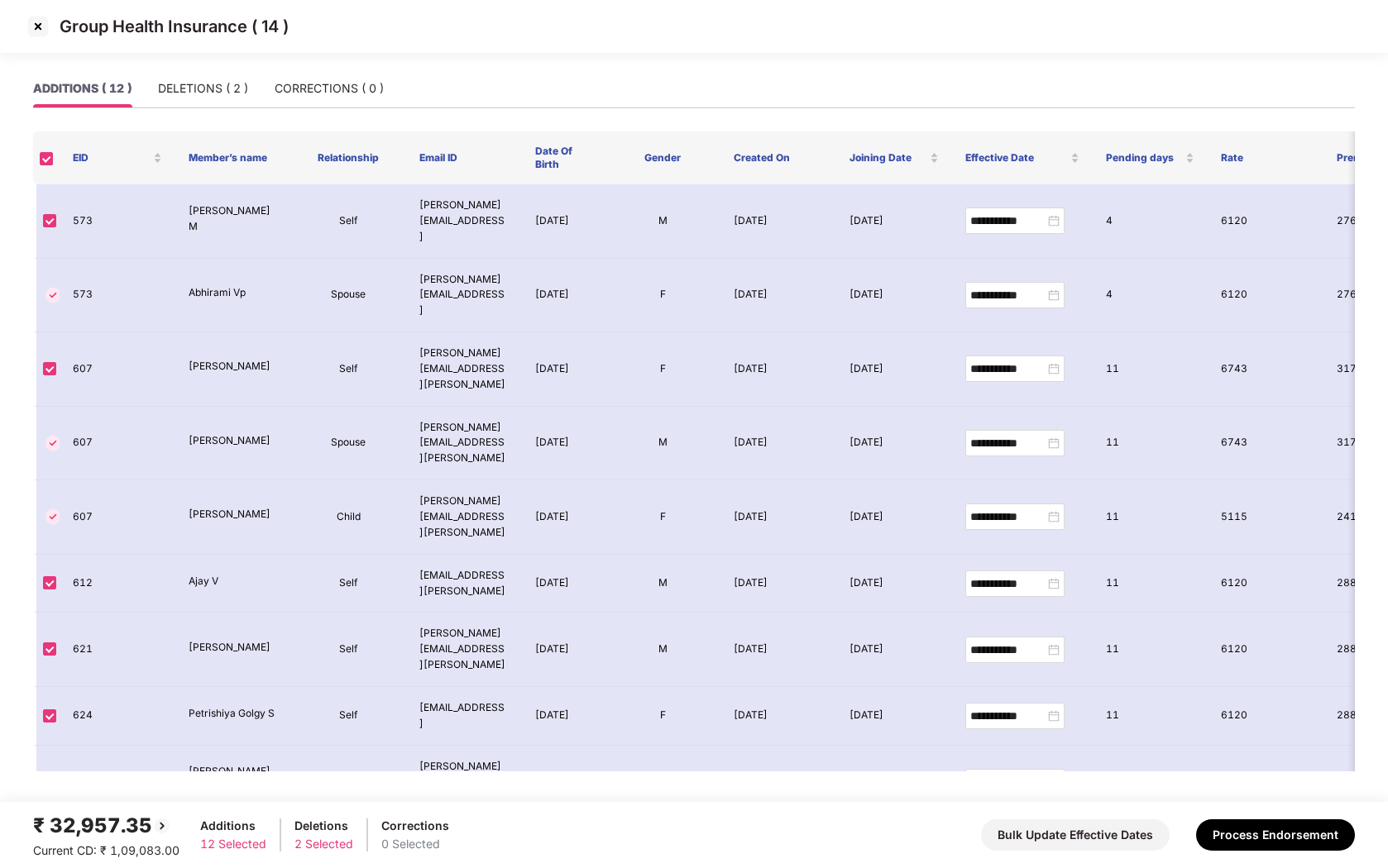
click at [42, 24] on img at bounding box center [38, 27] width 27 height 27
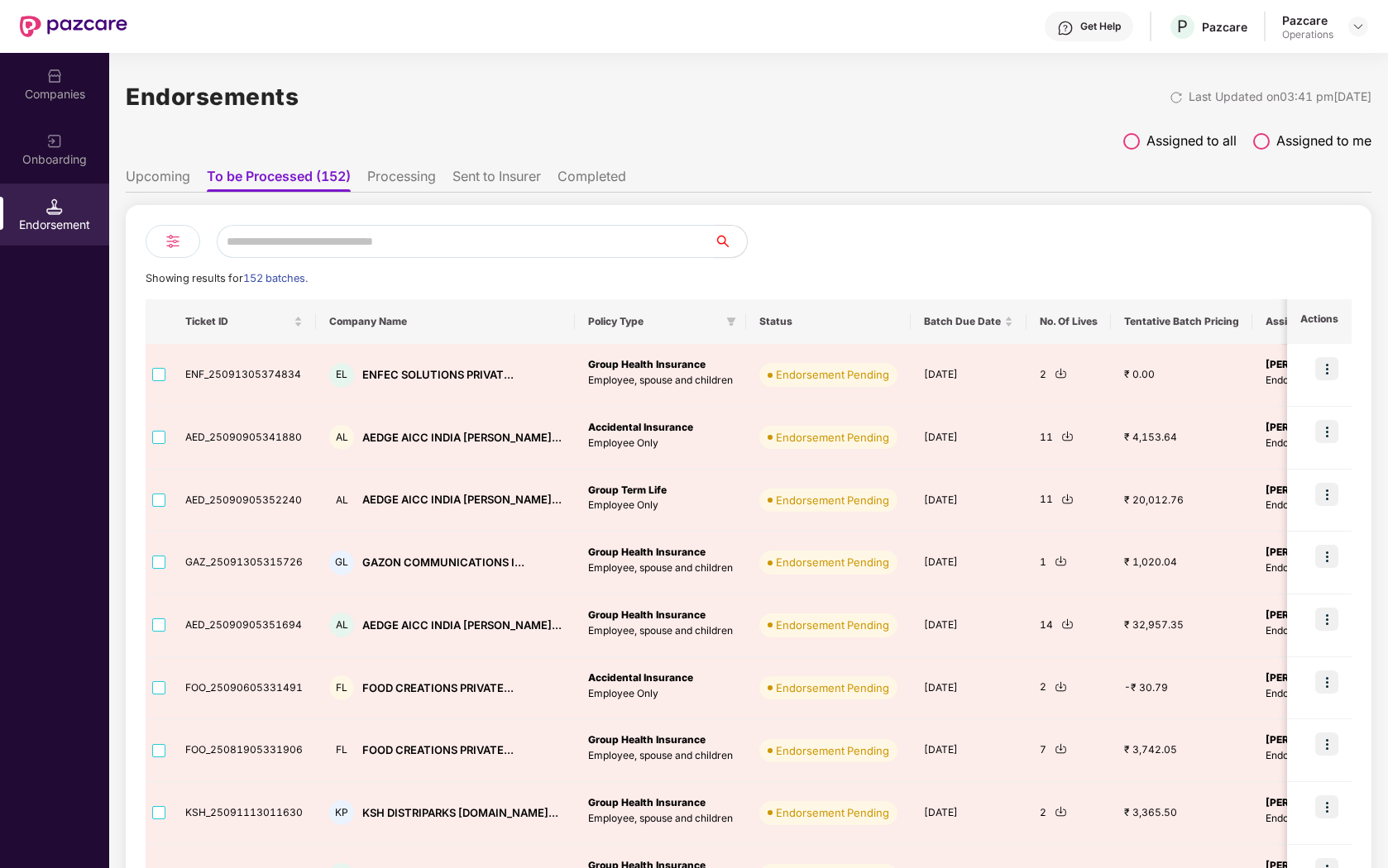
click at [334, 239] on input "text" at bounding box center [465, 241] width 497 height 34
paste input "**********"
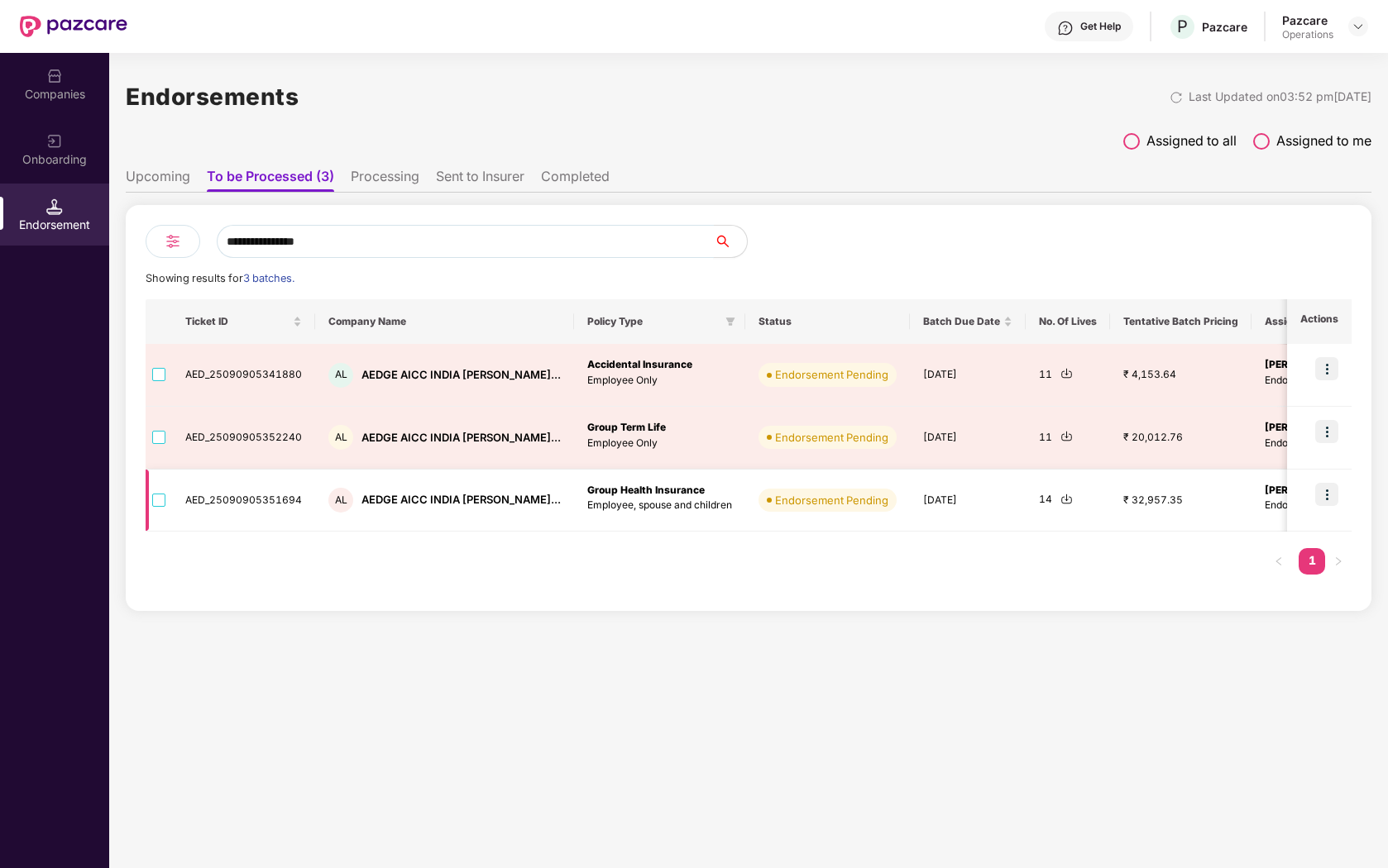
type input "**********"
click at [1324, 490] on img at bounding box center [1327, 494] width 23 height 23
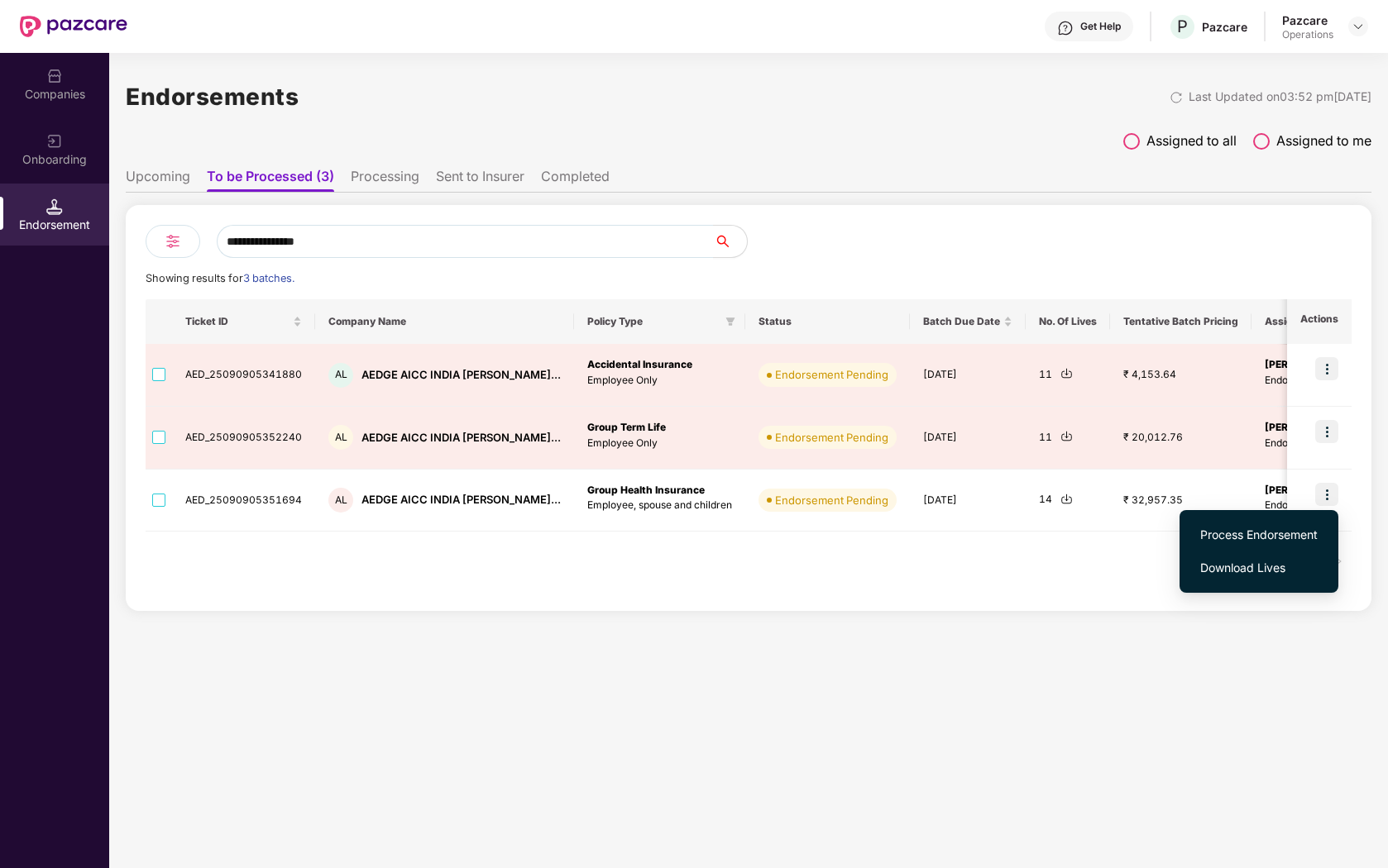
click at [1215, 536] on span "Process Endorsement" at bounding box center [1259, 535] width 118 height 18
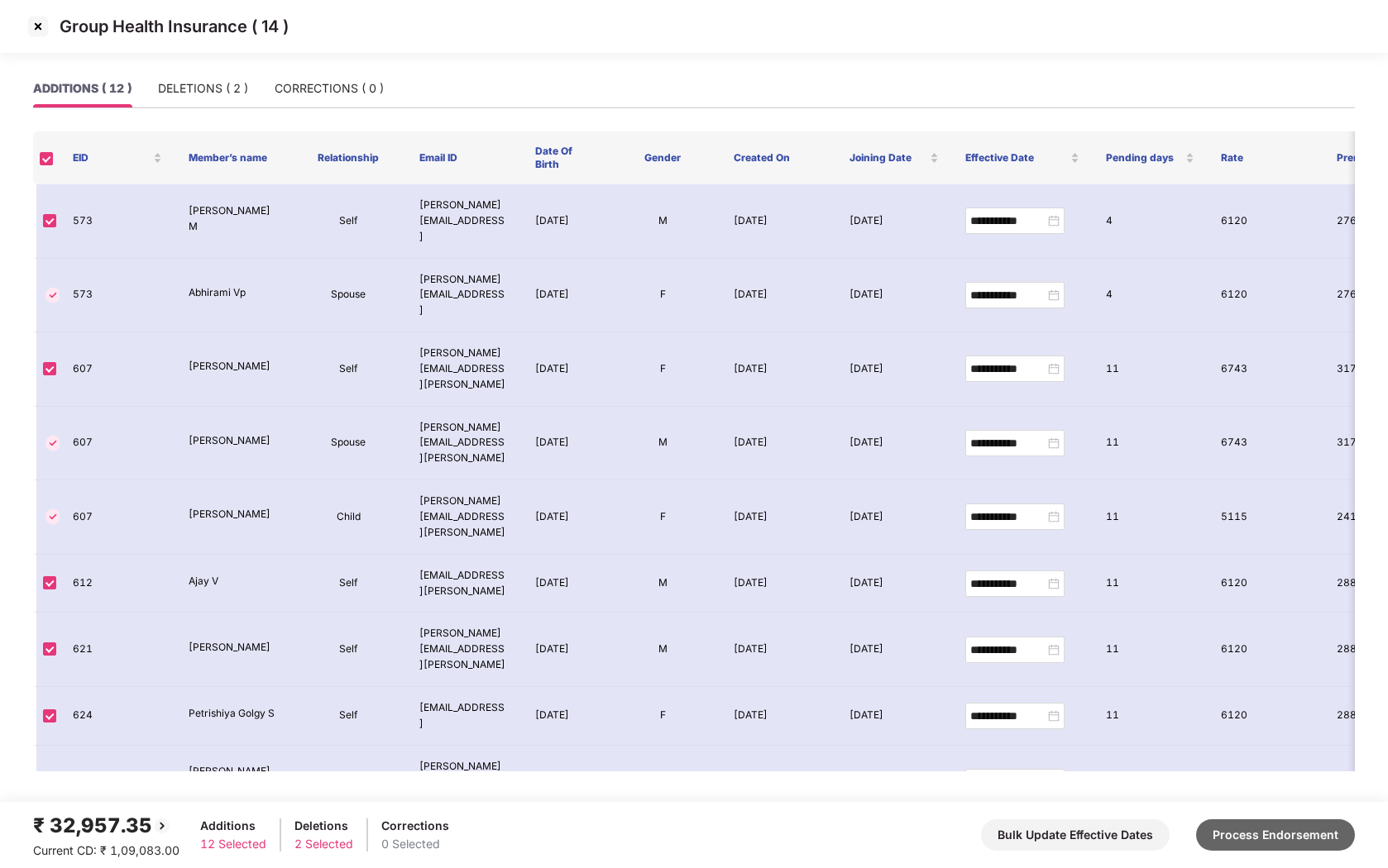
click at [1222, 827] on button "Process Endorsement" at bounding box center [1276, 834] width 159 height 32
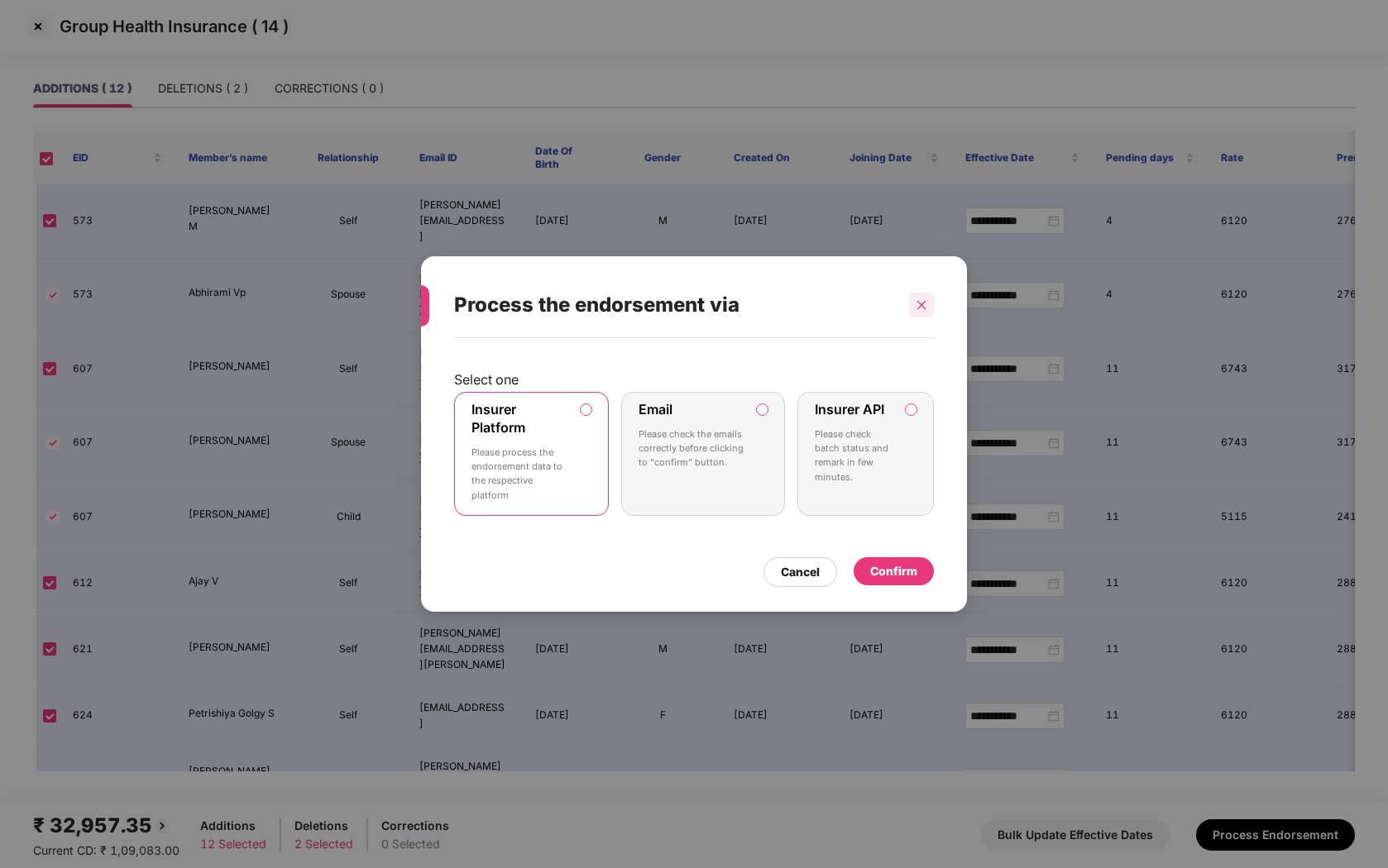
click at [916, 305] on icon "close" at bounding box center [921, 305] width 12 height 11
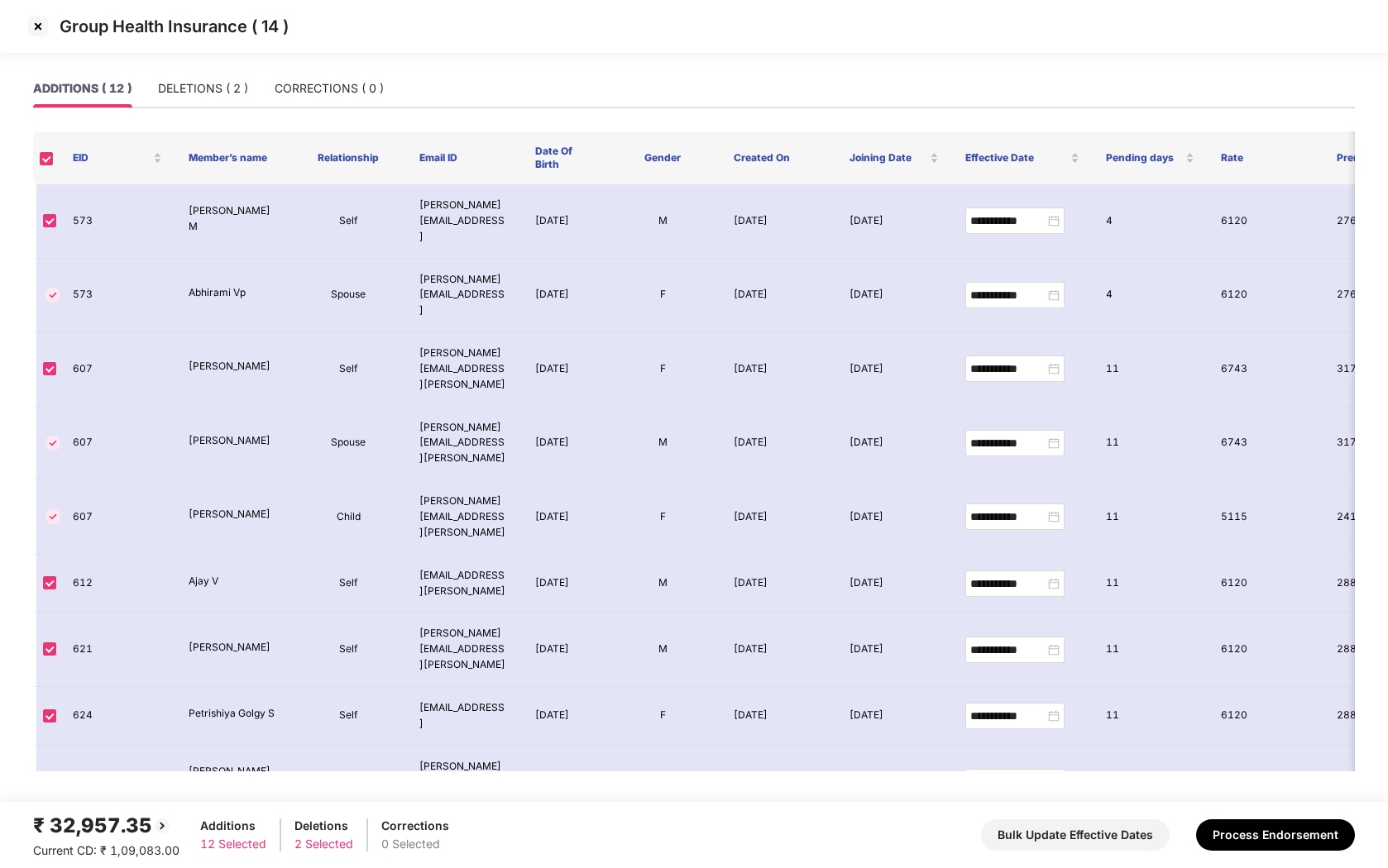
click at [38, 26] on img at bounding box center [38, 27] width 27 height 27
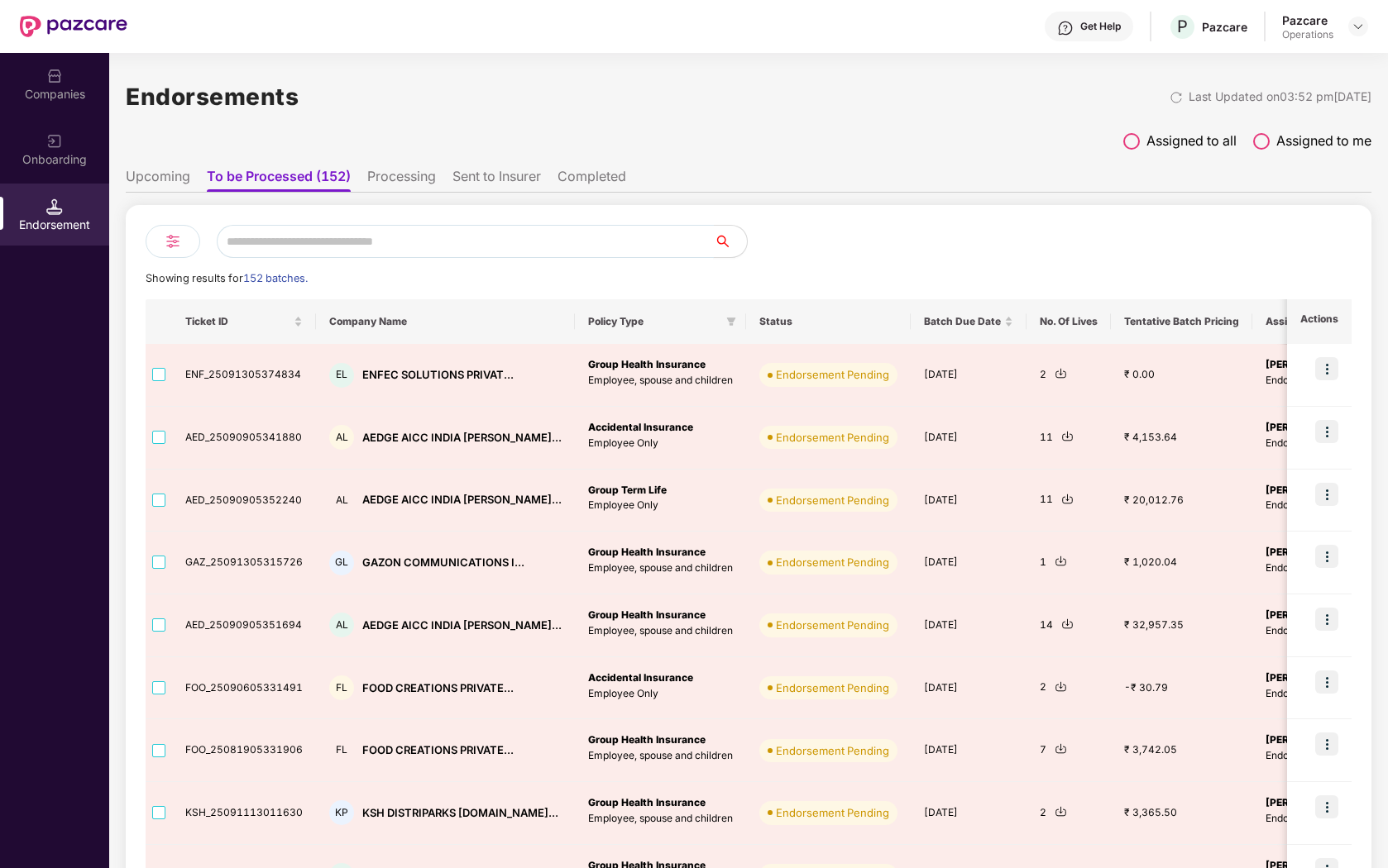
click at [339, 235] on input "text" at bounding box center [465, 241] width 497 height 34
paste input "**********"
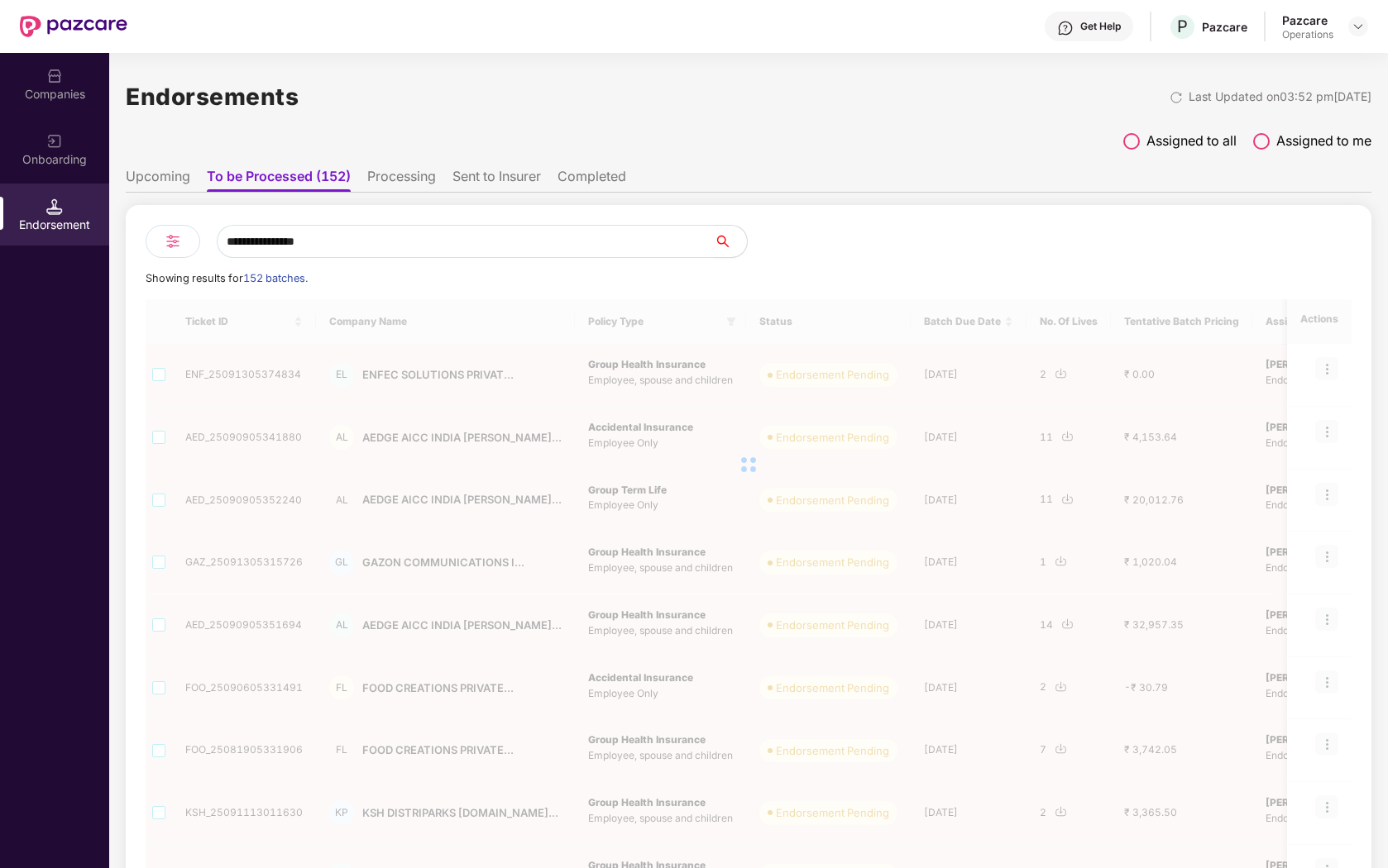
type input "**********"
click at [897, 217] on div "**********" at bounding box center [748, 627] width 1245 height 844
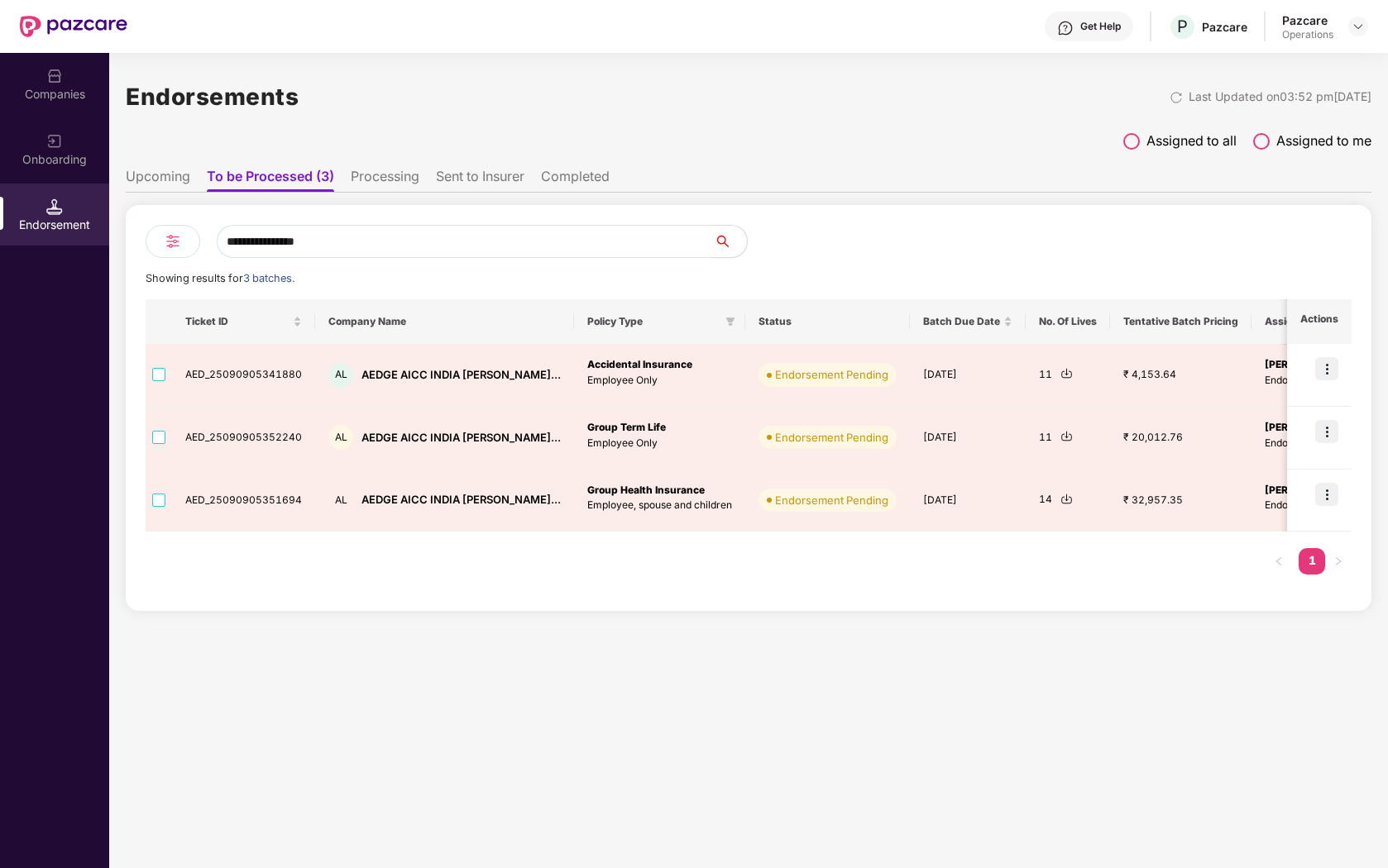
click at [497, 188] on li "Sent to Insurer" at bounding box center [480, 179] width 88 height 24
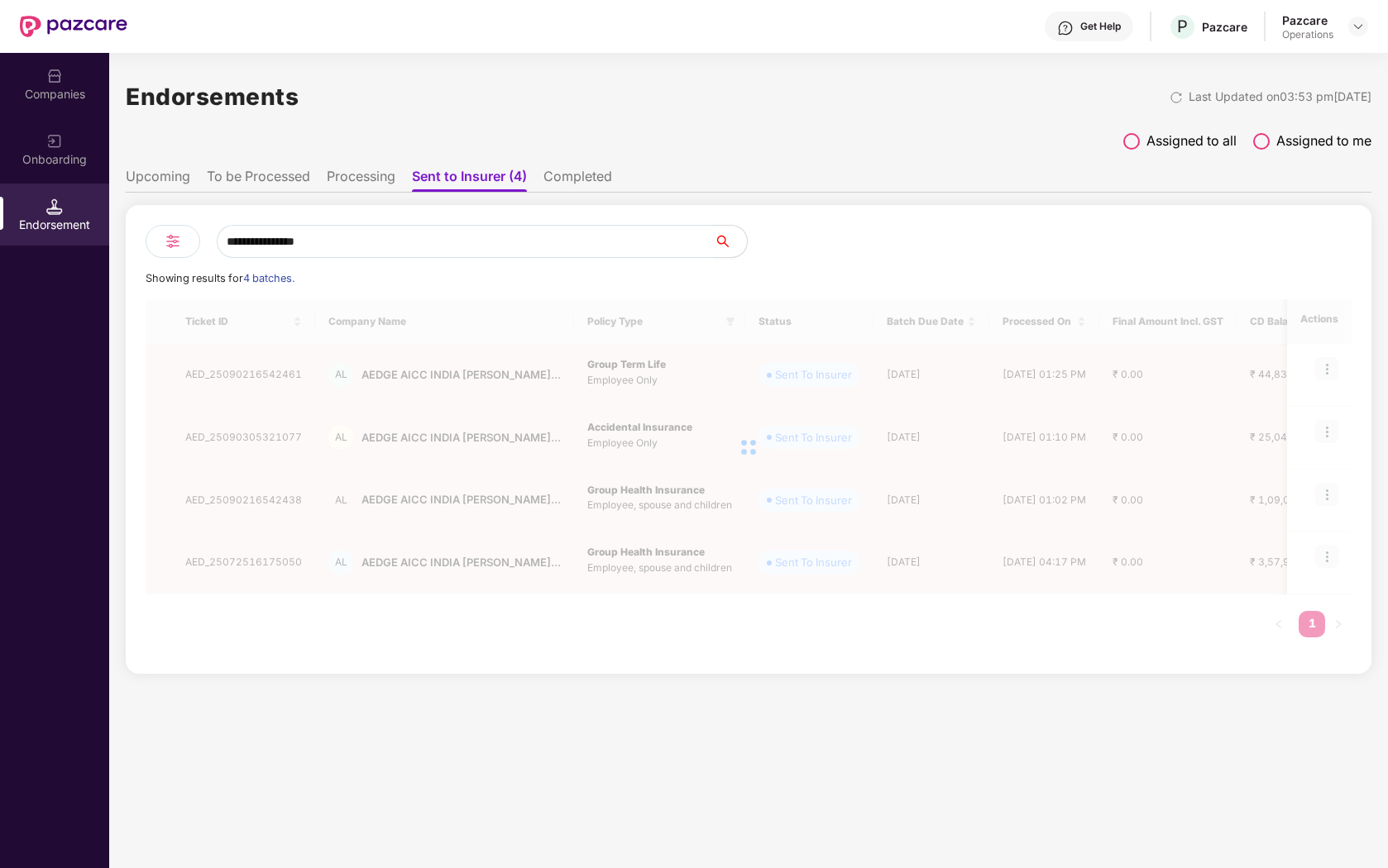
click at [557, 181] on li "Completed" at bounding box center [578, 179] width 69 height 24
click at [285, 172] on li "To be Processed" at bounding box center [259, 179] width 104 height 24
